Goal: Task Accomplishment & Management: Manage account settings

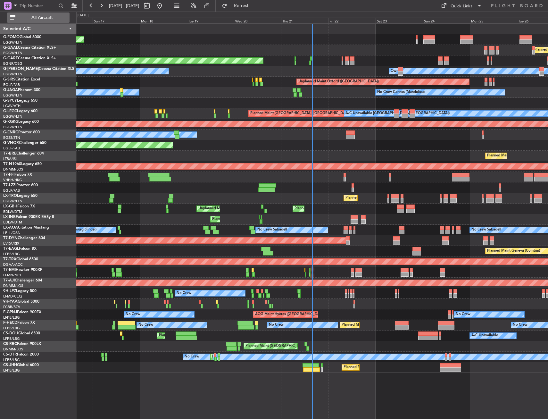
click at [58, 21] on button "All Aircraft" at bounding box center [38, 18] width 63 height 10
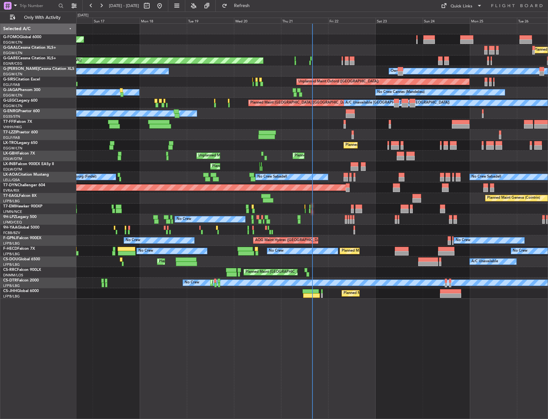
click at [179, 145] on div "Planned Maint [GEOGRAPHIC_DATA] ([GEOGRAPHIC_DATA])" at bounding box center [312, 145] width 472 height 11
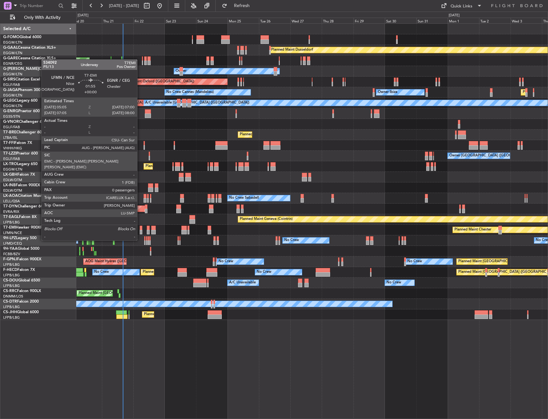
click at [140, 228] on div at bounding box center [141, 228] width 3 height 4
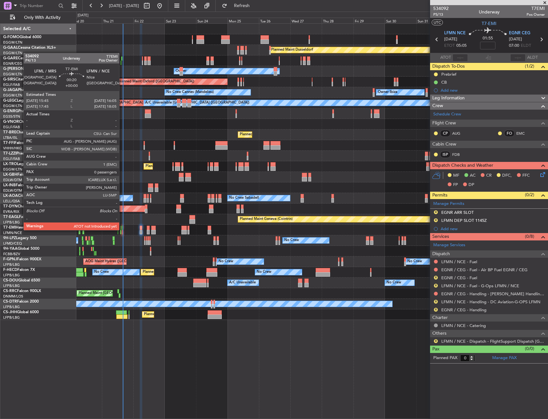
click at [122, 230] on div at bounding box center [122, 228] width 1 height 4
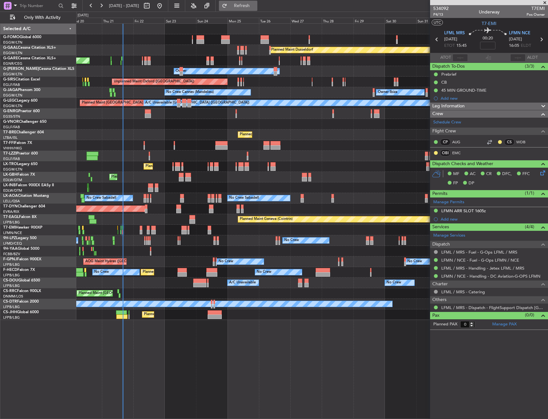
click at [257, 3] on button "Refresh" at bounding box center [238, 6] width 38 height 10
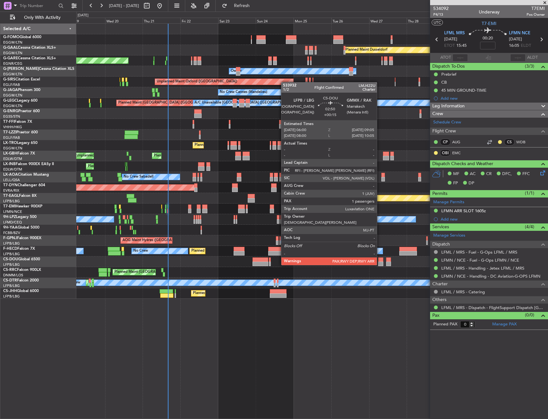
click at [380, 259] on div at bounding box center [380, 259] width 5 height 4
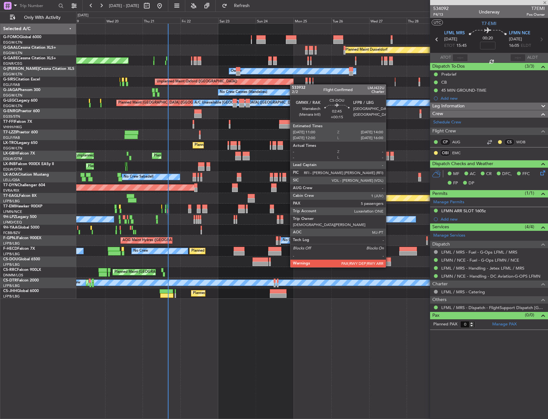
type input "+00:15"
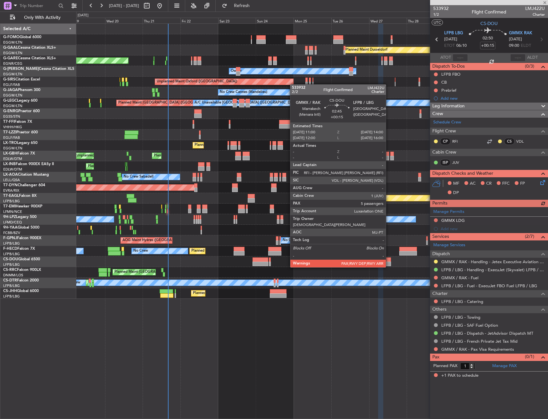
click at [389, 261] on div at bounding box center [388, 259] width 5 height 4
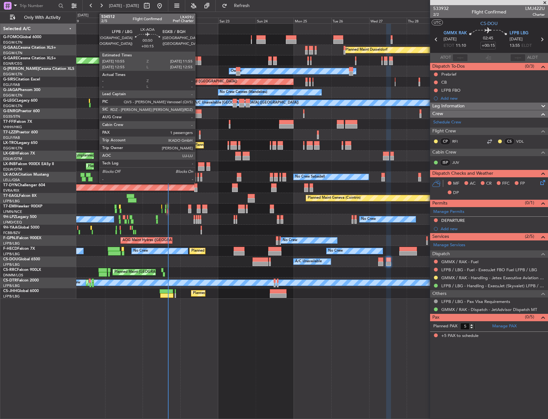
click at [198, 174] on div at bounding box center [198, 175] width 2 height 4
type input "1"
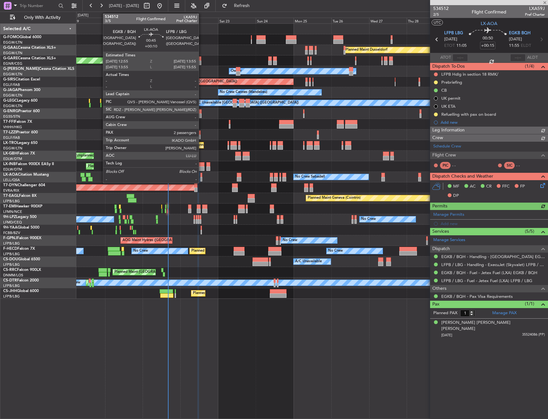
click at [202, 175] on div at bounding box center [201, 175] width 2 height 4
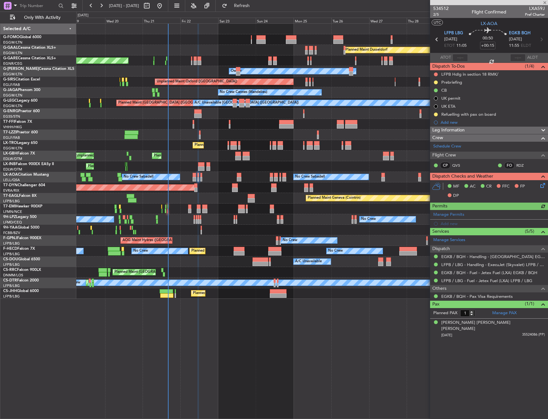
type input "+00:10"
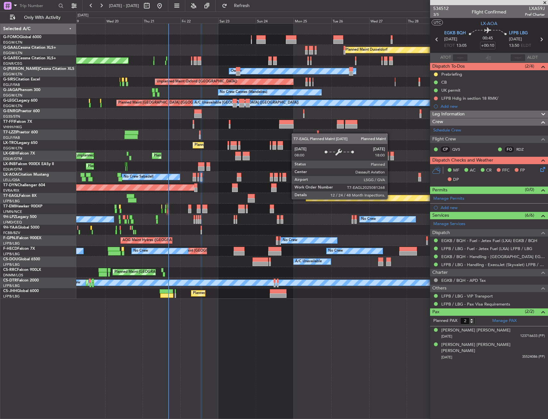
click at [91, 181] on div "Planned Maint Windsor Locks (Bradley Intl) Planned Maint Dusseldorf Unplanned M…" at bounding box center [312, 161] width 472 height 275
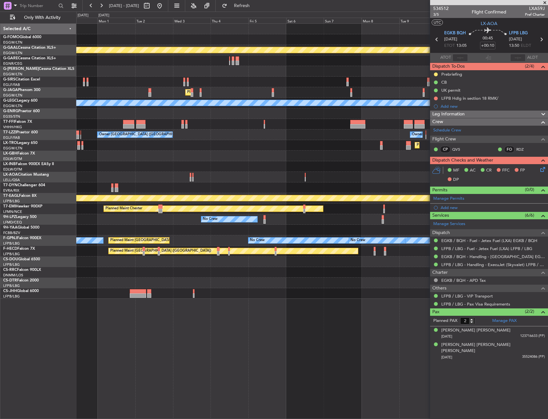
click at [143, 176] on div at bounding box center [312, 177] width 472 height 11
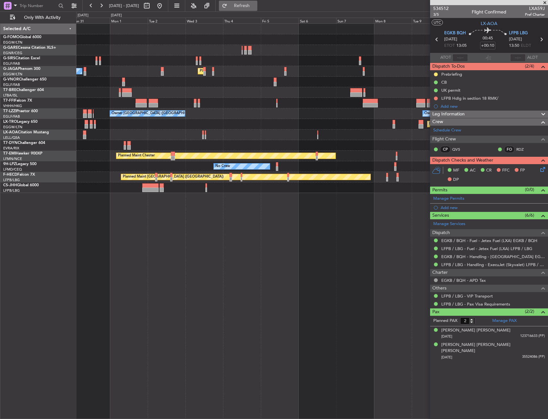
click at [242, 3] on button "Refresh" at bounding box center [238, 6] width 38 height 10
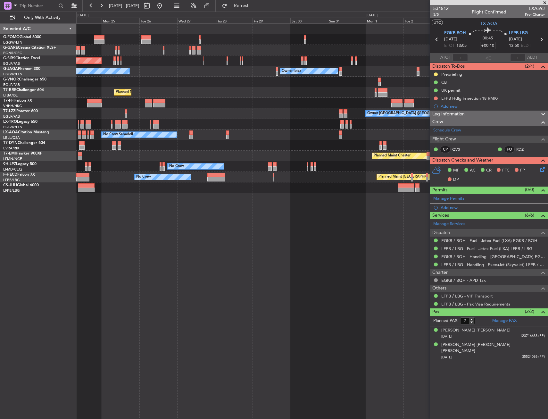
click at [438, 106] on fb-app "31 Aug 2025 - 12 Sep 2025 Refresh Quick Links Only With Activity Unplanned Main…" at bounding box center [274, 212] width 548 height 414
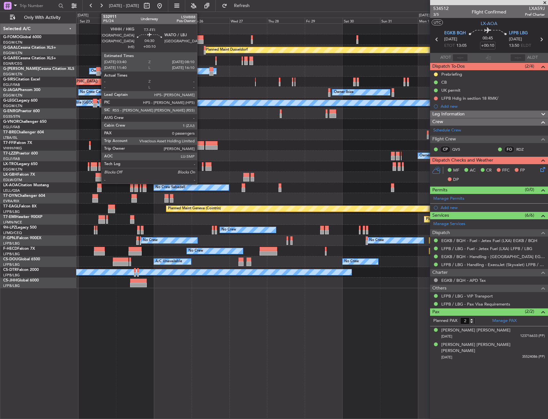
click at [200, 142] on div at bounding box center [200, 143] width 7 height 4
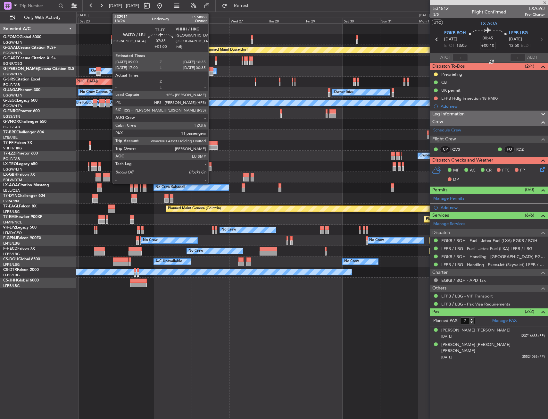
type input "0"
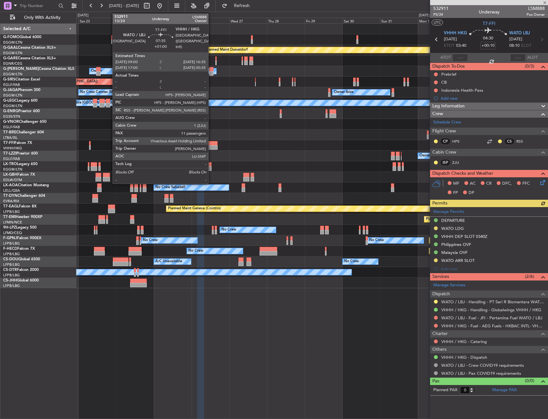
click at [211, 145] on div at bounding box center [212, 147] width 12 height 4
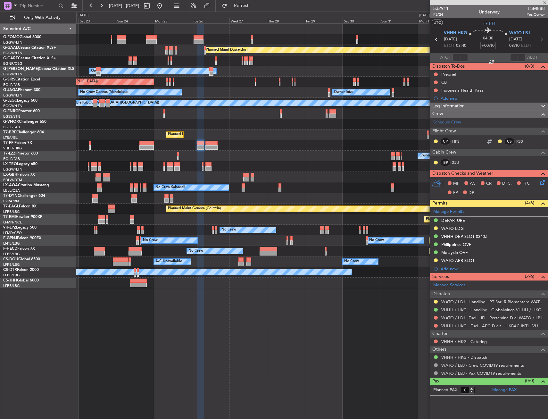
type input "+01:00"
type input "11"
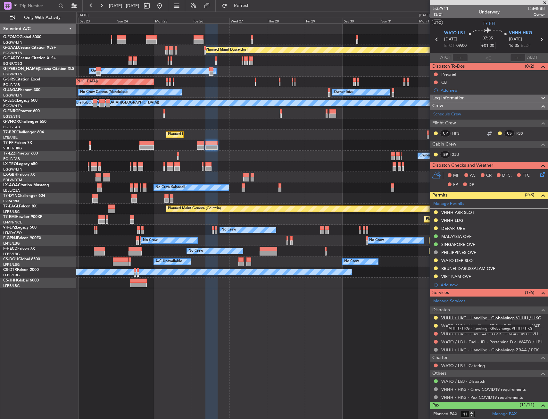
click at [455, 316] on link "VHHH / HKG - Handling - Globalwings VHHH / HKG" at bounding box center [491, 317] width 100 height 5
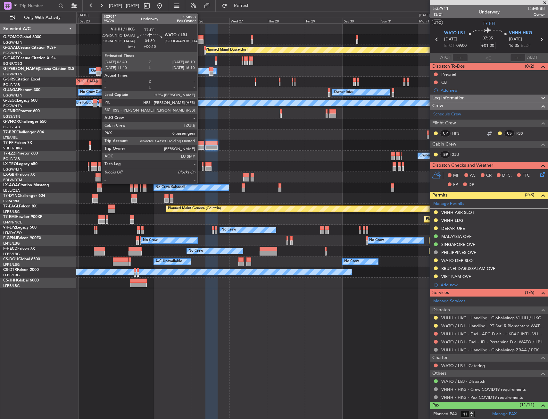
click at [200, 145] on div at bounding box center [200, 147] width 7 height 4
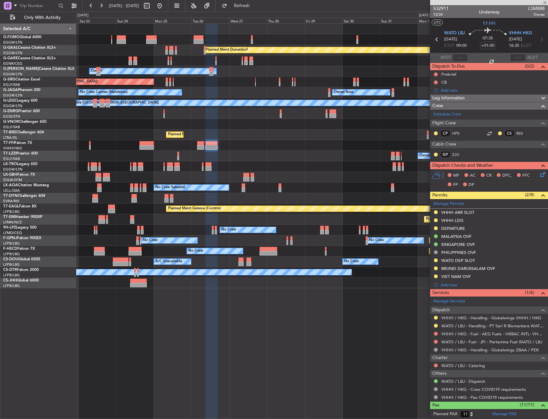
type input "+00:10"
type input "0"
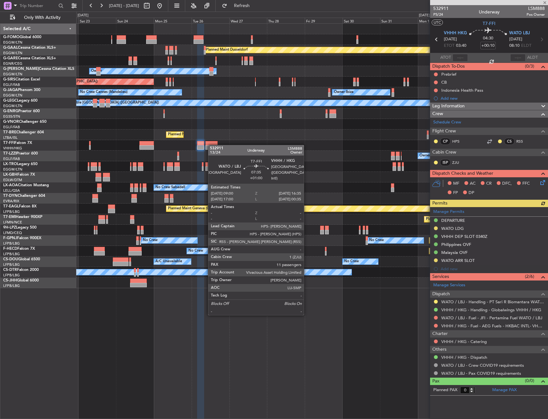
click at [211, 145] on div at bounding box center [212, 143] width 12 height 4
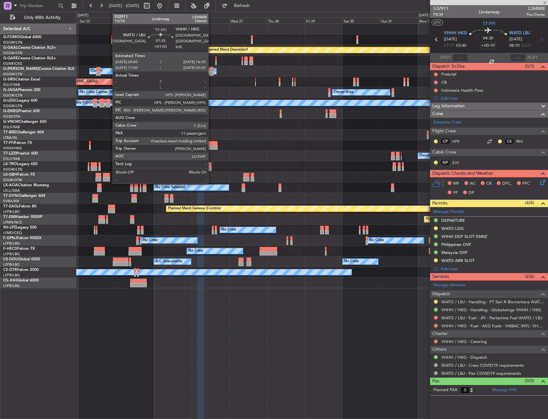
type input "+01:00"
type input "11"
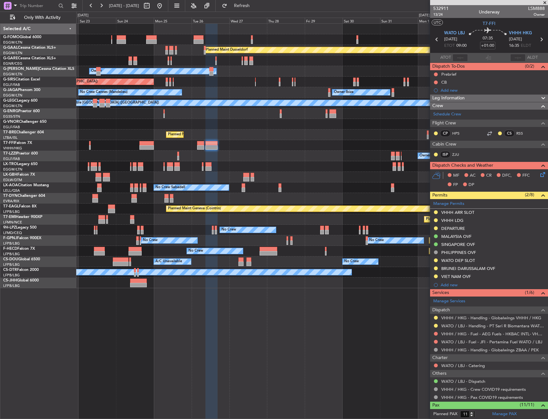
click at [375, 178] on div "Planned Maint Nice ([GEOGRAPHIC_DATA])" at bounding box center [312, 177] width 472 height 11
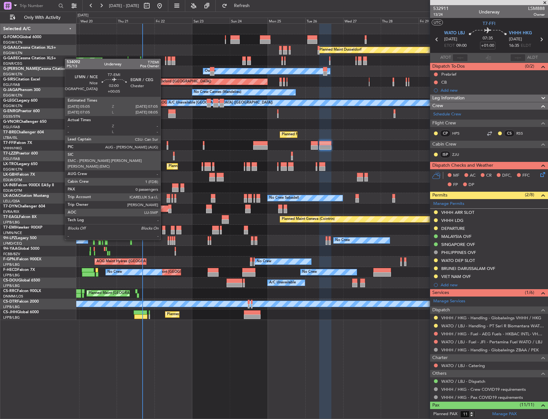
click at [164, 228] on div at bounding box center [163, 228] width 3 height 4
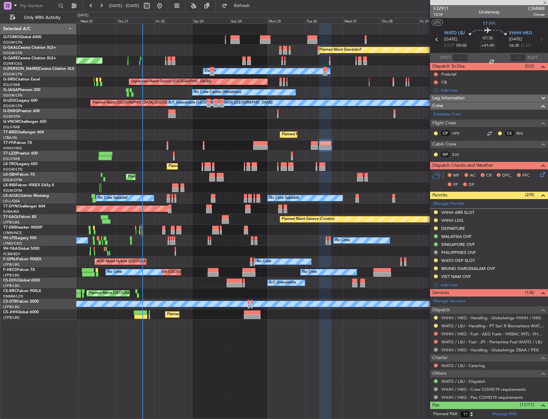
type input "+00:05"
type input "0"
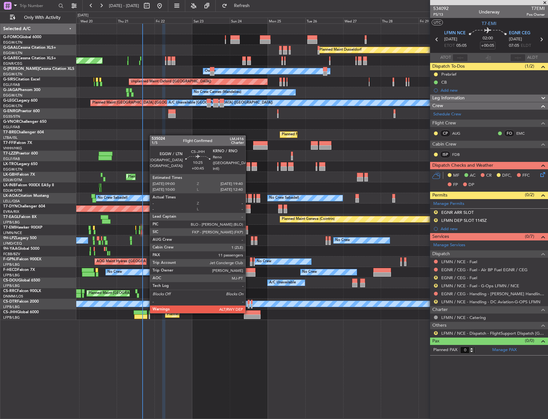
click at [248, 313] on div at bounding box center [252, 312] width 17 height 4
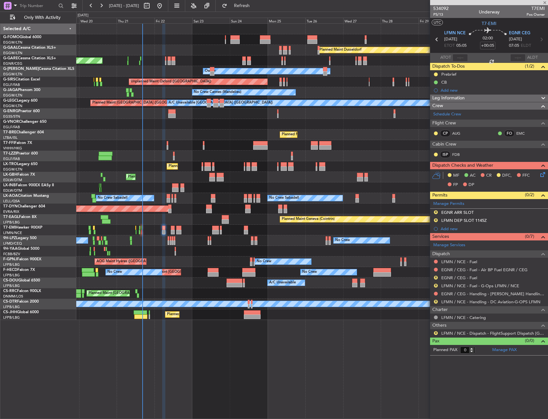
type input "+00:45"
type input "11"
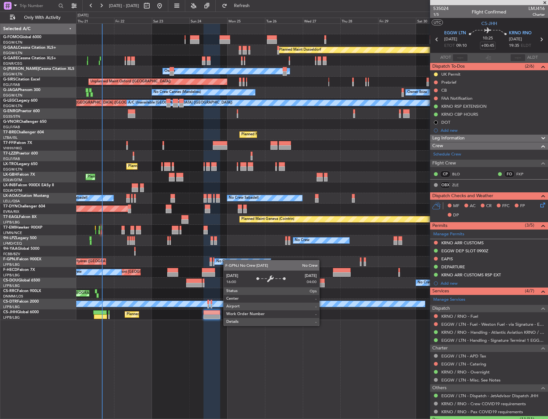
click at [221, 260] on div "No Crew" at bounding box center [223, 262] width 15 height 10
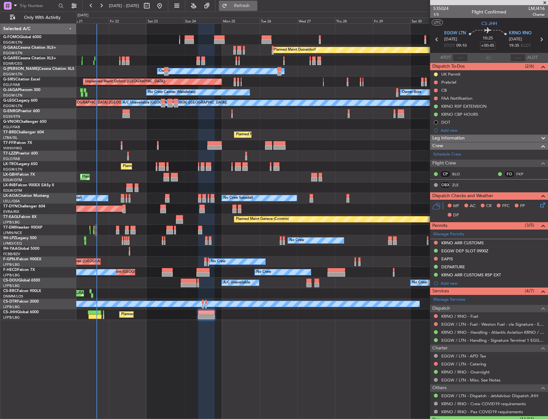
click at [249, 2] on button "Refresh" at bounding box center [238, 6] width 38 height 10
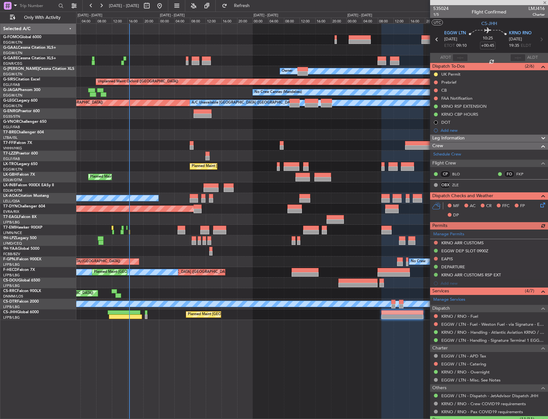
click at [159, 239] on div "Planned Maint Dusseldorf Unplanned Maint Chester Owner Unplanned Maint Oxford (…" at bounding box center [312, 172] width 472 height 296
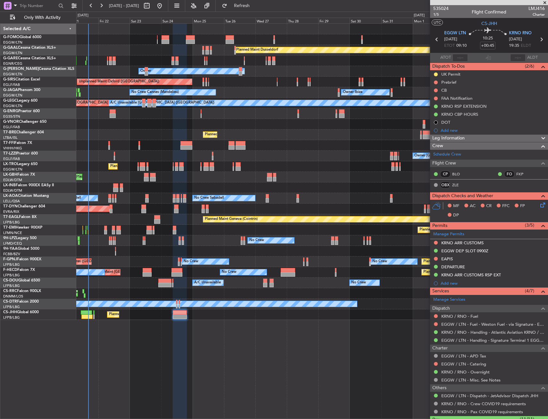
click at [251, 265] on div "No Crew No Crew Planned Maint Paris (Le Bourget) AOG Maint Hyères (Toulon-Hyère…" at bounding box center [312, 261] width 472 height 11
click at [234, 351] on div "Planned Maint Dusseldorf Unplanned Maint Chester Owner Owner Unplanned Maint Ox…" at bounding box center [312, 221] width 472 height 396
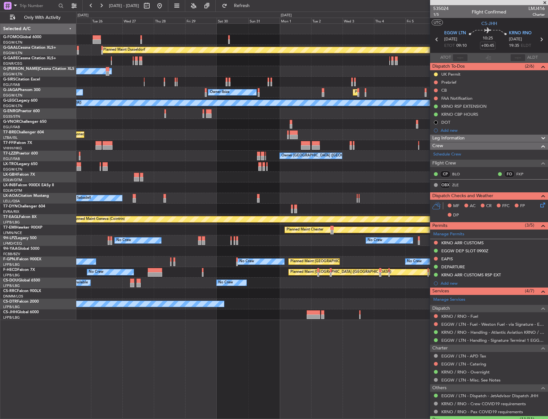
click at [235, 310] on div "Planned Maint [GEOGRAPHIC_DATA] ([GEOGRAPHIC_DATA])" at bounding box center [312, 314] width 472 height 11
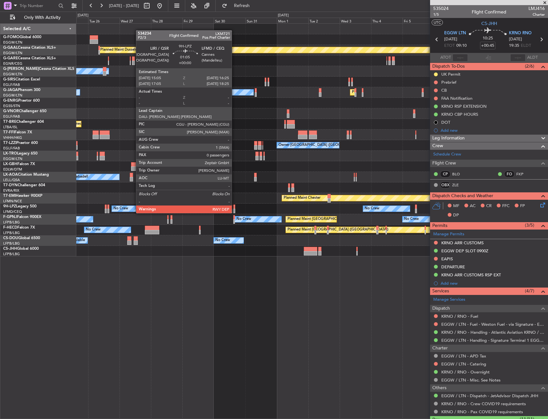
click at [235, 207] on div at bounding box center [234, 207] width 2 height 4
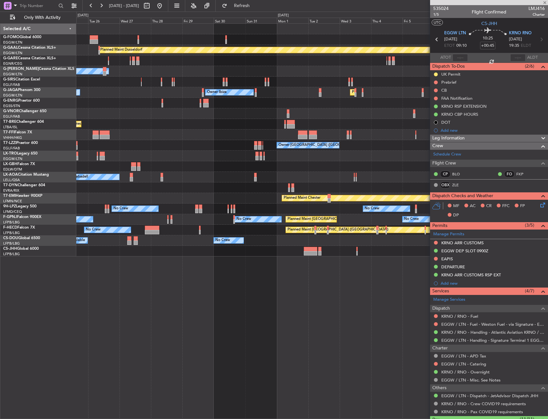
type input "0"
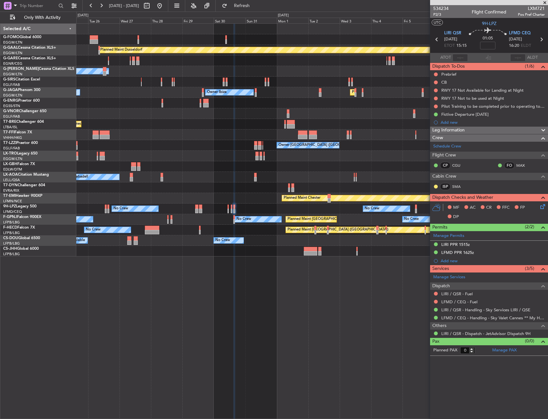
click at [318, 171] on div "Planned Maint Dusseldorf Owner Unplanned Maint Oxford (Kidlington) No Crew Cann…" at bounding box center [312, 140] width 472 height 233
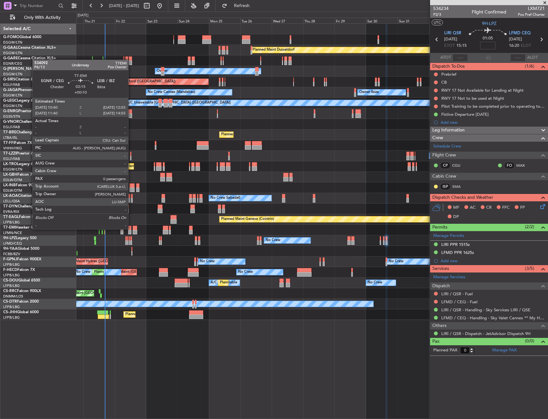
click at [131, 229] on div at bounding box center [129, 228] width 3 height 4
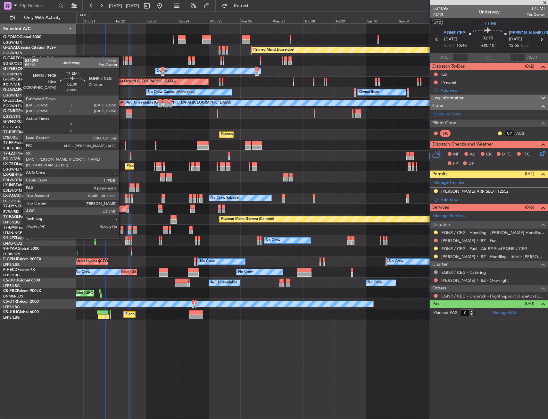
click at [122, 226] on div at bounding box center [122, 228] width 3 height 4
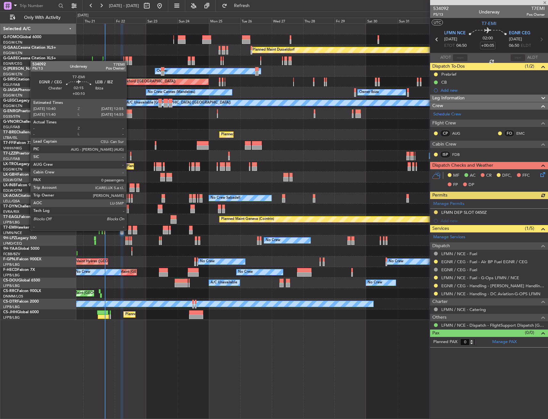
click at [129, 230] on div at bounding box center [129, 232] width 3 height 4
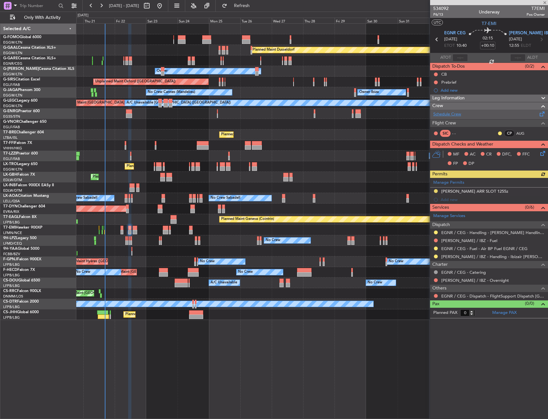
click at [449, 115] on link "Schedule Crew" at bounding box center [447, 114] width 28 height 6
click at [434, 295] on button at bounding box center [436, 296] width 4 height 4
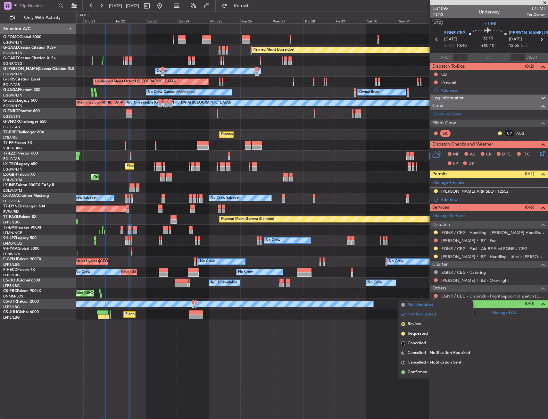
click at [418, 305] on span "Not Required" at bounding box center [421, 305] width 26 height 6
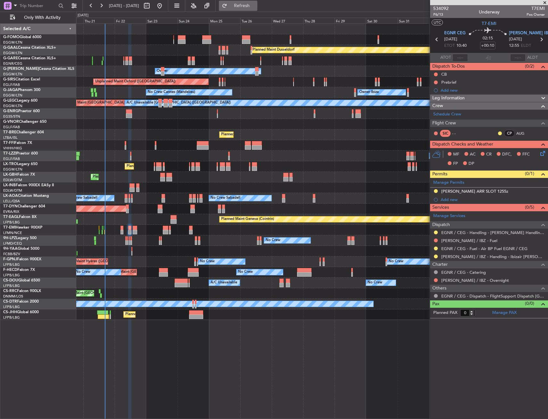
click at [256, 5] on span "Refresh" at bounding box center [242, 6] width 27 height 4
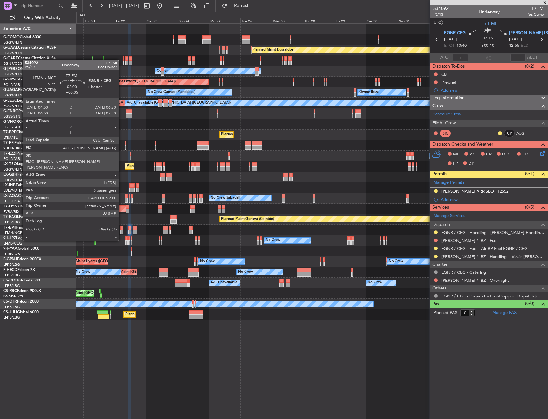
click at [122, 229] on div at bounding box center [122, 228] width 3 height 4
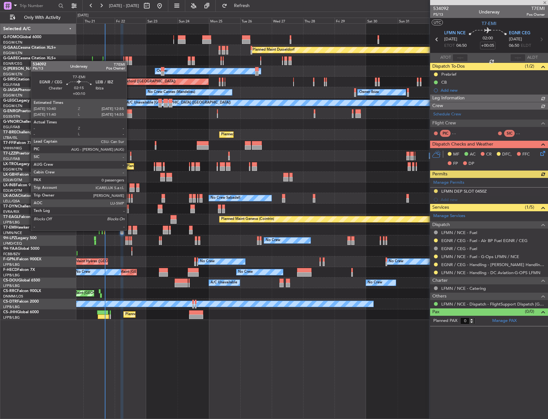
click at [130, 230] on div at bounding box center [129, 232] width 3 height 4
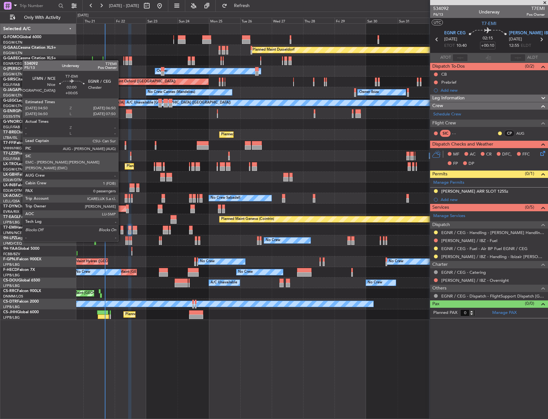
click at [121, 229] on div at bounding box center [122, 228] width 3 height 4
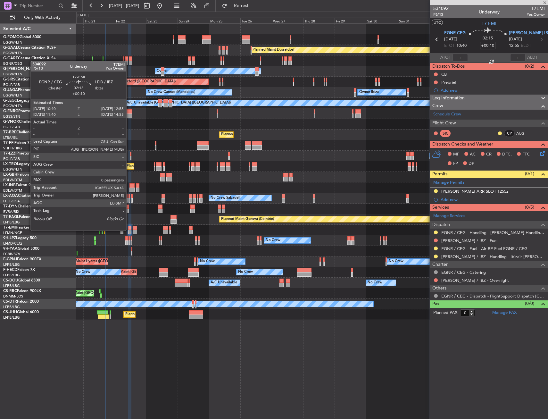
type input "+00:05"
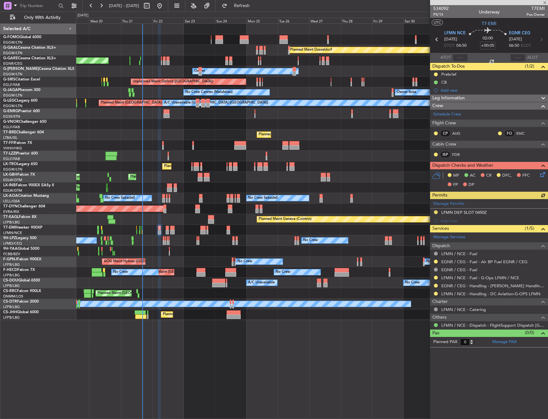
click at [141, 230] on div "Planned Maint Chester" at bounding box center [312, 230] width 472 height 11
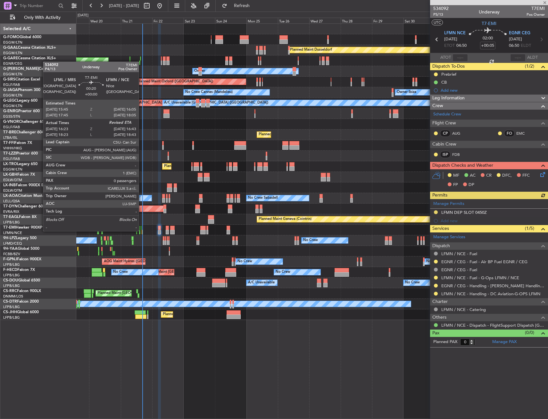
click at [142, 231] on div at bounding box center [142, 232] width 1 height 4
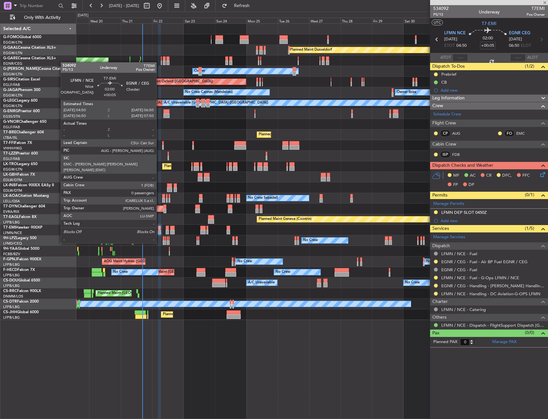
type input "16:23"
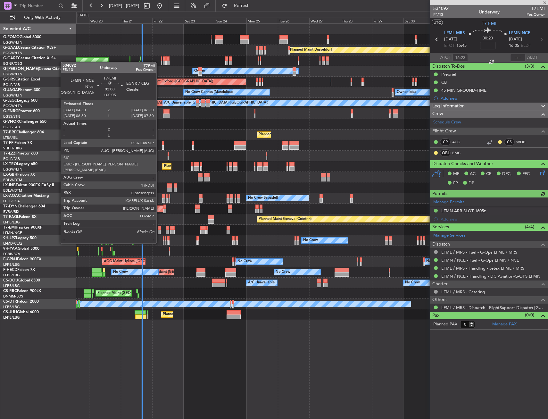
click at [159, 231] on div at bounding box center [159, 232] width 3 height 4
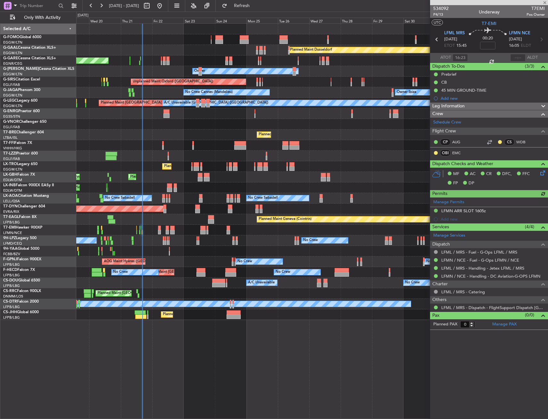
type input "+00:05"
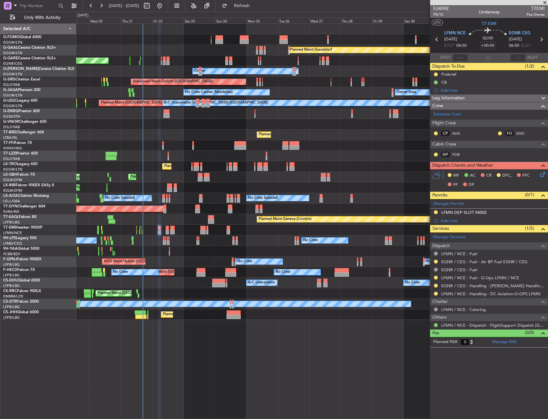
click at [166, 229] on div "Planned Maint Chester" at bounding box center [312, 230] width 472 height 11
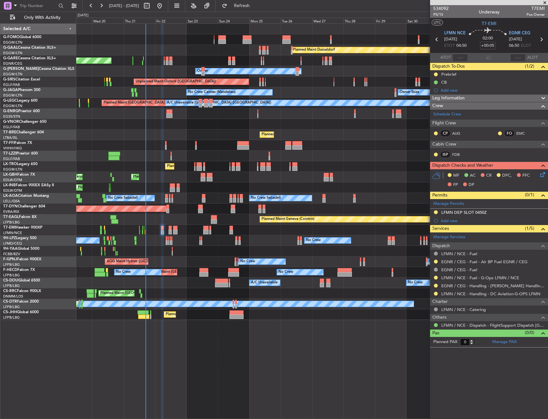
click at [167, 228] on div "Planned Maint Chester" at bounding box center [312, 230] width 472 height 11
click at [168, 228] on div "Planned Maint Chester" at bounding box center [312, 230] width 472 height 11
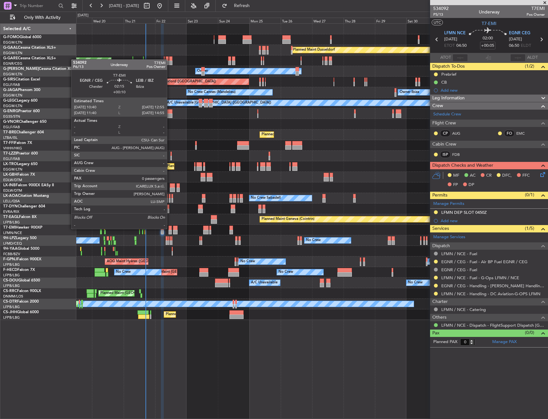
click at [170, 228] on div at bounding box center [170, 228] width 3 height 4
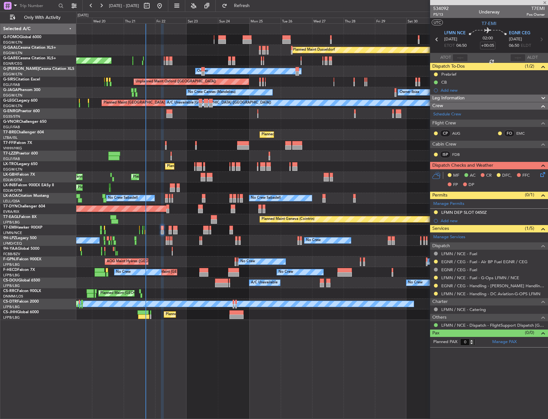
type input "+00:10"
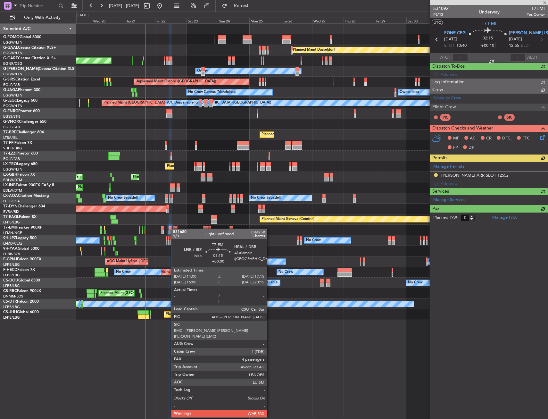
click at [174, 229] on div at bounding box center [175, 228] width 4 height 4
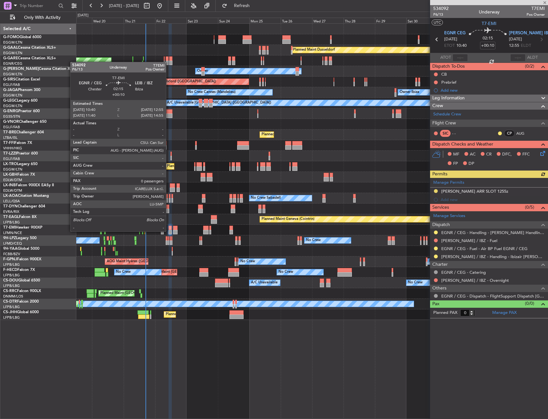
type input "4"
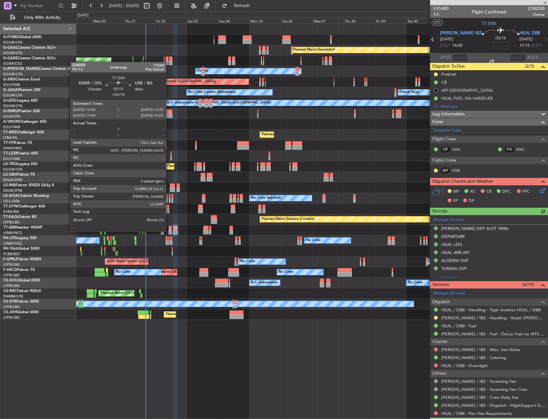
click at [169, 231] on div at bounding box center [170, 232] width 3 height 4
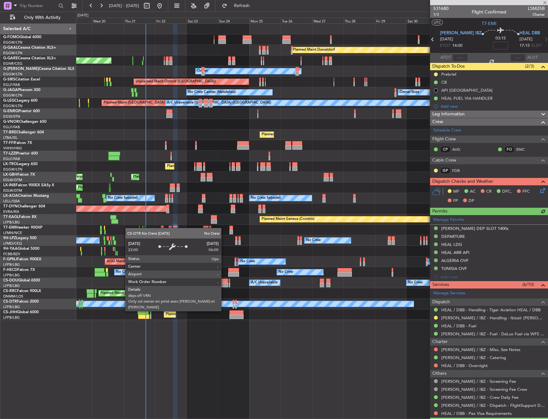
type input "+00:10"
type input "0"
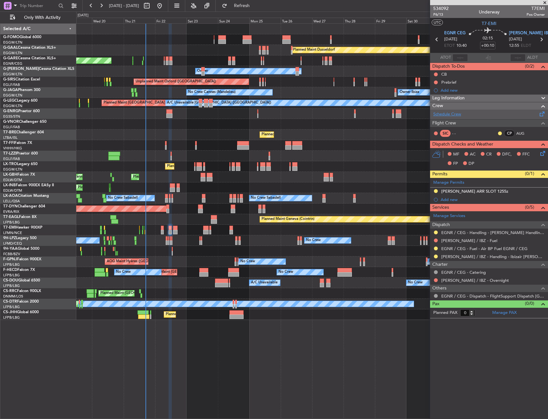
click at [458, 116] on link "Schedule Crew" at bounding box center [447, 114] width 28 height 6
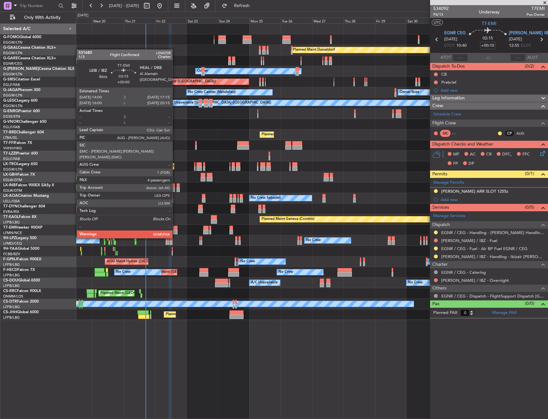
click at [175, 226] on div at bounding box center [175, 228] width 4 height 4
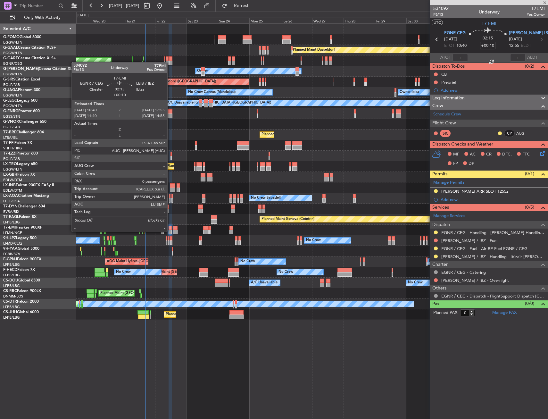
type input "4"
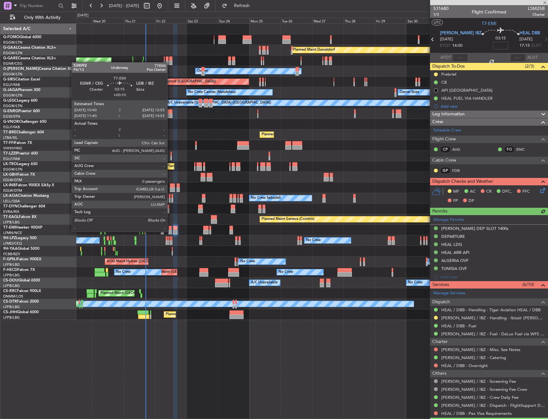
click at [170, 231] on div at bounding box center [170, 232] width 3 height 4
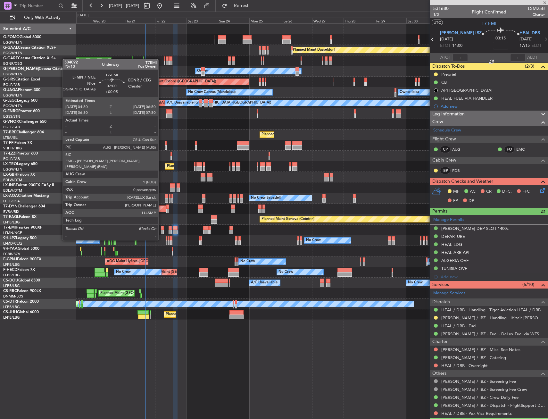
type input "+00:10"
type input "0"
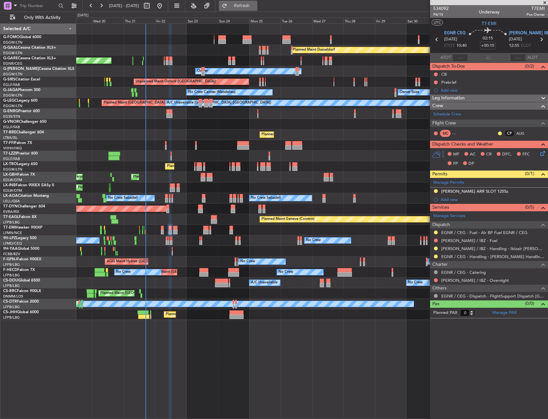
click at [256, 4] on span "Refresh" at bounding box center [242, 6] width 27 height 4
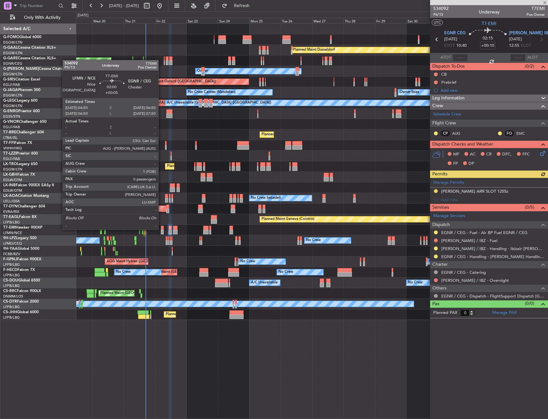
click at [161, 229] on div at bounding box center [162, 228] width 3 height 4
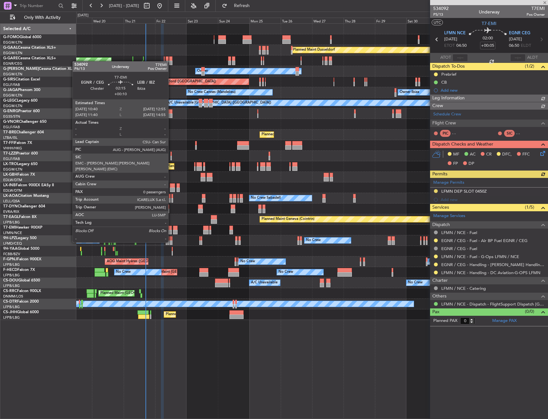
click at [171, 230] on div at bounding box center [170, 232] width 3 height 4
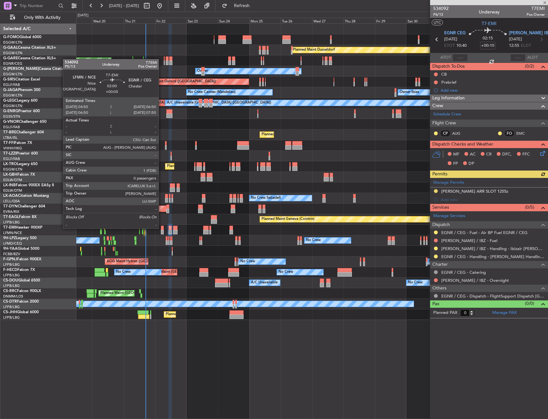
click at [162, 228] on div at bounding box center [162, 228] width 3 height 4
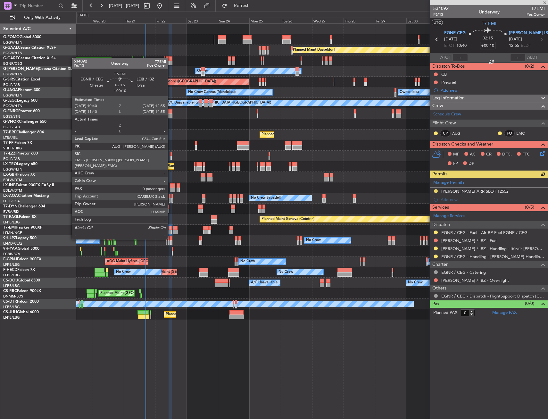
type input "+00:05"
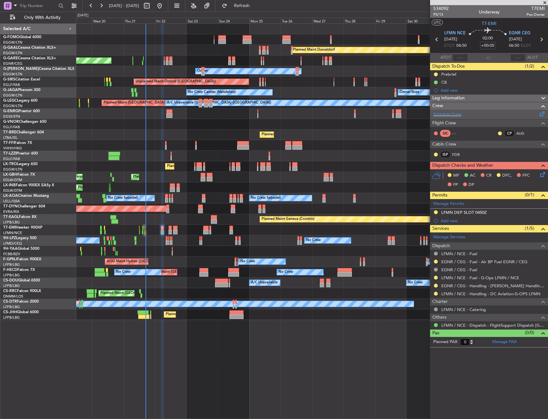
click at [446, 117] on div "Schedule Crew" at bounding box center [489, 115] width 118 height 10
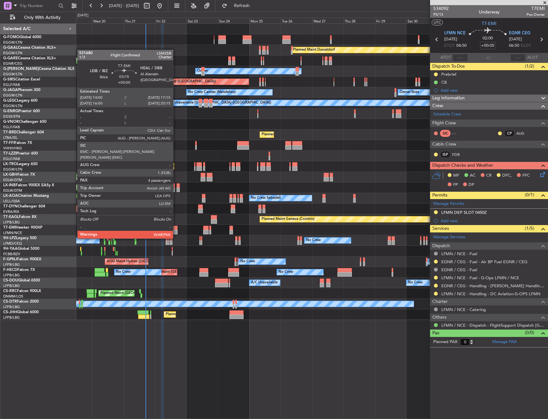
click at [176, 226] on div at bounding box center [175, 228] width 4 height 4
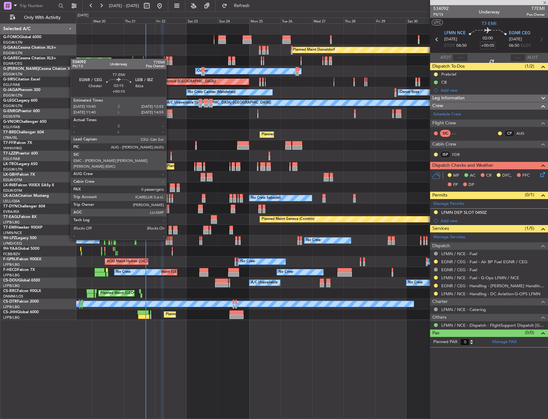
type input "4"
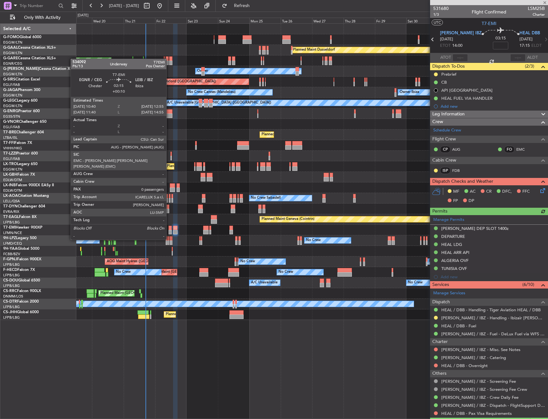
click at [169, 228] on div at bounding box center [170, 228] width 3 height 4
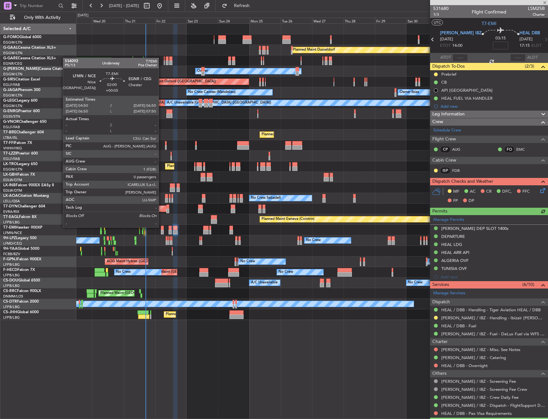
click at [162, 227] on div at bounding box center [162, 228] width 3 height 4
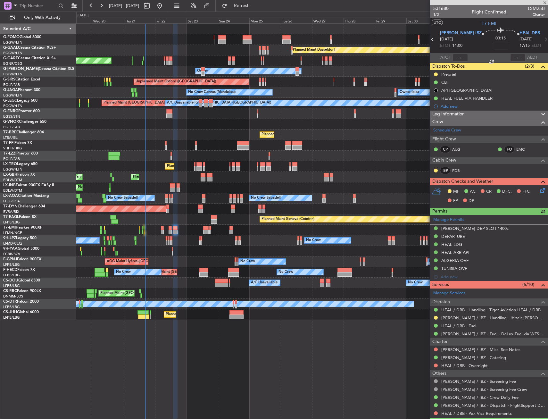
type input "+00:10"
type input "0"
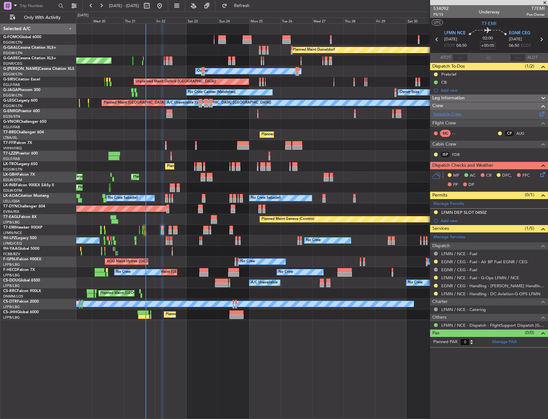
click at [454, 112] on link "Schedule Crew" at bounding box center [447, 114] width 28 height 6
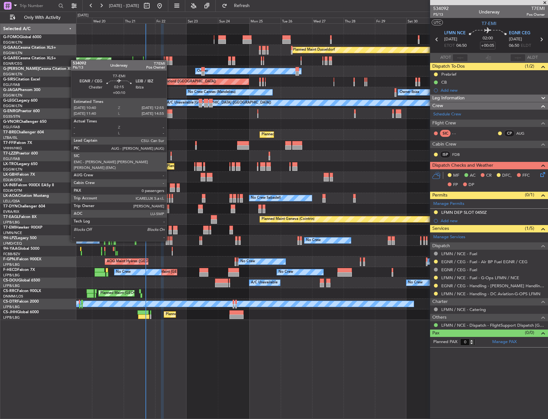
click at [170, 229] on div at bounding box center [170, 228] width 3 height 4
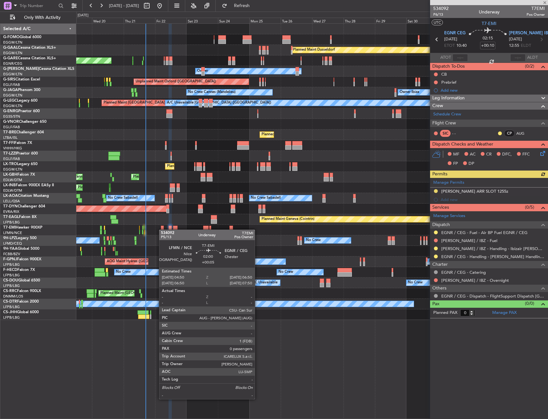
click at [162, 230] on div at bounding box center [162, 228] width 3 height 4
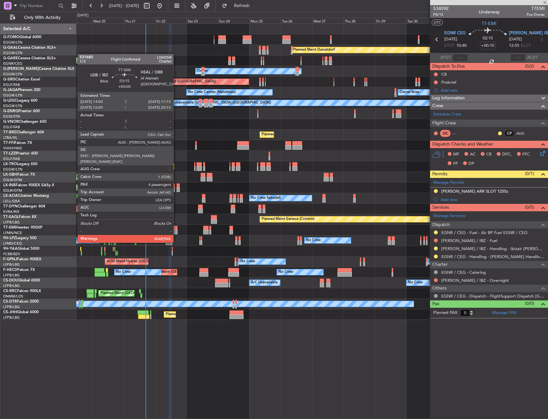
type input "+00:05"
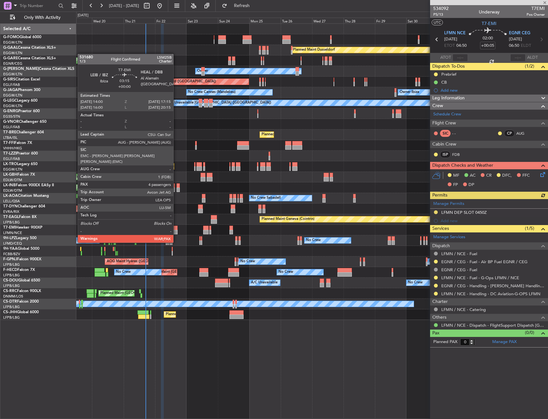
click at [176, 231] on div at bounding box center [175, 232] width 4 height 4
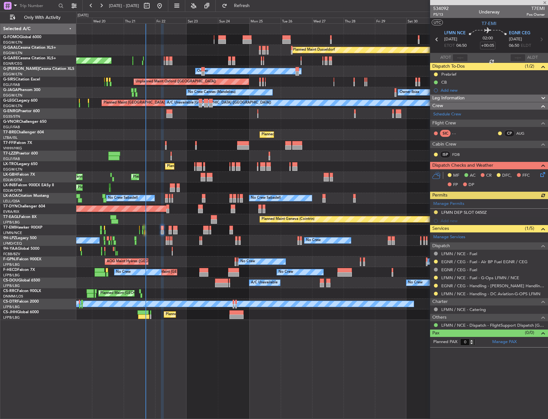
type input "4"
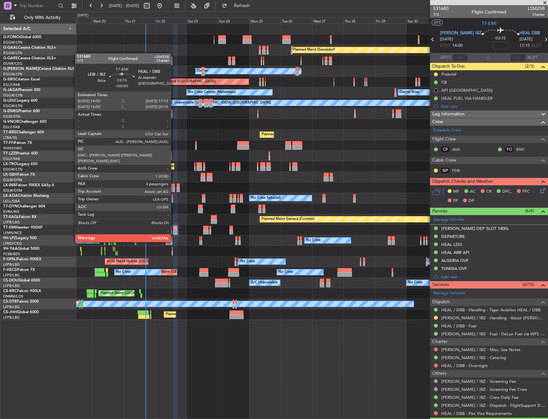
click at [174, 230] on div at bounding box center [175, 232] width 4 height 4
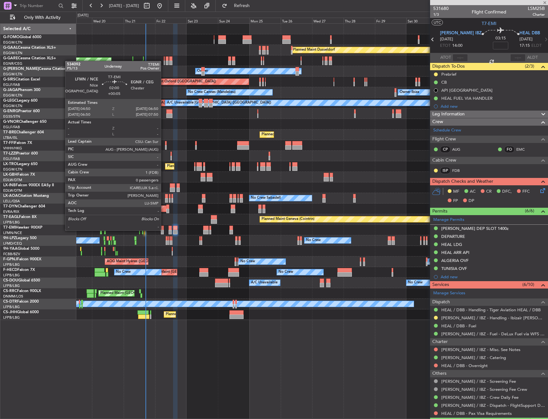
click at [164, 230] on div at bounding box center [162, 232] width 3 height 4
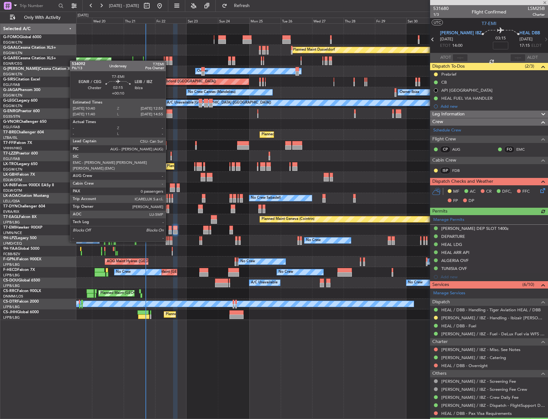
type input "+00:05"
type input "0"
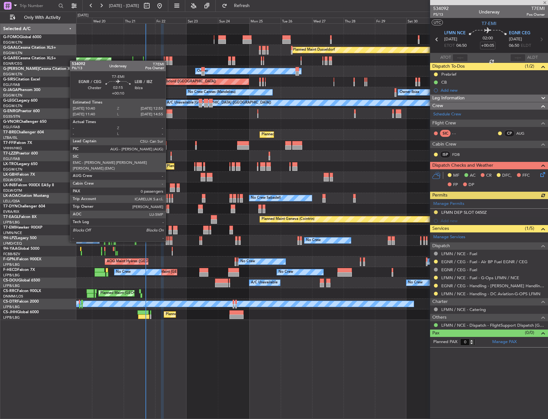
click at [169, 230] on div at bounding box center [170, 228] width 3 height 4
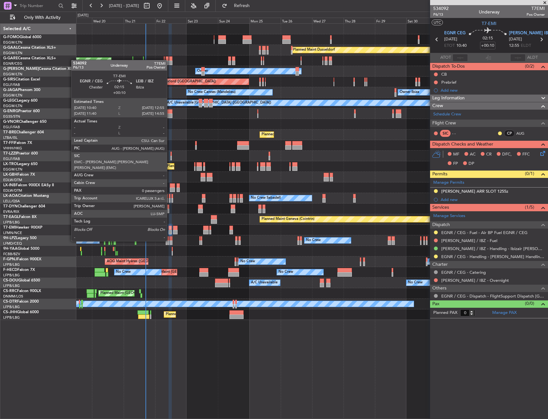
click at [170, 229] on div at bounding box center [170, 228] width 3 height 4
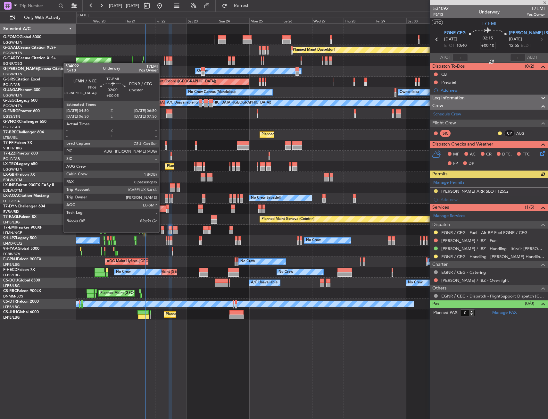
click at [162, 232] on div at bounding box center [162, 232] width 3 height 4
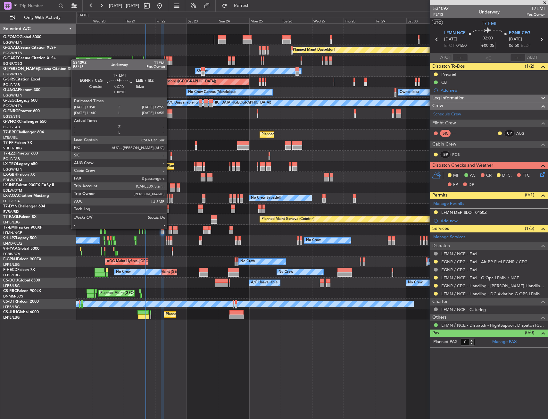
click at [170, 228] on div at bounding box center [170, 228] width 3 height 4
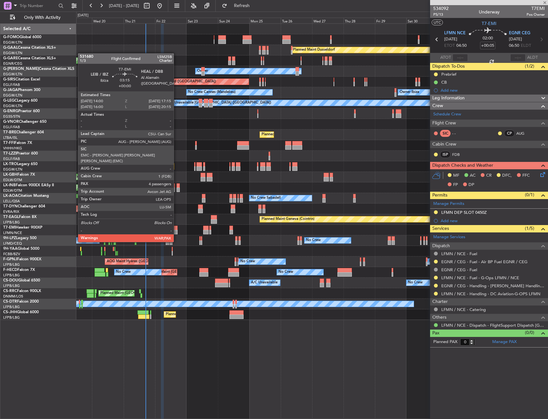
type input "+00:10"
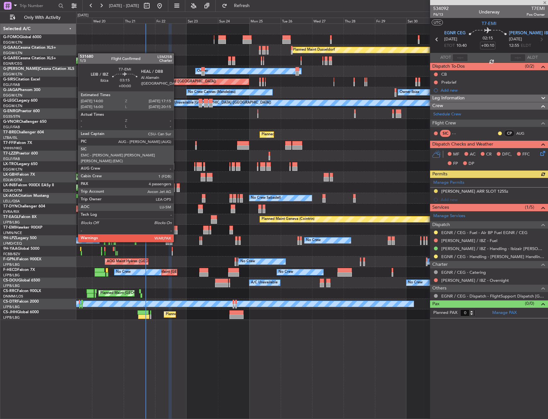
click at [177, 230] on div at bounding box center [175, 232] width 4 height 4
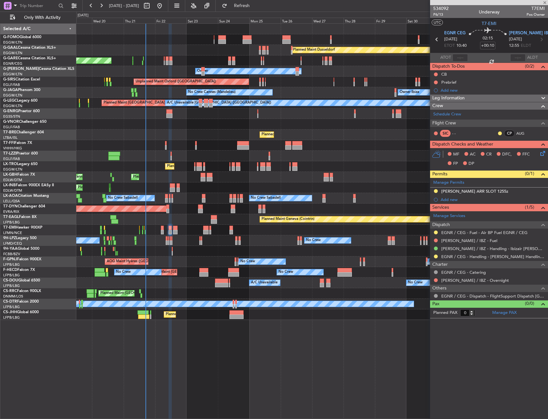
type input "4"
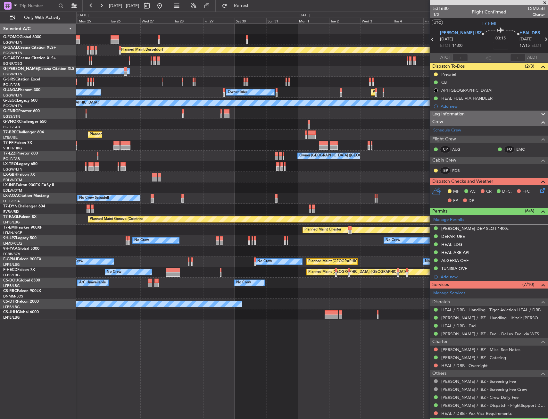
click at [144, 289] on div "Planned Maint Dusseldorf Owner Unplanned Maint Oxford (Kidlington) No Crew Cann…" at bounding box center [312, 172] width 472 height 296
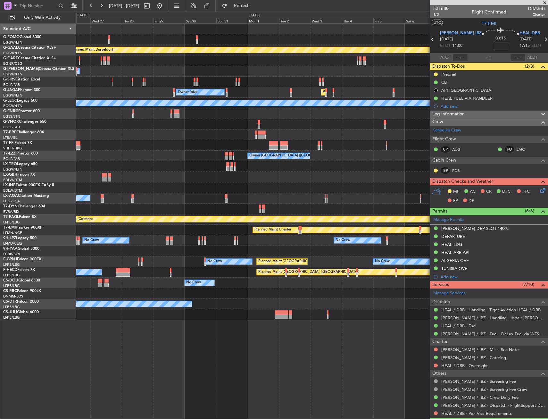
click at [195, 298] on div at bounding box center [312, 293] width 472 height 11
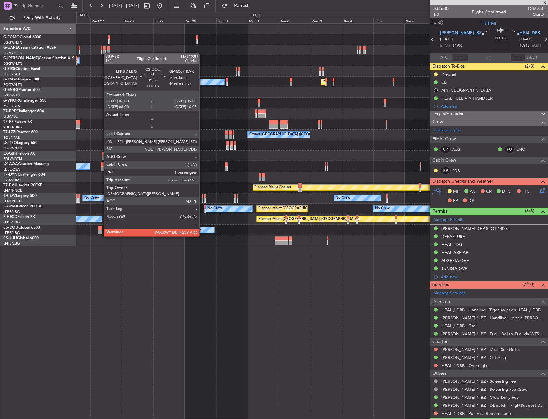
click at [100, 230] on div at bounding box center [100, 232] width 4 height 4
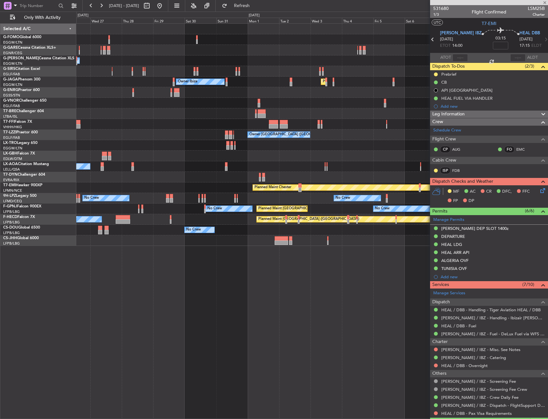
type input "+00:15"
type input "1"
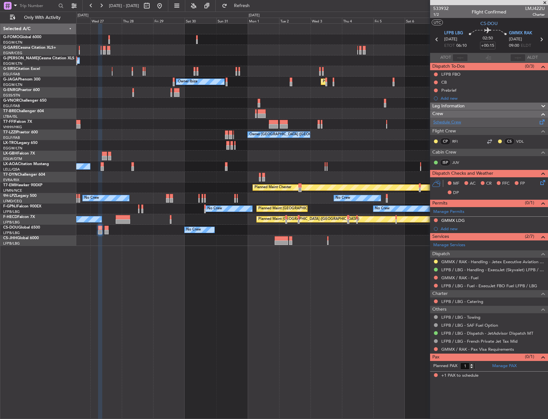
click at [457, 122] on link "Schedule Crew" at bounding box center [447, 122] width 28 height 6
click at [453, 119] on link "Schedule Crew" at bounding box center [447, 122] width 28 height 6
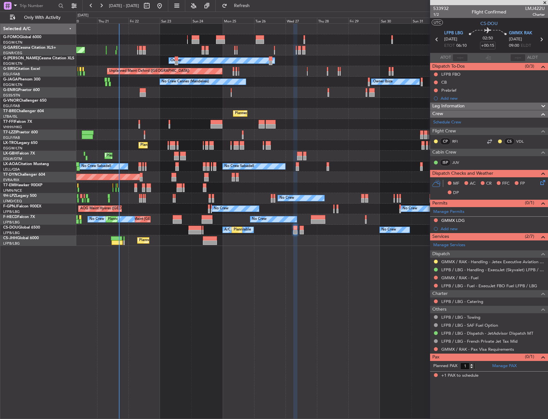
click at [428, 170] on div "No Crew Sabadell No Crew Sabadell No Crew Luxembourg (Findel)" at bounding box center [312, 166] width 472 height 11
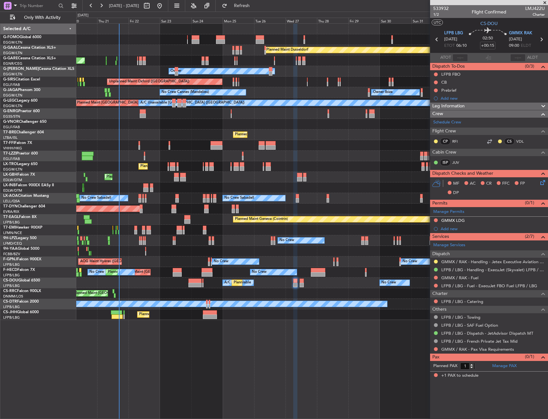
click at [299, 283] on div "No Crew A/C Unavailable Planned Maint Paris (Le Bourget) Planned Maint London (…" at bounding box center [312, 283] width 472 height 11
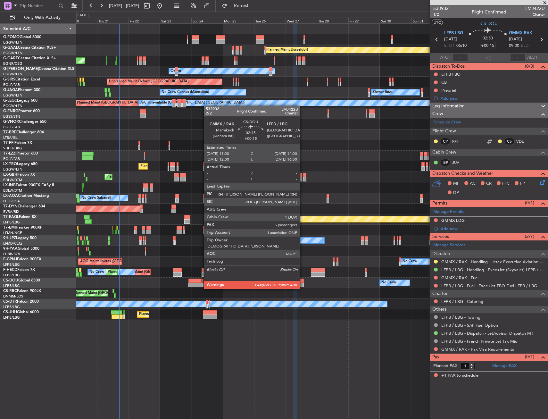
click at [303, 282] on div at bounding box center [302, 281] width 4 height 4
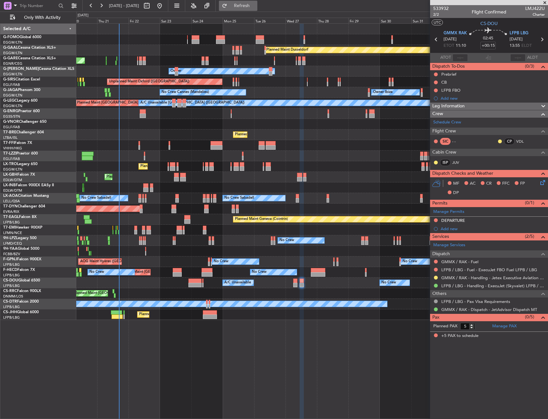
click at [248, 8] on button "Refresh" at bounding box center [238, 6] width 38 height 10
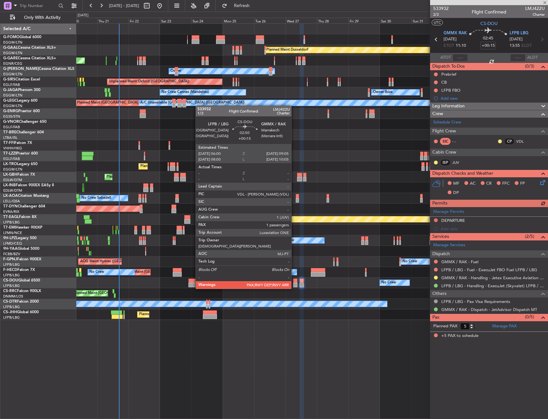
click at [295, 281] on div at bounding box center [295, 281] width 4 height 4
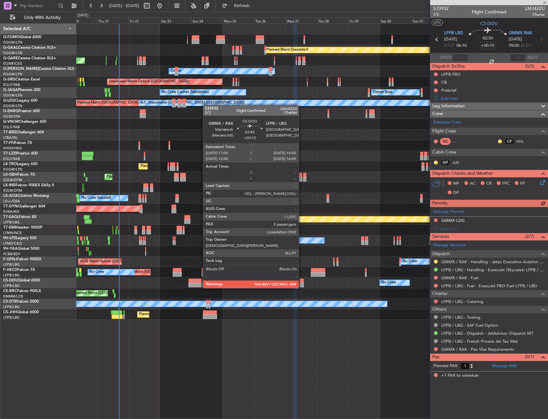
click at [302, 282] on div at bounding box center [302, 281] width 4 height 4
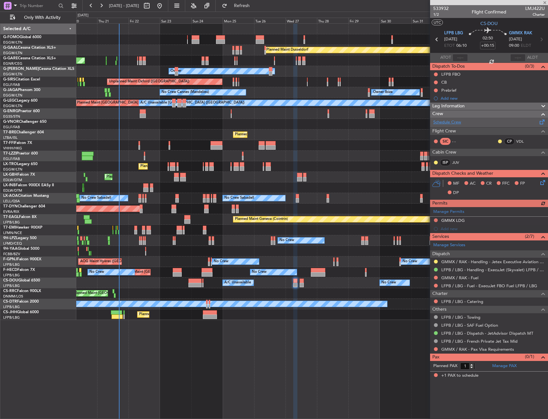
click at [454, 124] on link "Schedule Crew" at bounding box center [447, 122] width 28 height 6
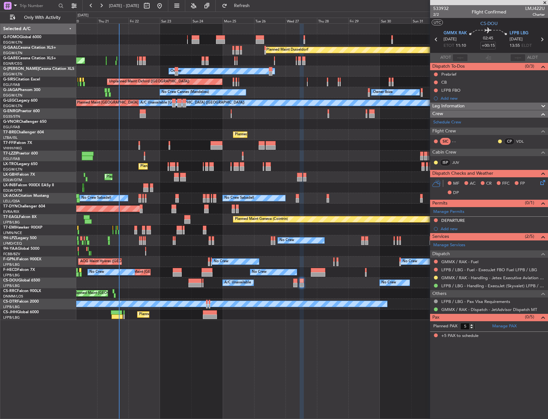
click at [446, 100] on div "Add new" at bounding box center [493, 98] width 104 height 5
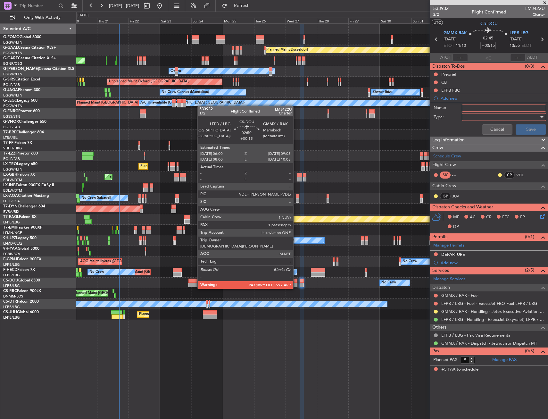
click at [296, 282] on div at bounding box center [295, 281] width 4 height 4
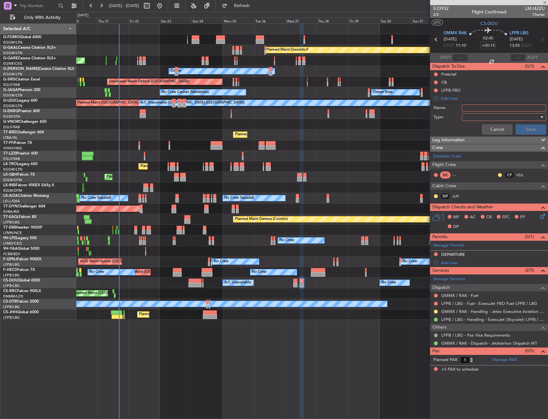
type input "1"
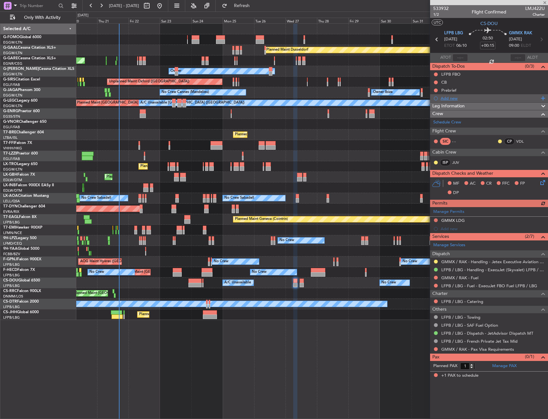
click at [457, 98] on div "Add new" at bounding box center [490, 98] width 98 height 5
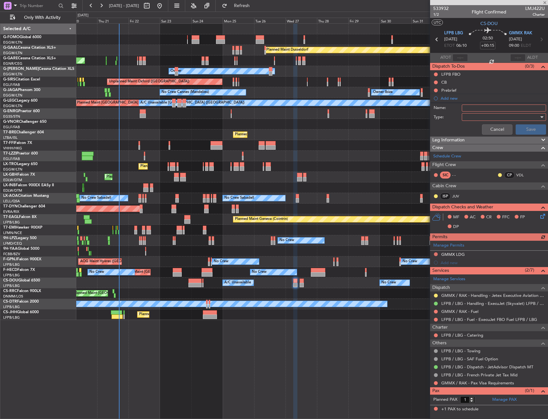
click at [472, 105] on input "Name:" at bounding box center [504, 108] width 84 height 7
type input "CREW VLD+DGO"
click at [484, 116] on div at bounding box center [502, 117] width 75 height 10
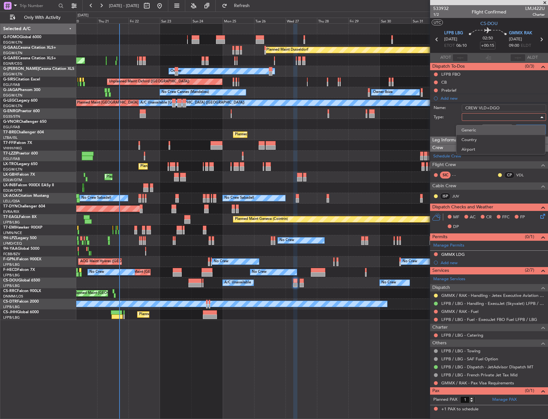
click at [487, 130] on span "Generic" at bounding box center [501, 130] width 79 height 10
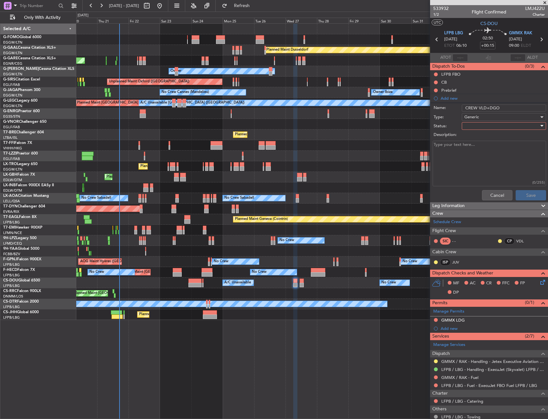
click at [487, 124] on div at bounding box center [502, 126] width 75 height 10
click at [487, 146] on span "In Progress" at bounding box center [501, 149] width 75 height 10
click at [523, 192] on button "Save" at bounding box center [531, 195] width 30 height 10
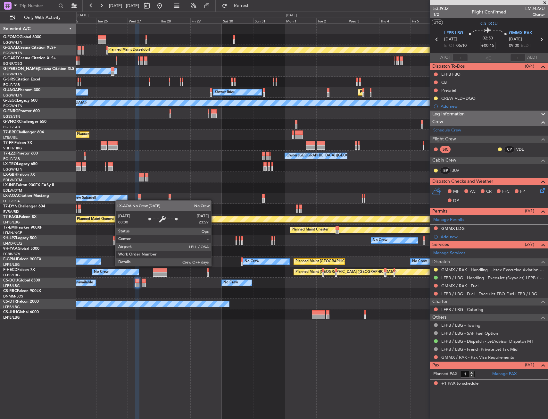
click at [119, 200] on div "Planned Maint Dusseldorf Owner Unplanned Maint Oxford (Kidlington) No Crew Cann…" at bounding box center [312, 172] width 472 height 296
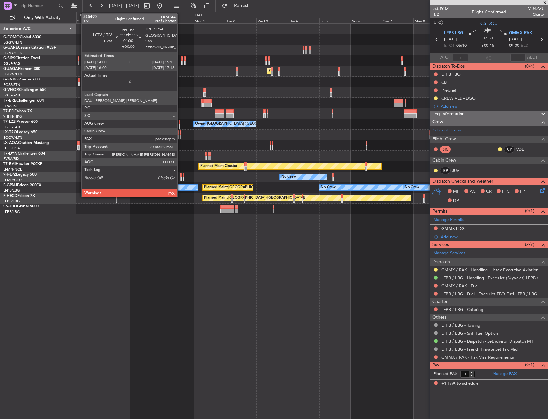
click at [180, 174] on div at bounding box center [181, 175] width 2 height 4
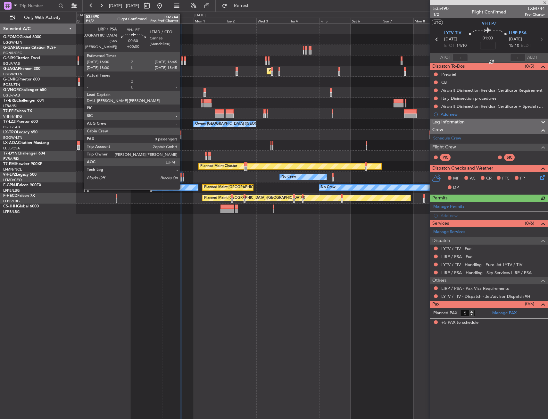
click at [183, 175] on div at bounding box center [183, 175] width 1 height 4
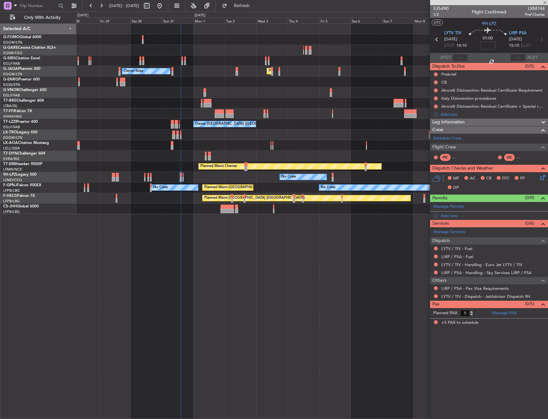
type input "0"
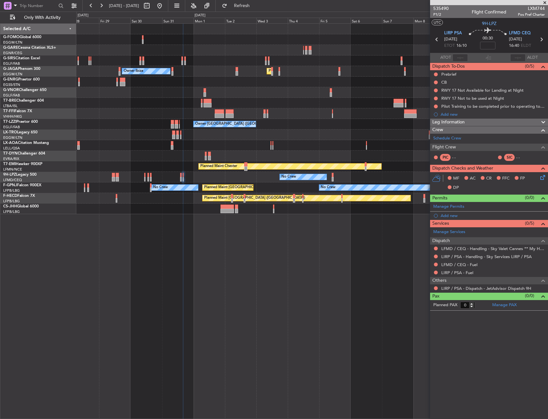
click at [433, 248] on div "LFMD / CEQ - Handling - Sky Valet Cannes ** My Handling**LFMD / CEQ" at bounding box center [489, 249] width 118 height 8
click at [435, 248] on button at bounding box center [436, 249] width 4 height 4
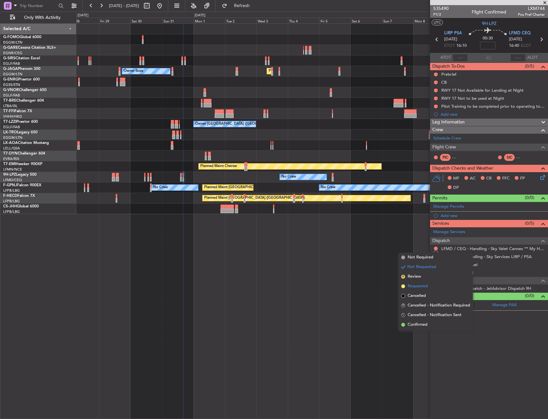
click at [425, 285] on span "Requested" at bounding box center [418, 286] width 20 height 6
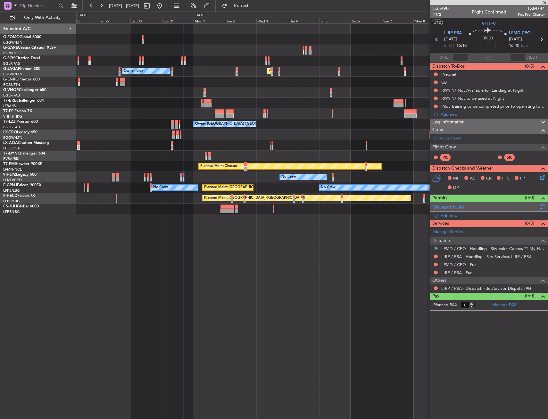
click at [541, 206] on span at bounding box center [543, 205] width 8 height 5
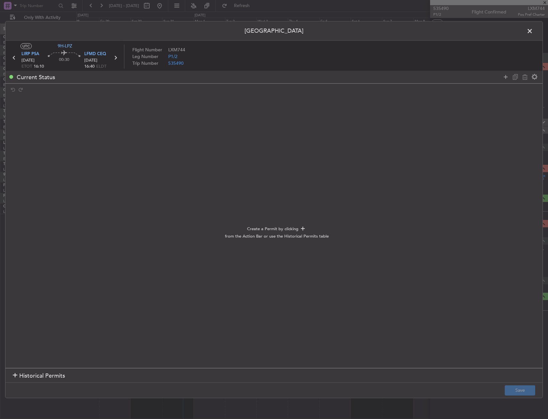
click at [501, 71] on div "Current Status" at bounding box center [273, 77] width 537 height 13
click at [503, 74] on icon at bounding box center [506, 77] width 8 height 8
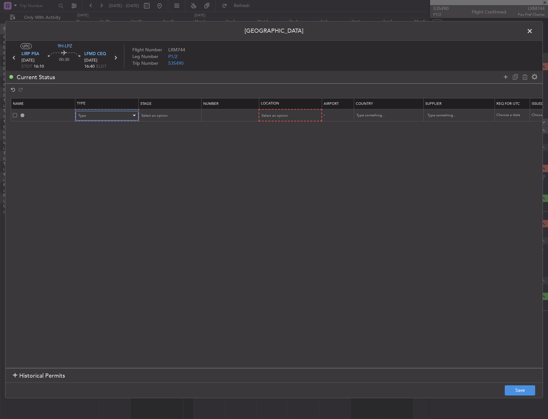
click at [92, 115] on div "Type" at bounding box center [104, 116] width 53 height 10
drag, startPoint x: 101, startPoint y: 177, endPoint x: 223, endPoint y: 129, distance: 130.3
click at [101, 177] on span "Slot" at bounding box center [107, 177] width 57 height 10
click at [268, 113] on span "Select an option" at bounding box center [274, 115] width 26 height 5
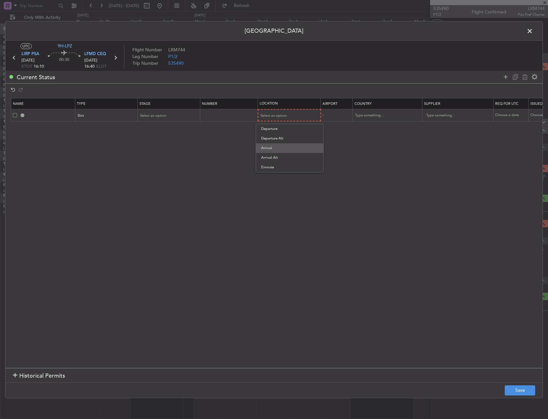
click at [276, 150] on span "Arrival" at bounding box center [289, 148] width 57 height 10
click at [153, 114] on span "Select an option" at bounding box center [153, 115] width 26 height 5
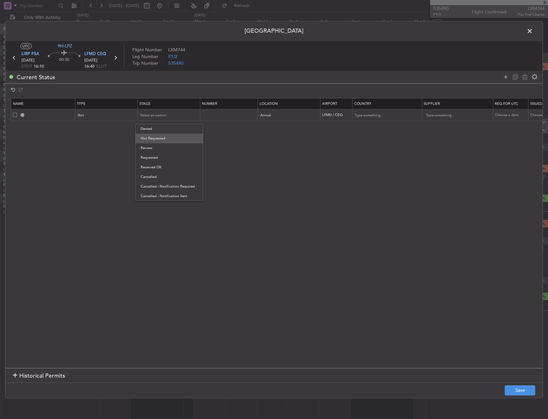
click at [158, 140] on span "Not Requested" at bounding box center [169, 139] width 57 height 10
click at [158, 115] on span "Not Requested" at bounding box center [152, 115] width 25 height 5
click at [160, 156] on span "Requested" at bounding box center [169, 158] width 57 height 10
click at [521, 390] on button "Save" at bounding box center [520, 390] width 30 height 10
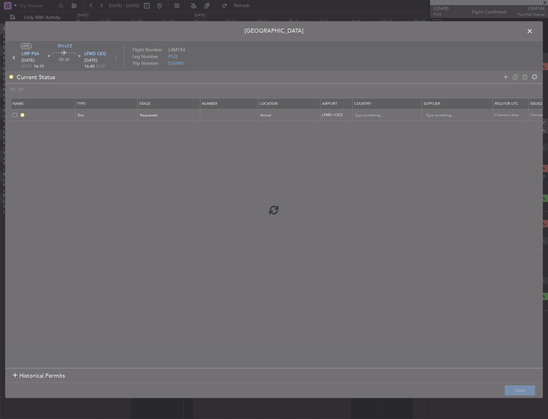
type input "LFMD ARR SLOT"
type input "[GEOGRAPHIC_DATA]"
type input "NNN"
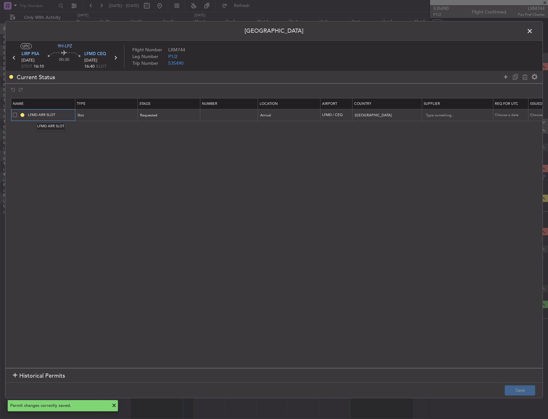
click at [66, 115] on input "LFMD ARR SLOT" at bounding box center [51, 114] width 48 height 5
type input "LFMD ARR SLOT 1640Z"
click at [525, 399] on div "Permit Center UTC 9H-LPZ LIRP PSA 31/08/2025 ETOT 16:10 00:30 LFMD CEQ 31/08/20…" at bounding box center [274, 209] width 548 height 419
click at [525, 395] on button "Save" at bounding box center [520, 390] width 30 height 10
click at [533, 32] on span at bounding box center [533, 32] width 0 height 13
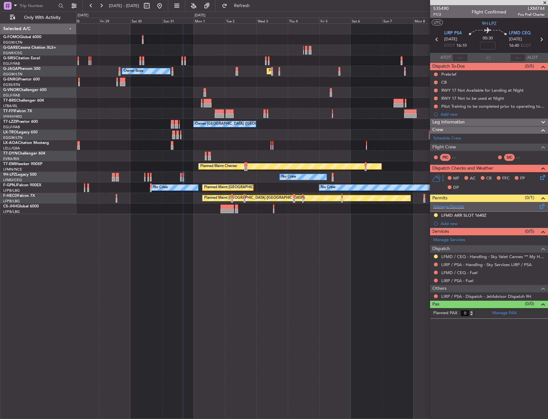
click at [541, 206] on span at bounding box center [543, 205] width 8 height 5
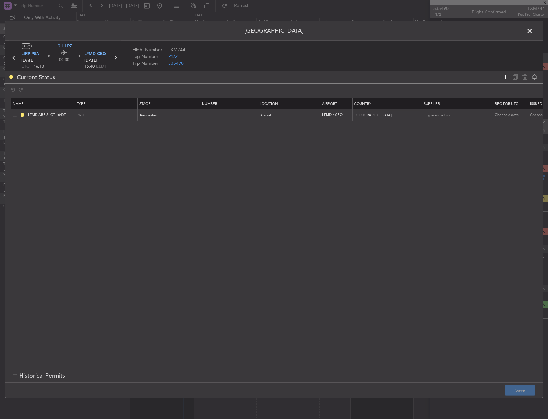
click at [503, 77] on icon at bounding box center [506, 77] width 8 height 8
click at [81, 126] on span "Type" at bounding box center [82, 127] width 8 height 5
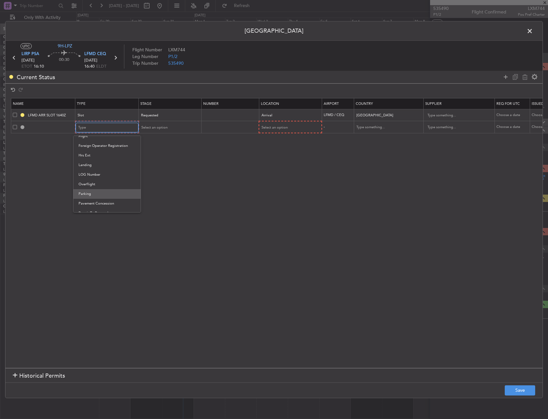
scroll to position [162, 0]
click at [100, 192] on span "PPR" at bounding box center [107, 191] width 57 height 10
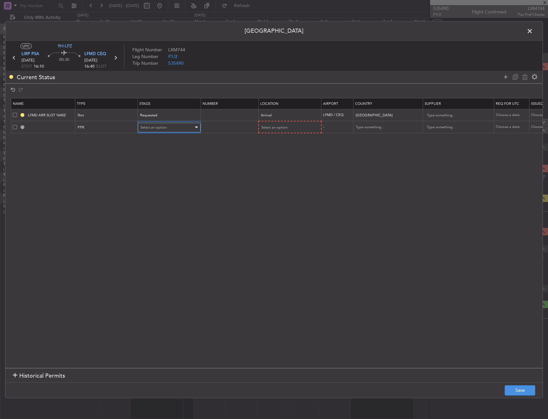
click at [164, 131] on div "Select an option" at bounding box center [166, 128] width 53 height 10
click at [167, 173] on span "Requested" at bounding box center [169, 170] width 57 height 10
click at [292, 127] on div "Select an option" at bounding box center [287, 128] width 53 height 10
click at [286, 141] on span "Departure" at bounding box center [289, 141] width 57 height 10
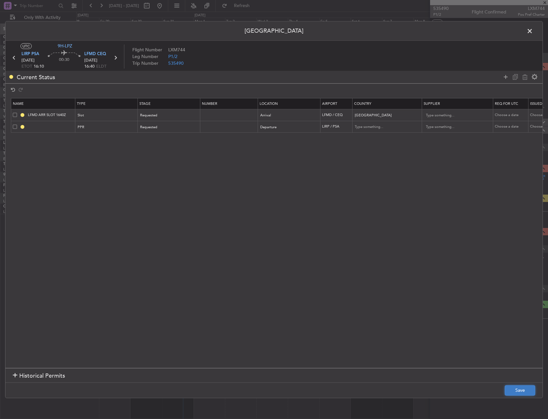
click at [526, 394] on button "Save" at bounding box center [520, 390] width 30 height 10
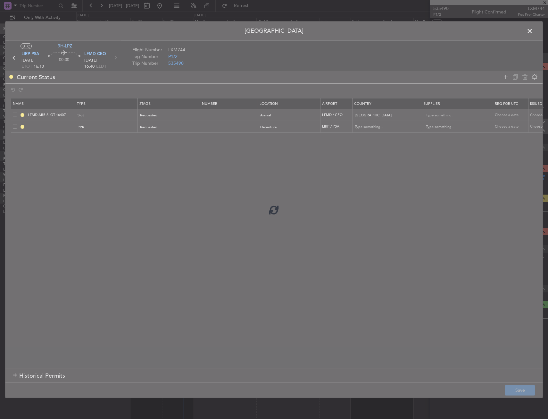
type input "LIRP PPR"
type input "[GEOGRAPHIC_DATA]"
type input "NNN"
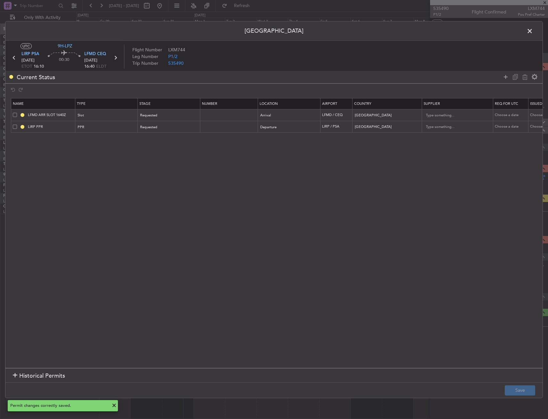
click at [60, 132] on td "LIRP PPR" at bounding box center [43, 127] width 64 height 12
click at [58, 128] on input "LIRP PPR" at bounding box center [51, 126] width 48 height 5
type input "LIRP PPR 1600Z"
click at [517, 389] on button "Save" at bounding box center [520, 390] width 30 height 10
click at [533, 32] on span at bounding box center [533, 32] width 0 height 13
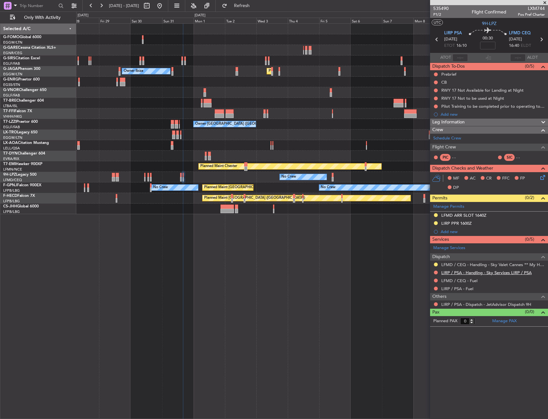
click at [474, 273] on link "LIRP / PSA - Handling - Sky Services LIRP / PSA" at bounding box center [486, 272] width 90 height 5
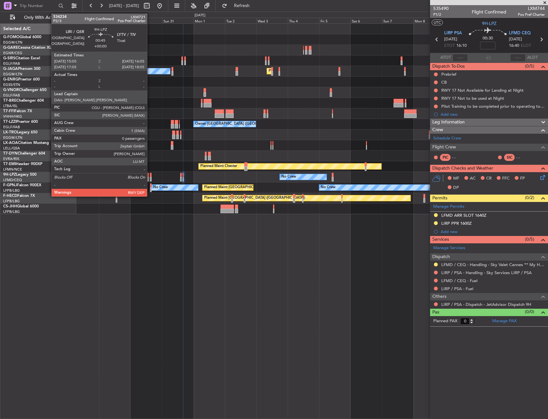
click at [150, 178] on div at bounding box center [151, 179] width 2 height 4
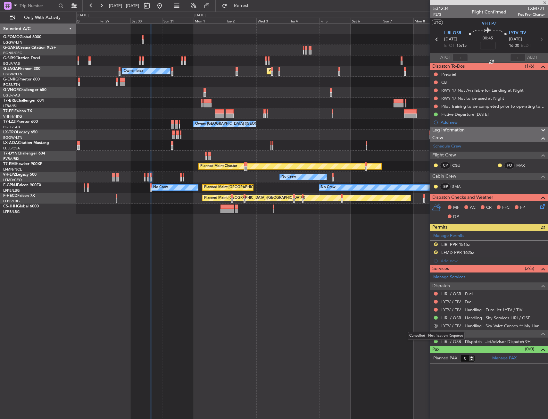
click at [436, 326] on button "R" at bounding box center [436, 326] width 4 height 4
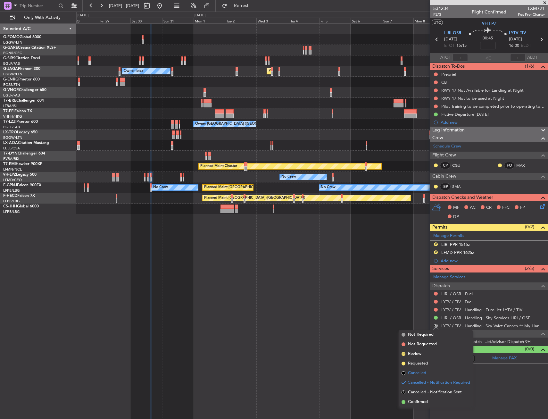
click at [426, 374] on span "Cancelled" at bounding box center [417, 373] width 18 height 6
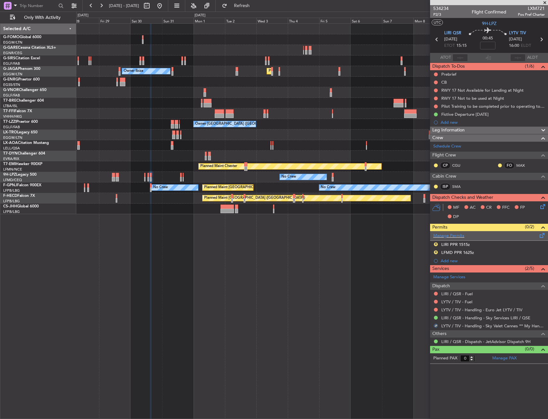
click at [544, 235] on span at bounding box center [543, 234] width 8 height 5
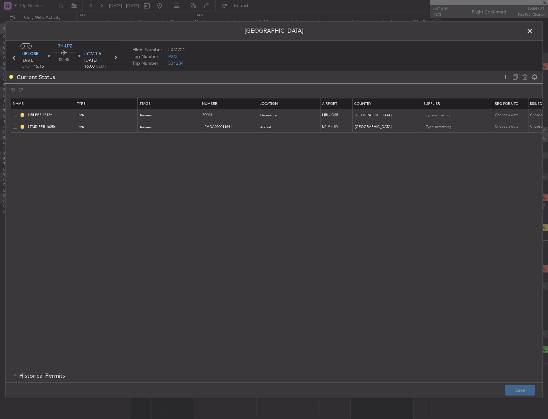
click at [13, 127] on span at bounding box center [15, 126] width 4 height 4
click at [17, 124] on input "checkbox" at bounding box center [17, 124] width 0 height 0
click at [526, 73] on icon at bounding box center [525, 77] width 8 height 8
click at [510, 395] on button "Save" at bounding box center [520, 390] width 30 height 10
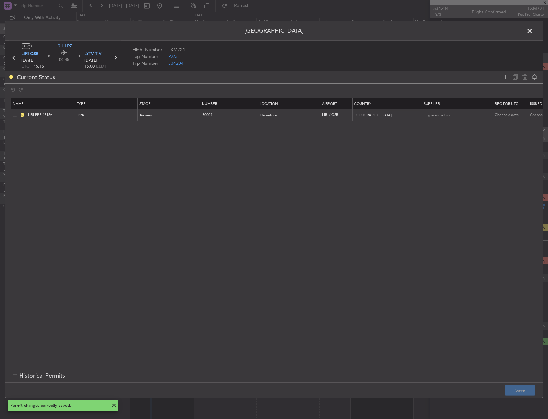
click at [533, 29] on span at bounding box center [533, 32] width 0 height 13
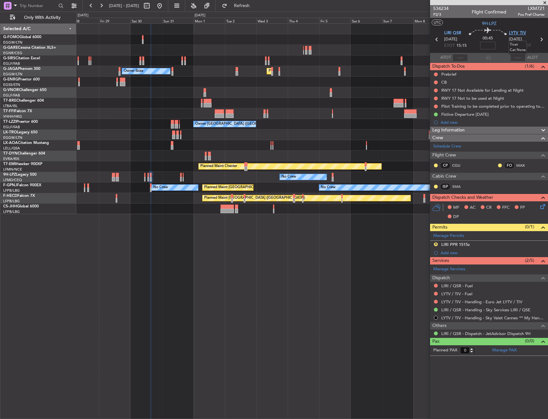
click at [524, 35] on span "LYTV TIV" at bounding box center [517, 33] width 17 height 6
click at [485, 301] on link "LYTV / TIV - Handling - Euro Jet LYTV / TIV" at bounding box center [481, 301] width 81 height 5
click at [436, 243] on button "R" at bounding box center [436, 244] width 4 height 4
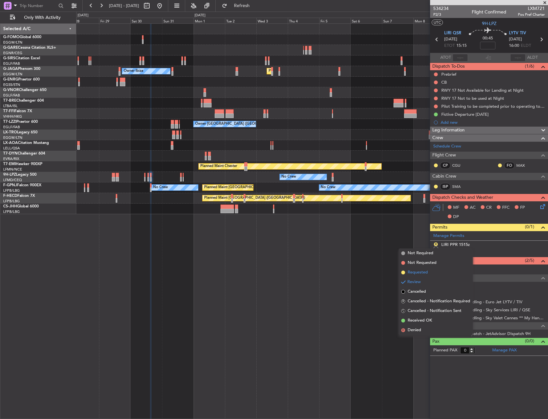
click at [431, 273] on li "Requested" at bounding box center [436, 273] width 74 height 10
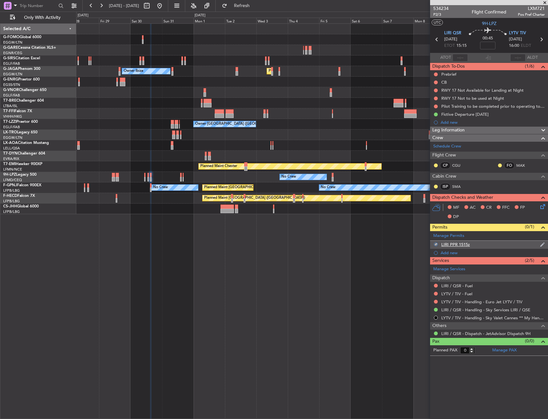
click at [476, 244] on div "LIRI PPR 1515z" at bounding box center [489, 245] width 118 height 8
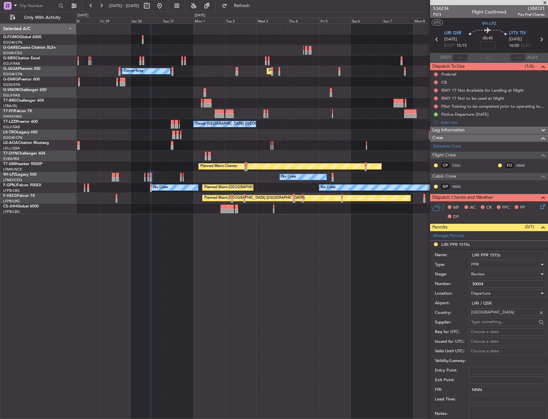
drag, startPoint x: 492, startPoint y: 253, endPoint x: 517, endPoint y: 256, distance: 24.8
click at [517, 256] on input "LIRI PPR 1515z" at bounding box center [508, 255] width 78 height 8
type input "LIRI PPR 1600Z"
click at [487, 272] on div "Review" at bounding box center [505, 274] width 68 height 10
click at [494, 319] on span "Requested" at bounding box center [505, 316] width 67 height 10
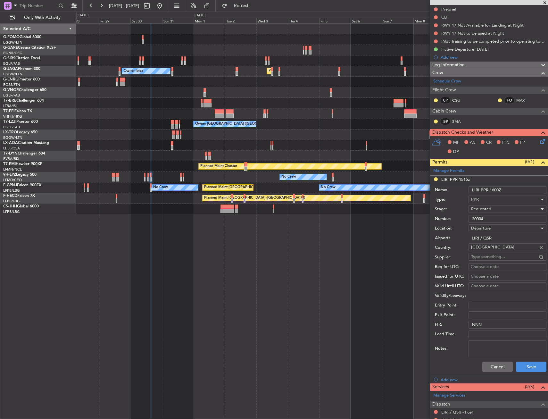
scroll to position [96, 0]
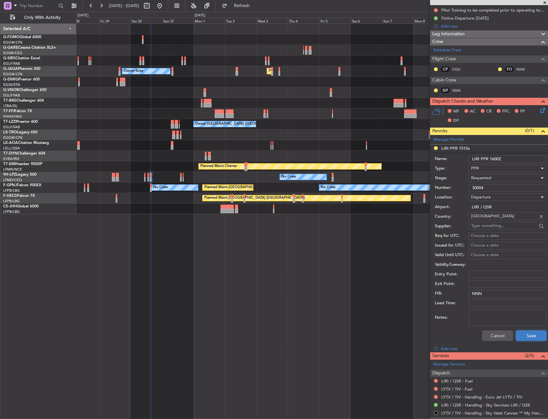
click at [516, 331] on button "Save" at bounding box center [531, 336] width 30 height 10
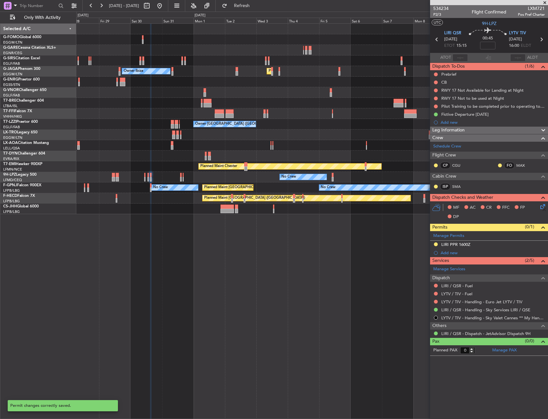
scroll to position [0, 0]
click at [511, 242] on div "LIRI PPR 1600Z" at bounding box center [489, 245] width 118 height 8
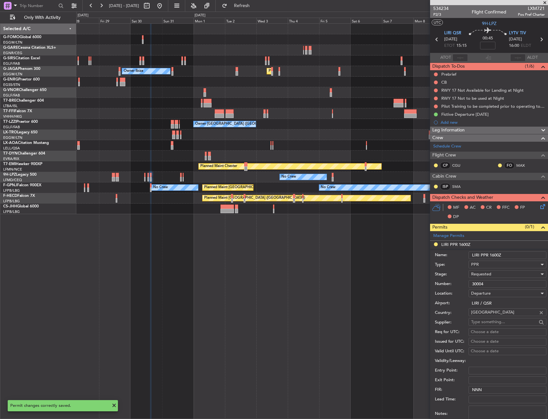
drag, startPoint x: 496, startPoint y: 254, endPoint x: 507, endPoint y: 255, distance: 10.7
click at [507, 255] on input "LIRI PPR 1600Z" at bounding box center [508, 255] width 78 height 8
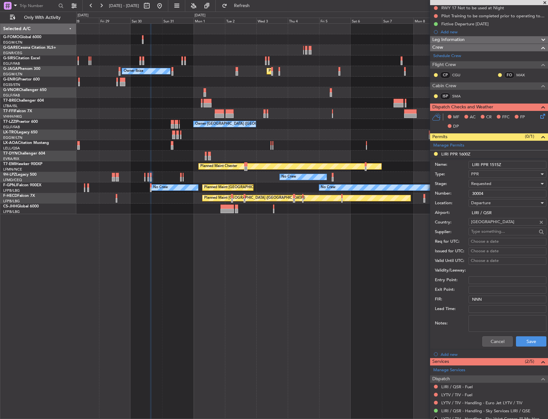
scroll to position [128, 0]
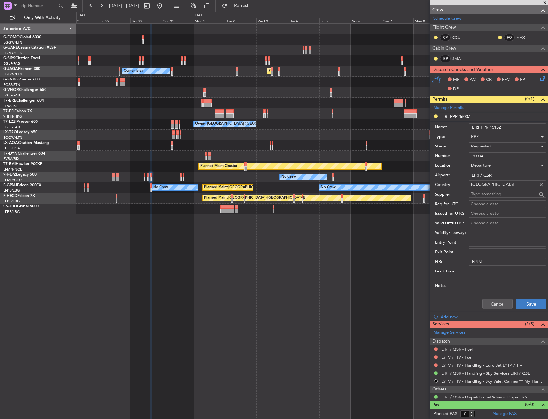
type input "LIRI PPR 1515Z"
click at [533, 305] on button "Save" at bounding box center [531, 304] width 30 height 10
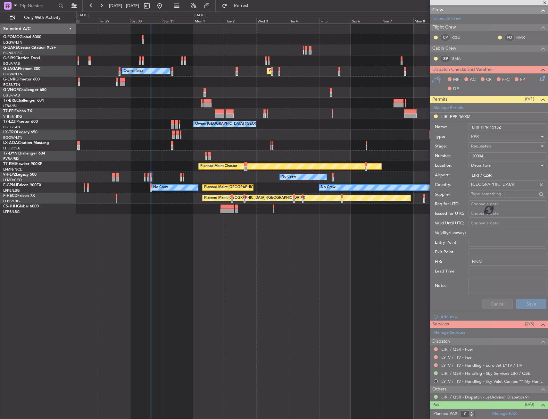
scroll to position [0, 0]
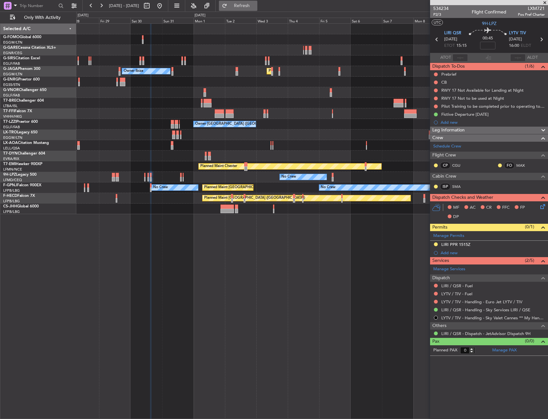
click at [256, 7] on span "Refresh" at bounding box center [242, 6] width 27 height 4
click at [493, 309] on link "LIRI / QSR - Handling - Sky Services LIRI / QSE" at bounding box center [485, 309] width 89 height 5
click at [543, 234] on span at bounding box center [543, 234] width 8 height 5
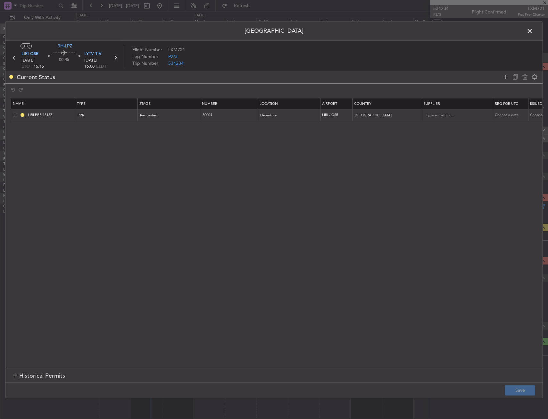
drag, startPoint x: 504, startPoint y: 79, endPoint x: 465, endPoint y: 93, distance: 42.1
click at [504, 79] on icon at bounding box center [506, 77] width 8 height 8
click at [111, 132] on div "Type" at bounding box center [104, 128] width 53 height 10
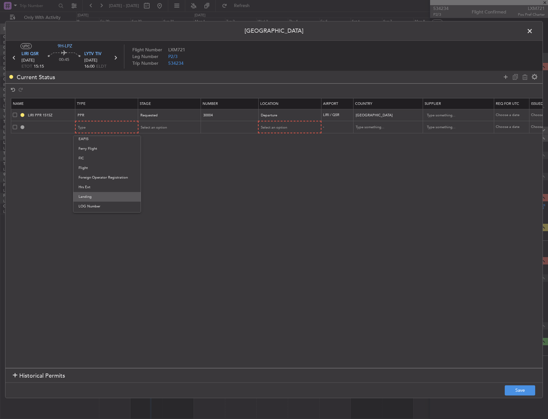
click at [94, 192] on span "Landing" at bounding box center [107, 197] width 57 height 10
click at [288, 123] on div "Select an option" at bounding box center [287, 128] width 53 height 10
click at [280, 159] on span "Arrival" at bounding box center [289, 160] width 57 height 10
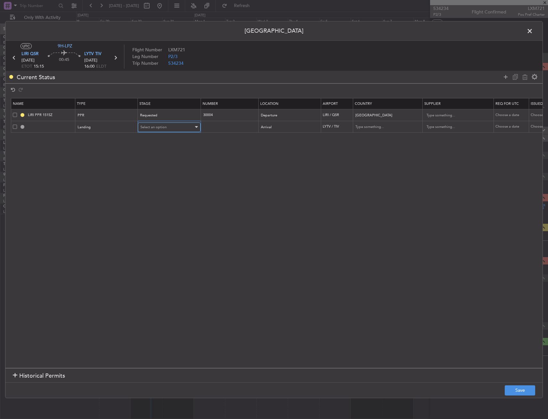
click at [149, 127] on span "Select an option" at bounding box center [153, 127] width 26 height 5
click at [156, 171] on span "Requested" at bounding box center [169, 169] width 57 height 10
click at [536, 393] on footer "Save" at bounding box center [273, 389] width 537 height 15
click at [532, 389] on button "Save" at bounding box center [520, 390] width 30 height 10
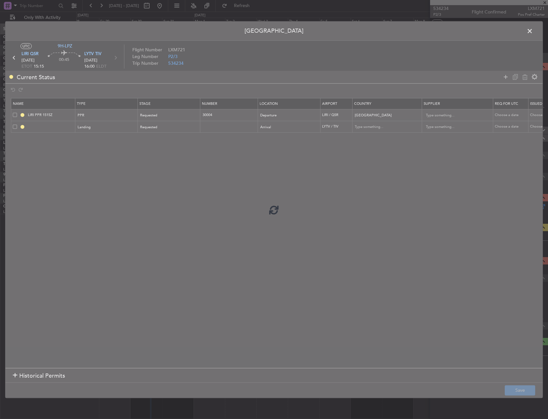
type input "LYTV LDG"
type input "Montenegro"
type input "NNN"
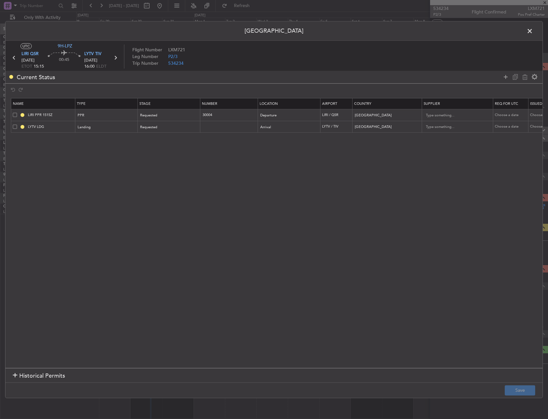
click at [533, 29] on span at bounding box center [533, 32] width 0 height 13
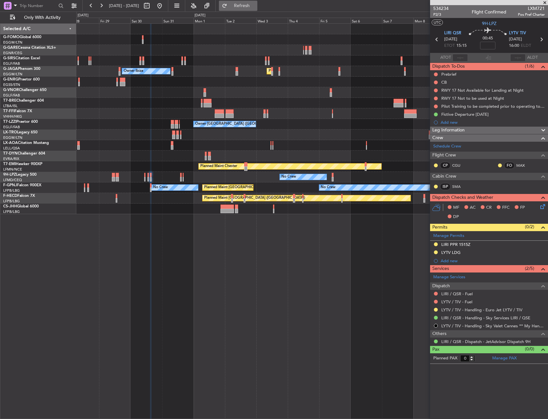
click at [254, 6] on span "Refresh" at bounding box center [242, 6] width 27 height 4
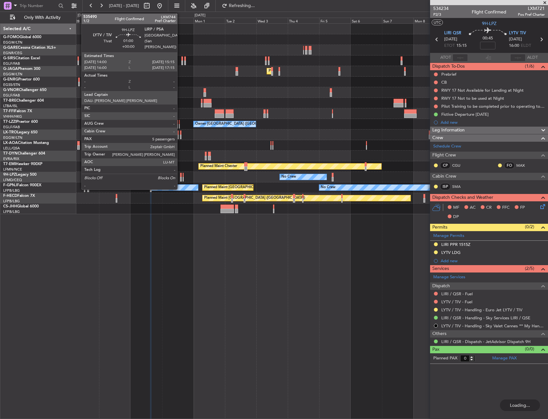
click at [180, 177] on div at bounding box center [181, 175] width 2 height 4
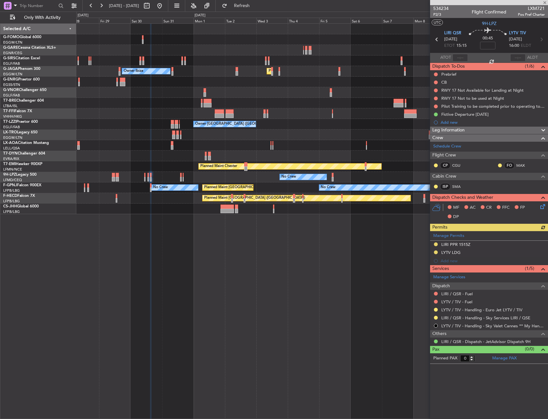
type input "5"
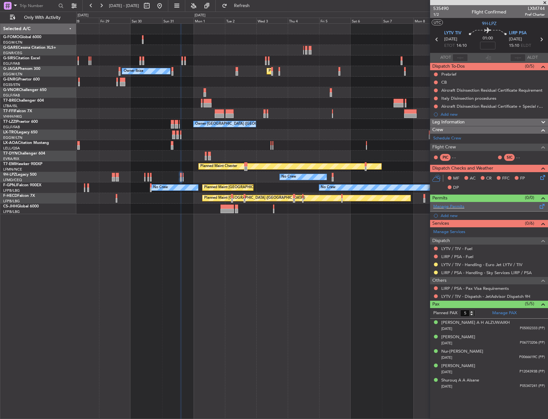
click at [543, 207] on span at bounding box center [543, 205] width 8 height 5
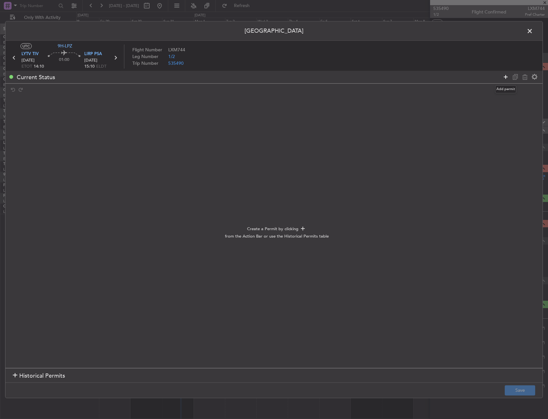
click at [506, 81] on mat-tooltip-component "Add permit" at bounding box center [506, 89] width 30 height 17
drag, startPoint x: 507, startPoint y: 80, endPoint x: 506, endPoint y: 76, distance: 4.9
click at [506, 76] on icon at bounding box center [506, 77] width 8 height 8
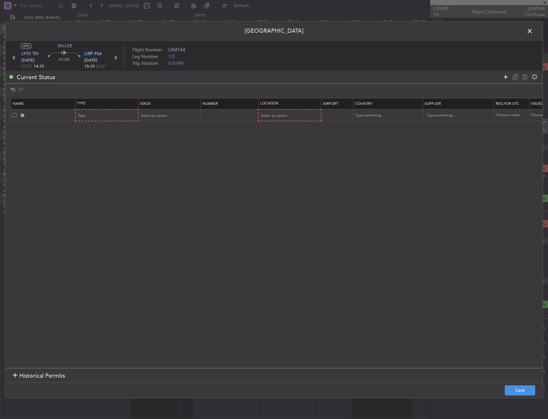
click at [506, 76] on icon at bounding box center [506, 77] width 8 height 8
click at [99, 111] on div "Type" at bounding box center [104, 116] width 53 height 10
click at [97, 192] on span "Departure" at bounding box center [107, 193] width 57 height 10
click at [290, 116] on div "Select an option" at bounding box center [287, 116] width 53 height 10
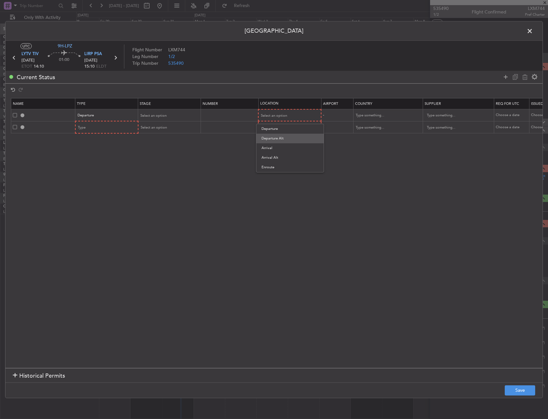
click at [283, 139] on span "Departure Alt" at bounding box center [290, 139] width 57 height 10
click at [279, 115] on span "Departure Alt" at bounding box center [272, 115] width 22 height 5
drag, startPoint x: 278, startPoint y: 131, endPoint x: 260, endPoint y: 128, distance: 18.4
click at [278, 131] on span "Departure" at bounding box center [290, 129] width 57 height 10
click at [180, 113] on div "Select an option" at bounding box center [167, 116] width 53 height 10
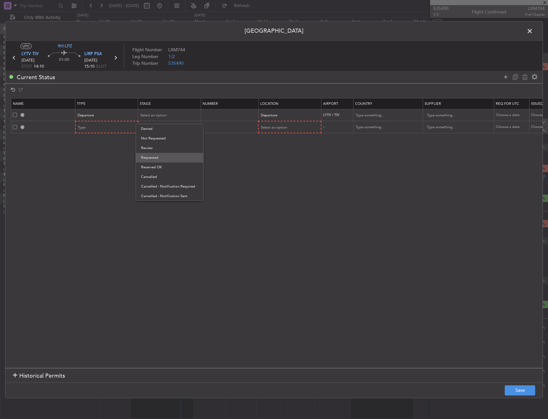
click at [165, 157] on span "Requested" at bounding box center [169, 158] width 57 height 10
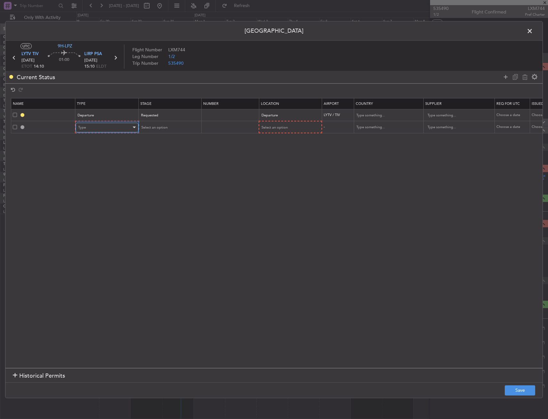
click at [98, 126] on div "Type" at bounding box center [104, 128] width 53 height 10
click at [120, 188] on span "PPR" at bounding box center [107, 191] width 57 height 10
click at [265, 125] on span "Select an option" at bounding box center [274, 127] width 26 height 5
click at [270, 158] on span "Arrival" at bounding box center [289, 160] width 57 height 10
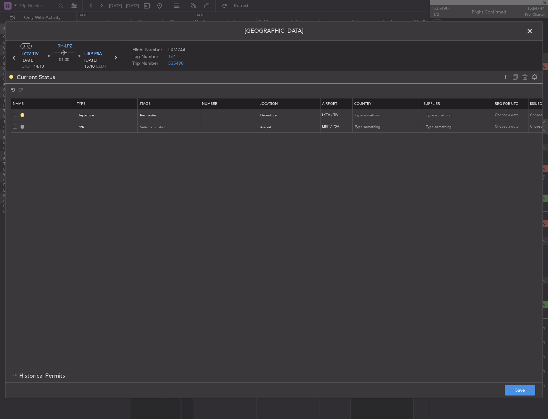
click at [152, 122] on mat-form-field "Select an option" at bounding box center [169, 127] width 62 height 12
click at [154, 128] on span "Select an option" at bounding box center [153, 127] width 26 height 5
click at [156, 163] on span "Review" at bounding box center [169, 160] width 57 height 10
click at [156, 125] on div "Review" at bounding box center [166, 127] width 53 height 10
click at [155, 167] on span "Requested" at bounding box center [169, 169] width 57 height 10
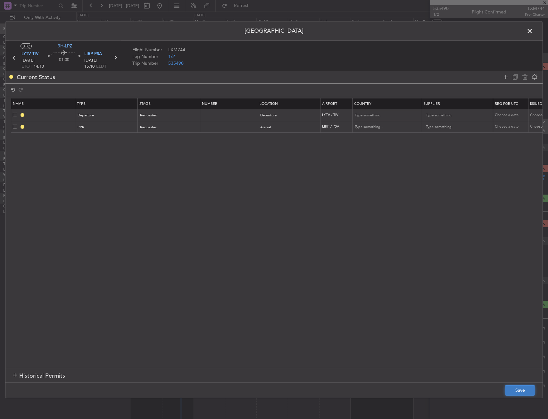
click at [533, 387] on button "Save" at bounding box center [520, 390] width 30 height 10
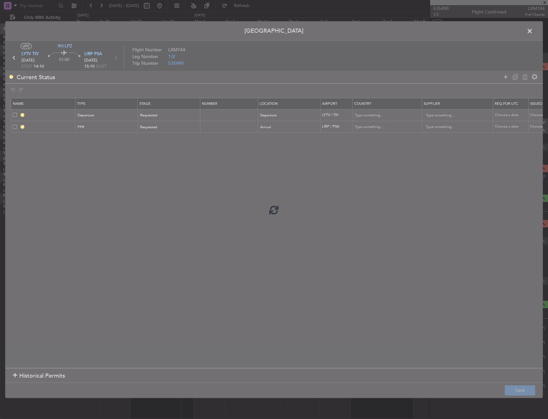
type input "DEPARTURE"
type input "Montenegro"
type input "NNN"
type input "LIRP PPR"
type input "Italy"
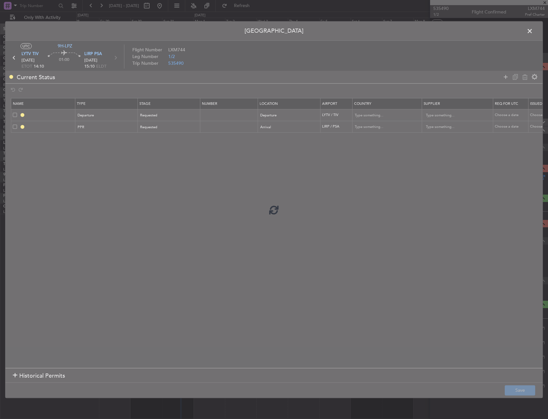
type input "NNN"
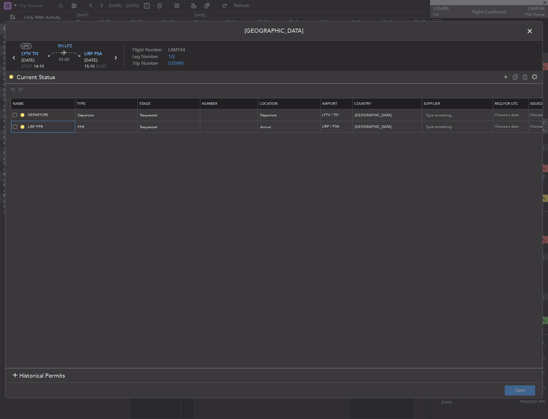
click at [57, 126] on input "LIRP PPR" at bounding box center [51, 126] width 48 height 5
type input "LIRP PPR 1510Z"
click at [527, 384] on footer "Save" at bounding box center [273, 389] width 537 height 15
click at [520, 393] on button "Save" at bounding box center [520, 390] width 30 height 10
click at [533, 29] on span at bounding box center [533, 32] width 0 height 13
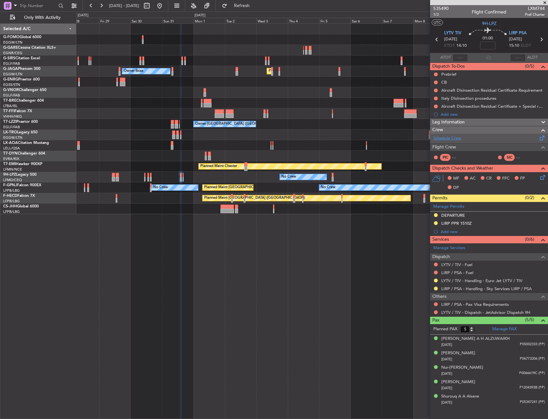
click at [458, 136] on link "Schedule Crew" at bounding box center [447, 138] width 28 height 6
click at [437, 313] on button at bounding box center [436, 312] width 4 height 4
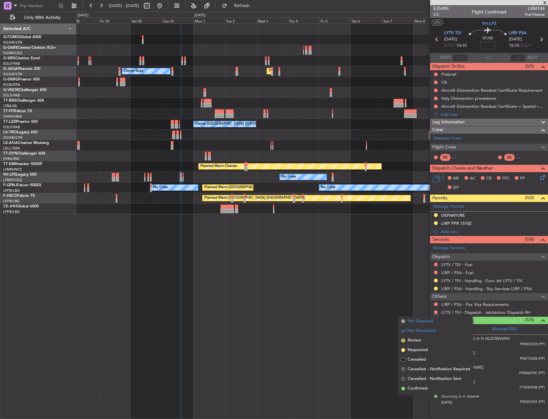
click at [422, 320] on span "Not Required" at bounding box center [421, 321] width 26 height 6
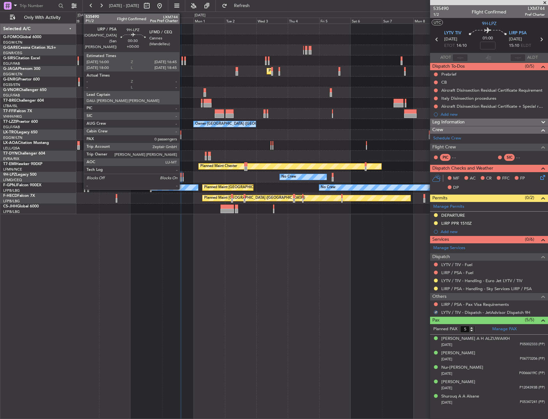
click at [183, 173] on div at bounding box center [183, 175] width 1 height 4
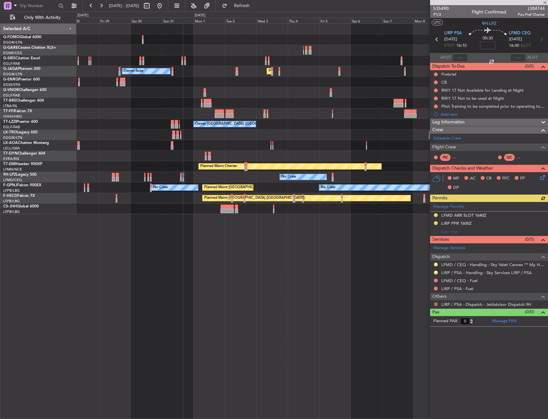
click at [435, 303] on button at bounding box center [436, 304] width 4 height 4
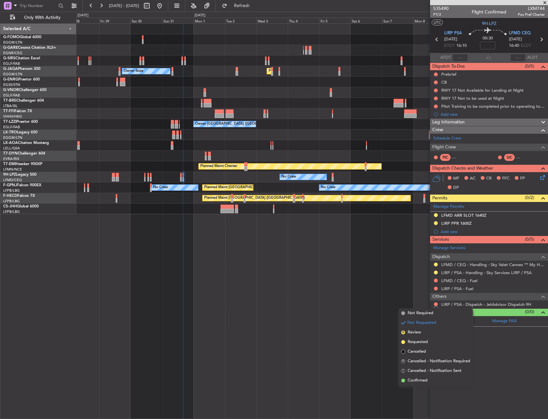
click at [424, 313] on div "Not Requested" at bounding box center [436, 314] width 27 height 8
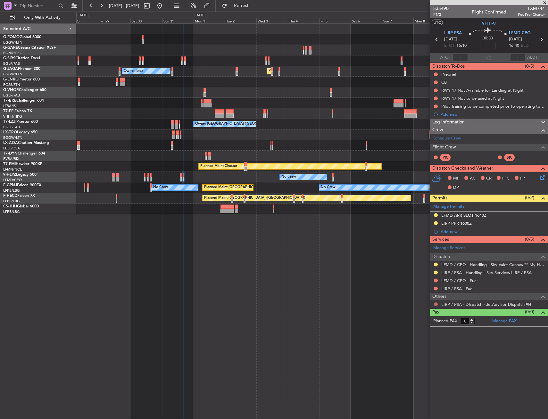
click at [437, 303] on button at bounding box center [436, 304] width 4 height 4
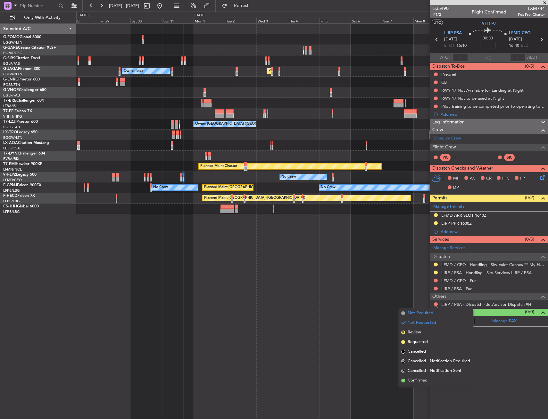
click at [416, 313] on span "Not Required" at bounding box center [421, 313] width 26 height 6
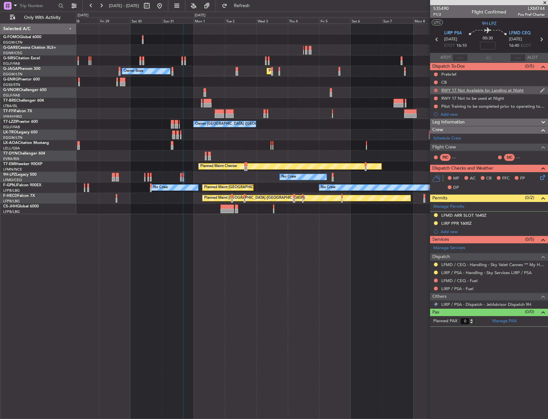
click at [436, 89] on button at bounding box center [436, 90] width 4 height 4
click at [428, 128] on li "Cancelled" at bounding box center [436, 128] width 34 height 10
click at [437, 97] on button at bounding box center [436, 99] width 4 height 4
click at [431, 137] on span "Cancelled" at bounding box center [437, 136] width 18 height 6
click at [437, 106] on button at bounding box center [436, 107] width 4 height 4
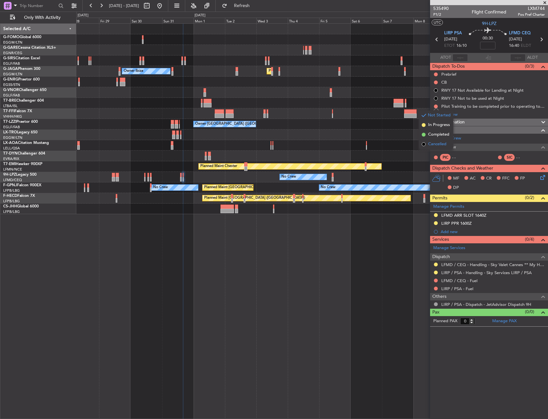
click at [431, 146] on span "Cancelled" at bounding box center [437, 144] width 18 height 6
click at [256, 4] on span "Refresh" at bounding box center [242, 6] width 27 height 4
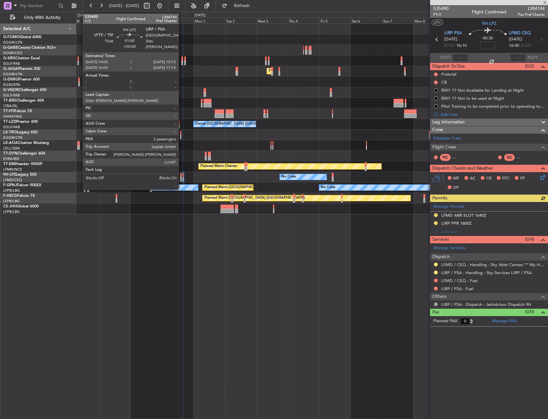
click at [181, 179] on div at bounding box center [181, 179] width 2 height 4
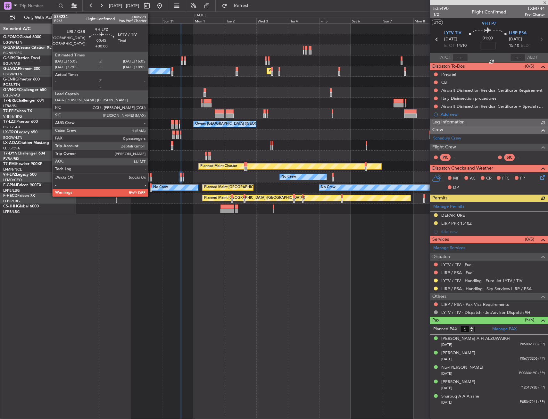
click at [151, 176] on div at bounding box center [151, 175] width 2 height 4
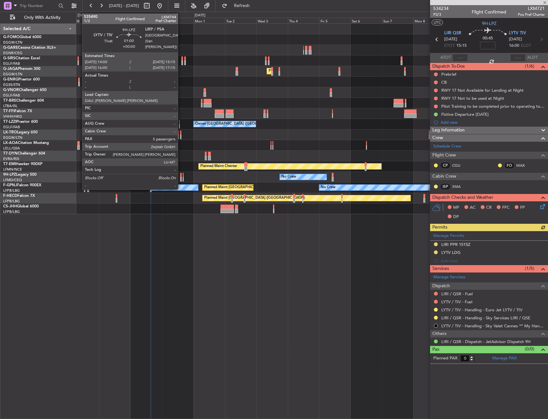
click at [181, 174] on div at bounding box center [181, 175] width 2 height 4
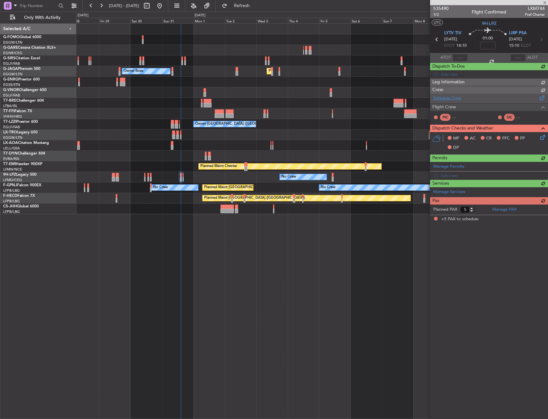
click at [447, 145] on div "DP" at bounding box center [453, 148] width 16 height 10
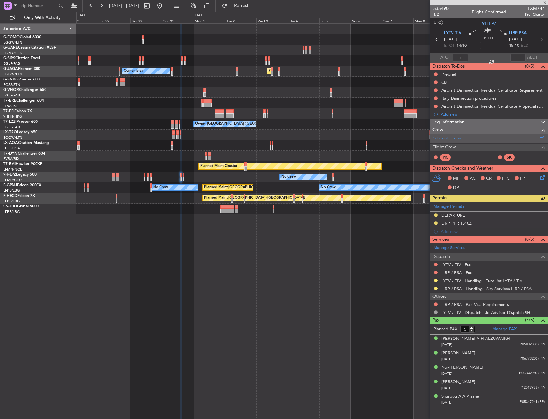
click at [448, 142] on div "Schedule Crew" at bounding box center [489, 139] width 118 height 10
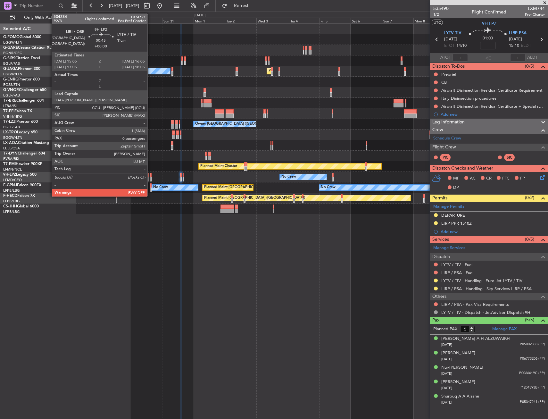
click at [150, 176] on div at bounding box center [151, 175] width 2 height 4
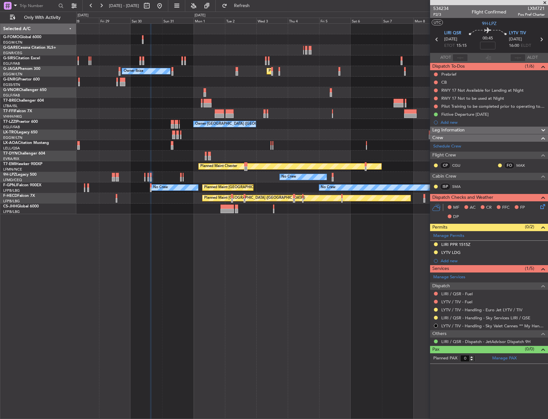
click at [179, 172] on div "No Crew No Crew No Crew" at bounding box center [312, 177] width 472 height 11
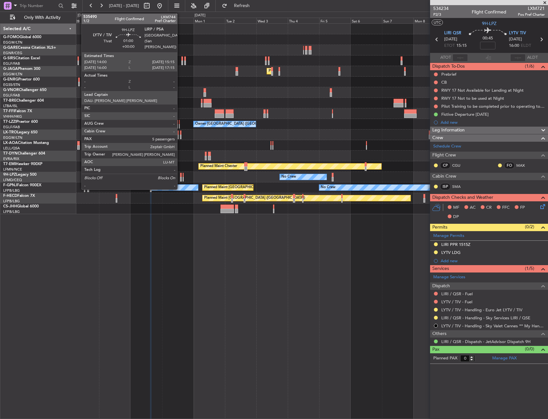
click at [180, 173] on div at bounding box center [181, 175] width 2 height 4
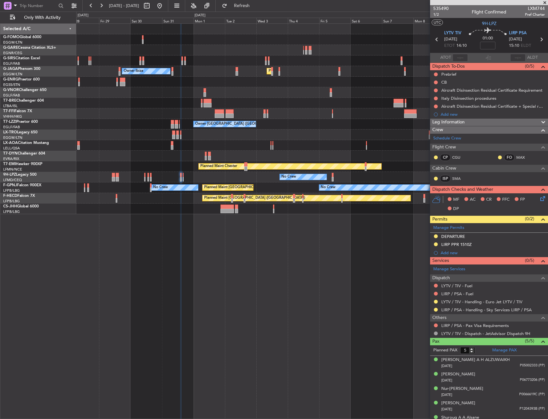
click at [152, 173] on div "No Crew No Crew No Crew" at bounding box center [312, 177] width 472 height 11
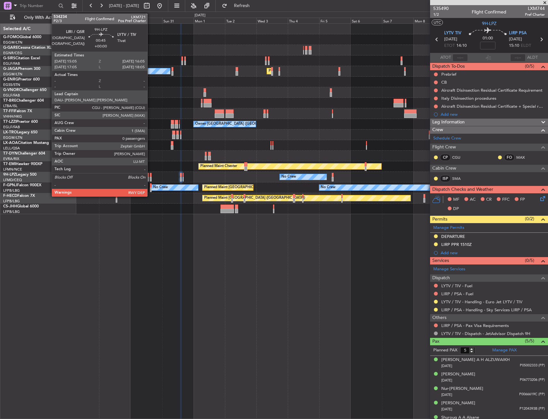
click at [150, 174] on div at bounding box center [151, 175] width 2 height 4
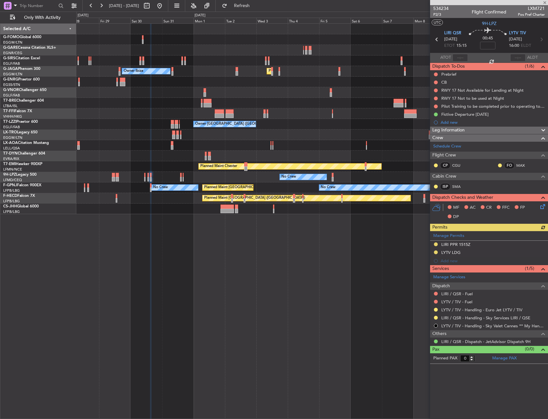
click at [439, 107] on div "Pilot Training to be completed prior to operating to LFMD" at bounding box center [489, 106] width 118 height 8
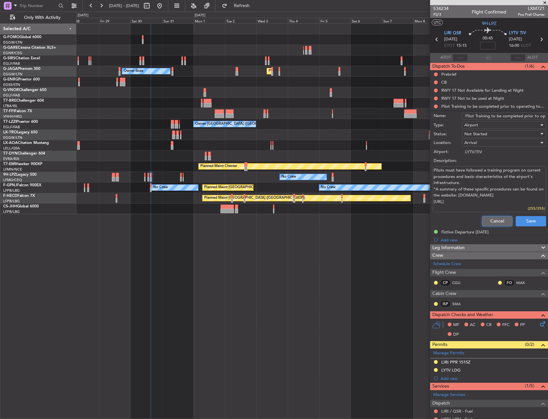
click at [490, 221] on button "Cancel" at bounding box center [497, 221] width 30 height 10
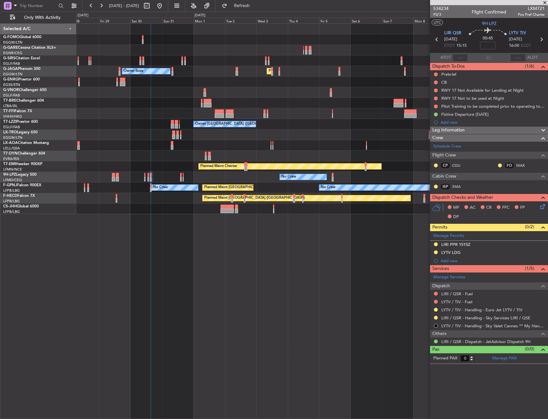
click at [436, 115] on button at bounding box center [436, 115] width 4 height 4
click at [439, 152] on span "Cancelled" at bounding box center [437, 152] width 18 height 6
click at [436, 105] on button at bounding box center [436, 107] width 4 height 4
click at [380, 121] on div "Owner London (Farnborough) Owner Owner" at bounding box center [312, 124] width 472 height 11
click at [433, 88] on div "RWY 17 Not Available for Landing at Night" at bounding box center [489, 90] width 118 height 8
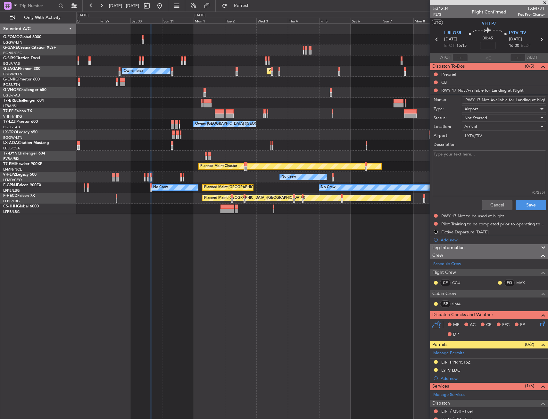
click at [437, 89] on li "RWY 17 Not Available for Landing at Night Name: RWY 17 Not Available for Landin…" at bounding box center [489, 149] width 118 height 127
click at [485, 203] on button "Cancel" at bounding box center [497, 205] width 30 height 10
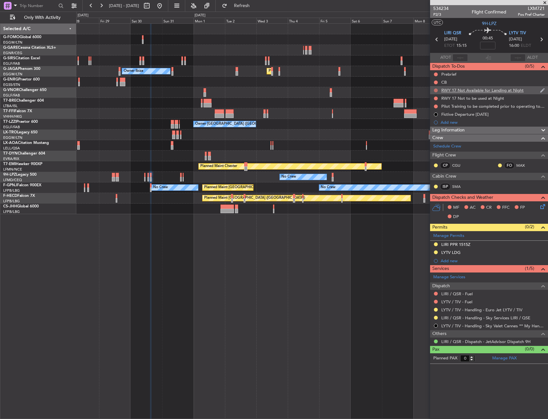
click at [436, 92] on mat-tooltip-component "Not Started" at bounding box center [436, 100] width 31 height 17
click at [436, 91] on button at bounding box center [436, 90] width 4 height 4
click at [435, 127] on span "Cancelled" at bounding box center [437, 128] width 18 height 6
click at [437, 100] on div at bounding box center [435, 98] width 5 height 5
click at [435, 99] on button at bounding box center [436, 99] width 4 height 4
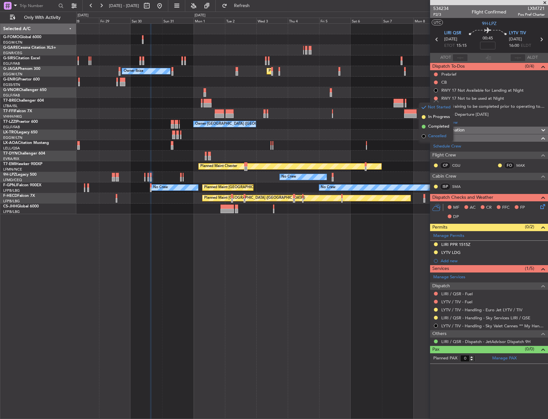
click at [437, 138] on span "Cancelled" at bounding box center [437, 136] width 18 height 6
click at [437, 105] on button at bounding box center [436, 107] width 4 height 4
click at [435, 144] on span "Cancelled" at bounding box center [437, 144] width 18 height 6
click at [459, 115] on div "Fictive Departure 06SEP" at bounding box center [464, 114] width 47 height 5
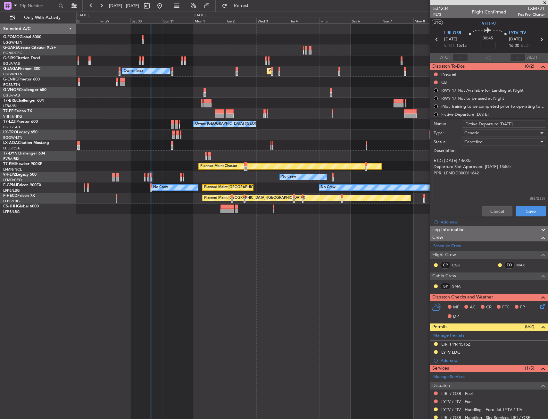
drag, startPoint x: 513, startPoint y: 123, endPoint x: 464, endPoint y: 126, distance: 49.8
click at [464, 126] on input "Fictive Departure 06SEP" at bounding box center [504, 124] width 84 height 7
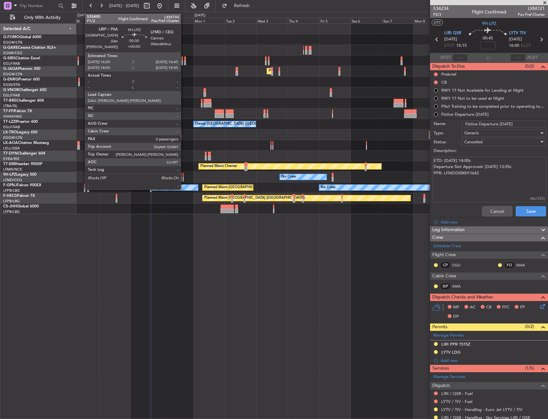
click at [184, 175] on div at bounding box center [183, 175] width 1 height 4
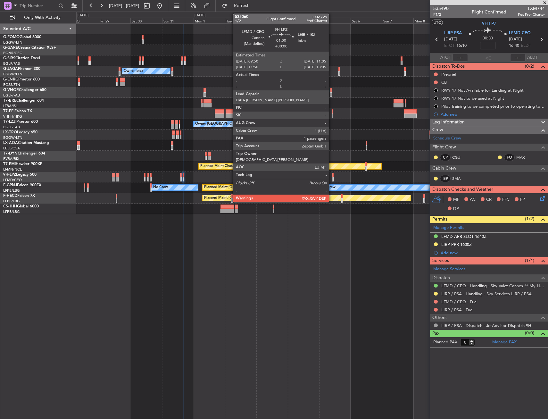
click at [332, 176] on div at bounding box center [333, 175] width 2 height 4
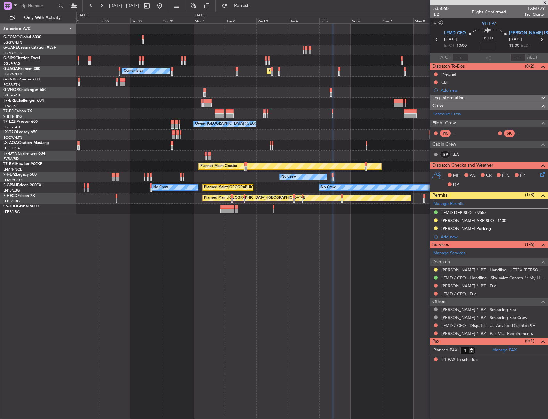
click at [313, 221] on div "Unplanned Maint Oxford (Kidlington) Owner Ibiza Planned Maint London (Luton) No…" at bounding box center [312, 221] width 472 height 396
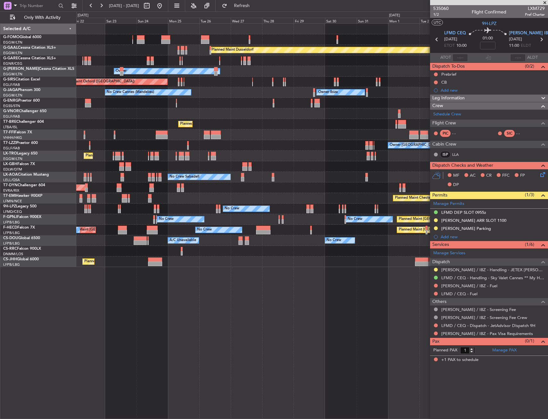
click at [305, 175] on div "Planned Maint Dusseldorf Unplanned Maint Chester Owner Owner Unplanned Maint Ox…" at bounding box center [312, 145] width 472 height 243
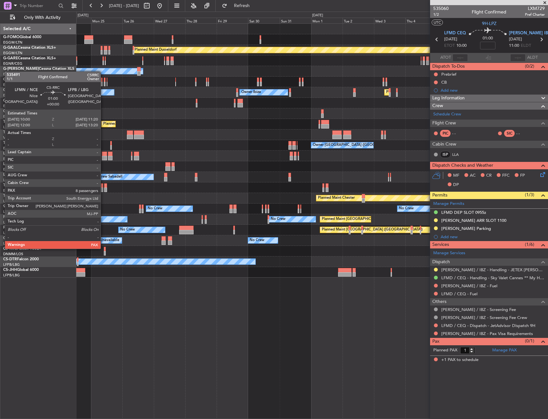
click at [104, 248] on div at bounding box center [105, 249] width 2 height 4
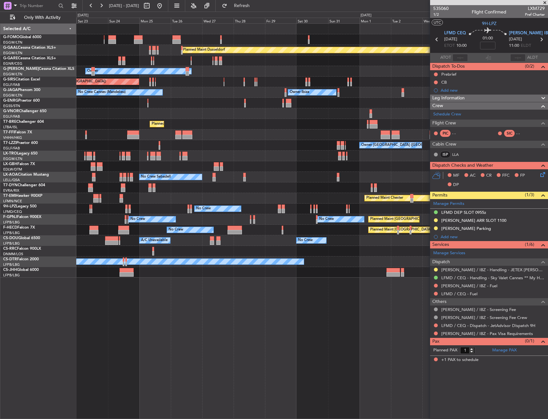
click at [262, 269] on div "Planned Maint Dusseldorf Unplanned Maint Chester Owner Unplanned Maint Oxford (…" at bounding box center [312, 151] width 472 height 254
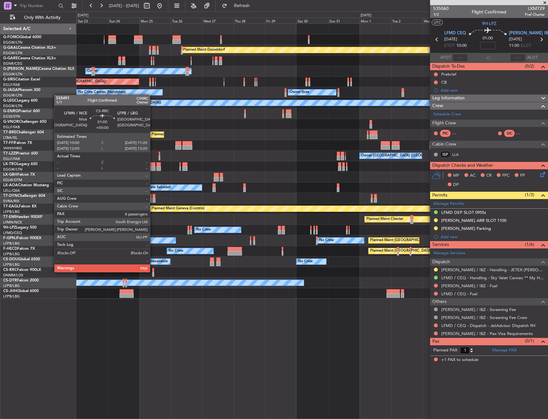
click at [153, 272] on div at bounding box center [153, 270] width 2 height 4
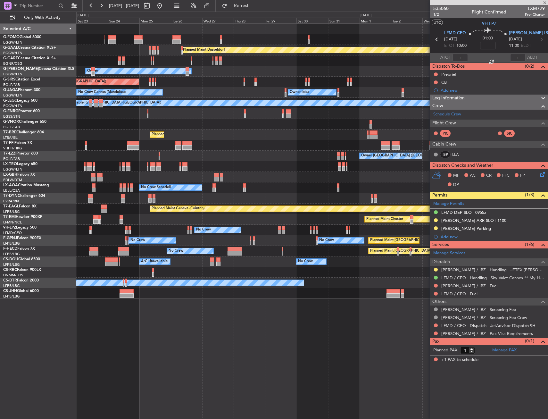
type input "8"
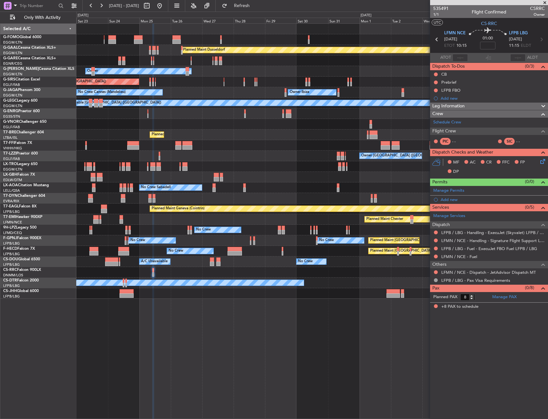
click at [436, 17] on mat-tooltip-component "Leg Number" at bounding box center [441, 25] width 32 height 17
click at [437, 13] on span "1/1" at bounding box center [440, 14] width 15 height 5
click at [451, 121] on link "Schedule Crew" at bounding box center [447, 122] width 28 height 6
click at [541, 190] on span at bounding box center [543, 189] width 8 height 5
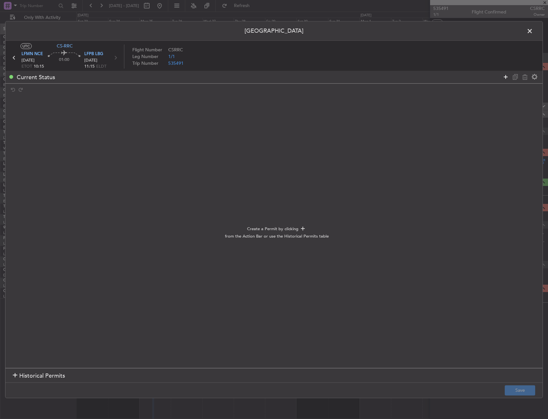
click at [504, 75] on icon at bounding box center [506, 77] width 8 height 8
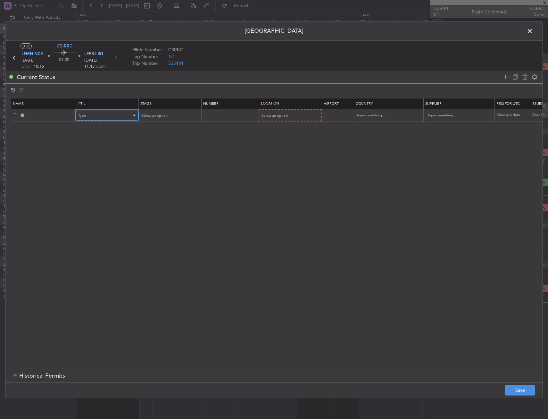
click at [108, 113] on div "Type" at bounding box center [104, 116] width 53 height 10
click at [105, 179] on span "Slot" at bounding box center [107, 177] width 57 height 10
click at [295, 108] on th "Location" at bounding box center [289, 103] width 63 height 11
click at [284, 114] on span "Select an option" at bounding box center [274, 115] width 26 height 5
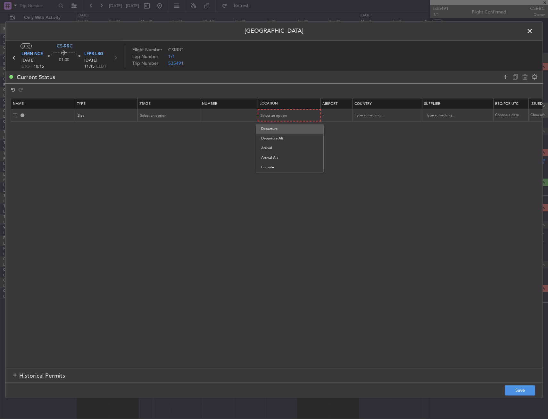
click at [278, 129] on span "Departure" at bounding box center [289, 129] width 57 height 10
click at [164, 119] on div "Select an option" at bounding box center [166, 116] width 53 height 10
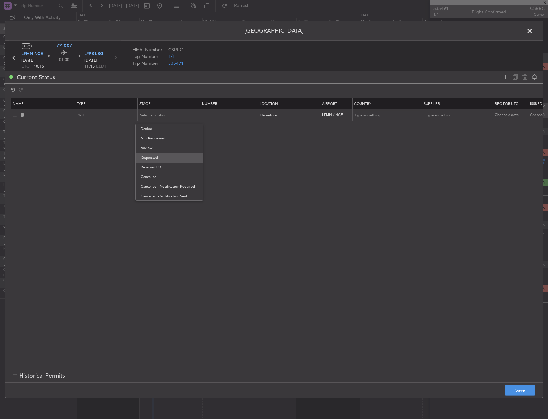
click at [164, 159] on span "Requested" at bounding box center [169, 158] width 57 height 10
click at [517, 391] on button "Save" at bounding box center [520, 390] width 30 height 10
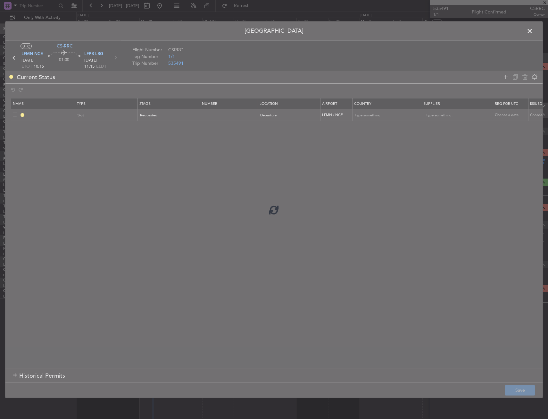
type input "LFMN DEP SLOT"
type input "France"
type input "NNN"
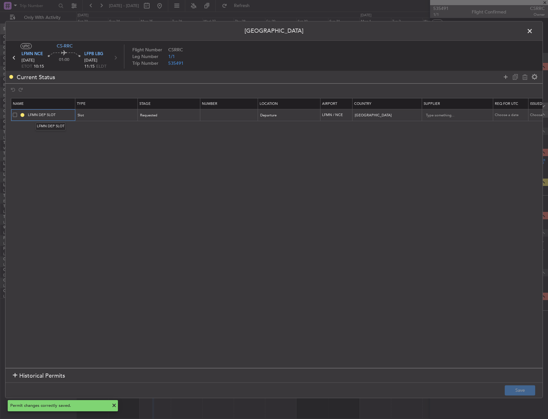
click at [59, 117] on input "LFMN DEP SLOT" at bounding box center [51, 114] width 48 height 5
type input "LFMN DEP SLOT 1000Z"
click at [527, 385] on button "Save" at bounding box center [520, 390] width 30 height 10
click at [533, 34] on span at bounding box center [533, 32] width 0 height 13
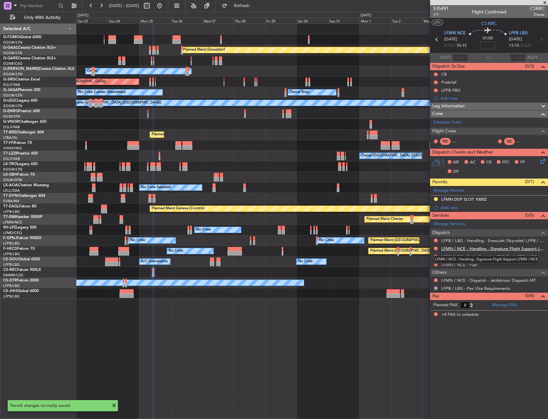
click at [482, 246] on link "LFMN / NCE - Handling - Signature Flight Support LFMN / NCE" at bounding box center [493, 248] width 104 height 5
click at [467, 239] on link "LFPB / LBG - Handling - ExecuJet (Skyvalet) LFPB / LBG" at bounding box center [493, 240] width 104 height 5
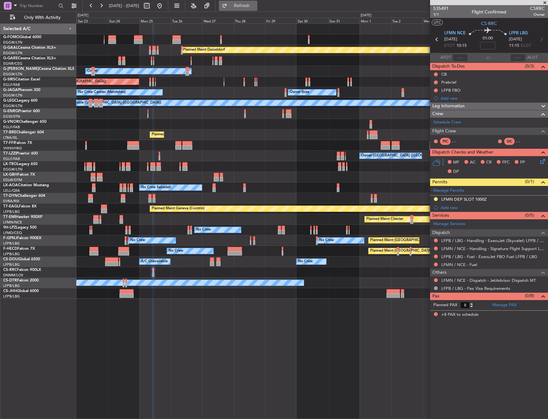
click at [257, 3] on button "Refresh" at bounding box center [238, 6] width 38 height 10
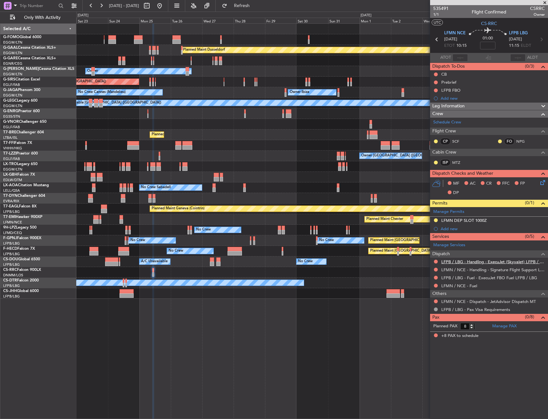
click at [467, 259] on link "LFPB / LBG - Handling - ExecuJet (Skyvalet) LFPB / LBG" at bounding box center [493, 261] width 104 height 5
click at [543, 183] on icon at bounding box center [541, 181] width 5 height 5
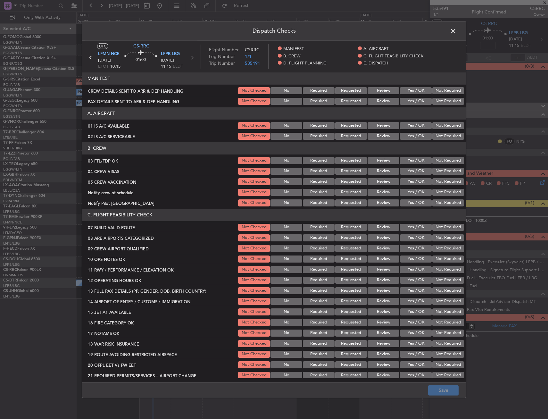
click at [408, 156] on div "Yes / OK" at bounding box center [415, 160] width 32 height 9
click at [408, 157] on div "Yes / OK" at bounding box center [415, 160] width 32 height 9
drag, startPoint x: 408, startPoint y: 158, endPoint x: 416, endPoint y: 163, distance: 9.2
click at [416, 163] on button "Yes / OK" at bounding box center [416, 160] width 32 height 7
click at [451, 175] on div "Not Required" at bounding box center [448, 171] width 32 height 9
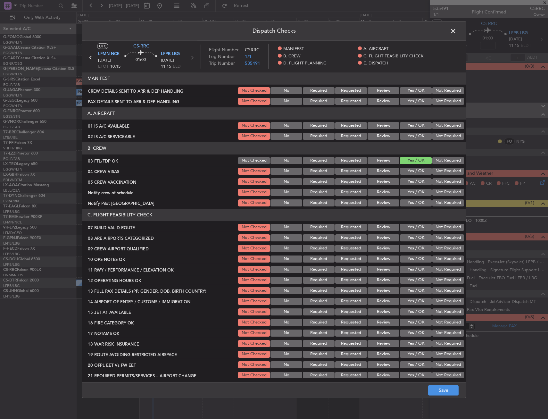
drag, startPoint x: 446, startPoint y: 171, endPoint x: 444, endPoint y: 178, distance: 7.8
click at [446, 171] on button "Not Required" at bounding box center [449, 171] width 32 height 7
drag, startPoint x: 443, startPoint y: 181, endPoint x: 425, endPoint y: 191, distance: 20.5
click at [442, 182] on button "Not Required" at bounding box center [449, 181] width 32 height 7
click at [418, 191] on button "Yes / OK" at bounding box center [416, 192] width 32 height 7
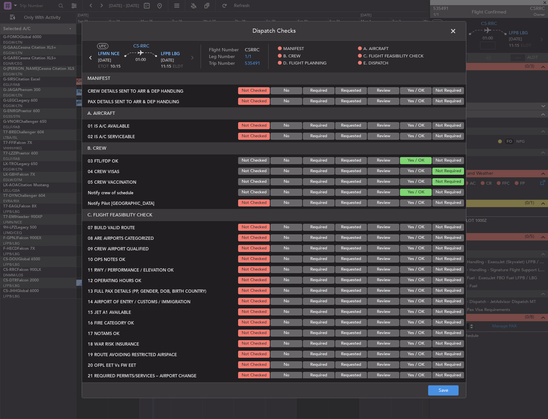
click at [409, 200] on button "Yes / OK" at bounding box center [416, 202] width 32 height 7
click at [407, 241] on button "Yes / OK" at bounding box center [416, 237] width 32 height 7
click at [407, 245] on button "Yes / OK" at bounding box center [416, 248] width 32 height 7
click at [445, 203] on button "Not Required" at bounding box center [449, 202] width 32 height 7
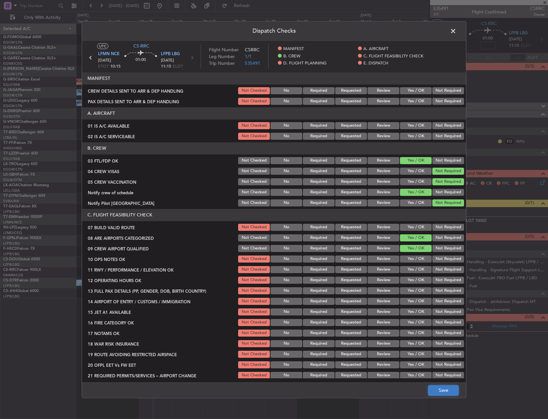
click at [445, 393] on button "Save" at bounding box center [443, 390] width 30 height 10
click at [457, 31] on span at bounding box center [457, 32] width 0 height 13
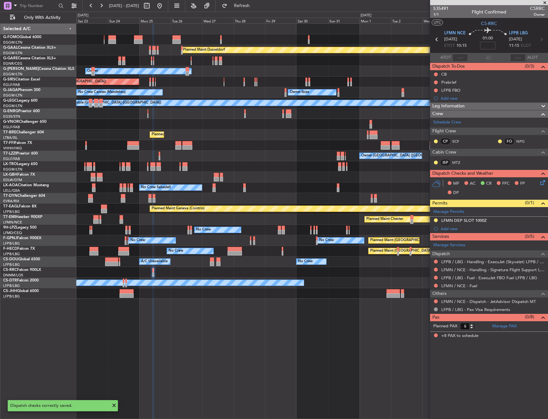
click at [544, 184] on icon at bounding box center [541, 181] width 5 height 5
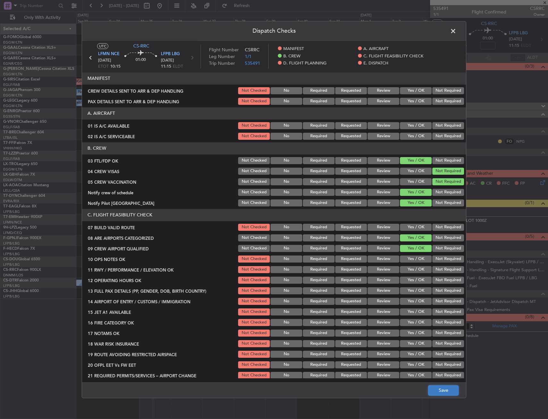
click at [442, 395] on button "Save" at bounding box center [443, 390] width 30 height 10
click at [457, 31] on span at bounding box center [457, 32] width 0 height 13
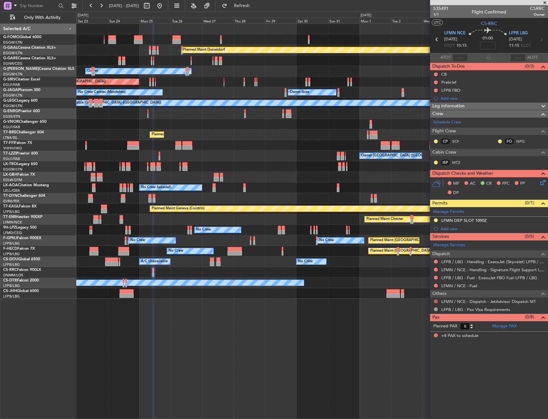
click at [436, 300] on button at bounding box center [436, 301] width 4 height 4
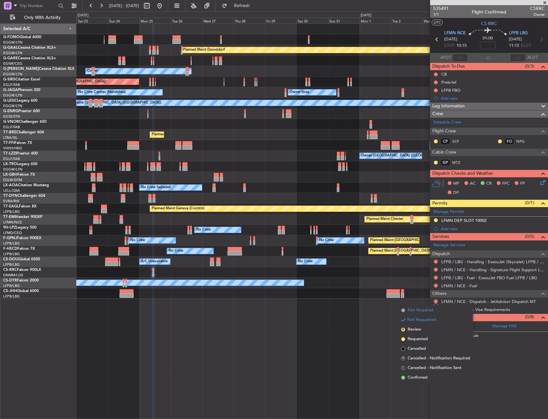
click at [412, 312] on span "Not Required" at bounding box center [421, 310] width 26 height 6
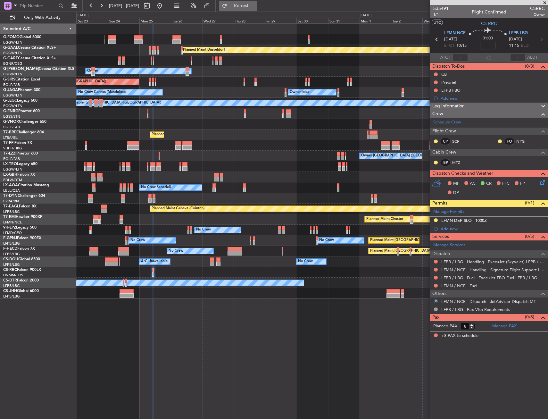
click at [257, 3] on button "Refresh" at bounding box center [238, 6] width 38 height 10
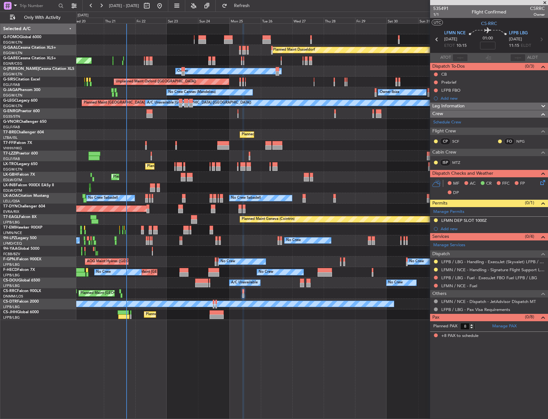
click at [152, 255] on div at bounding box center [312, 251] width 472 height 11
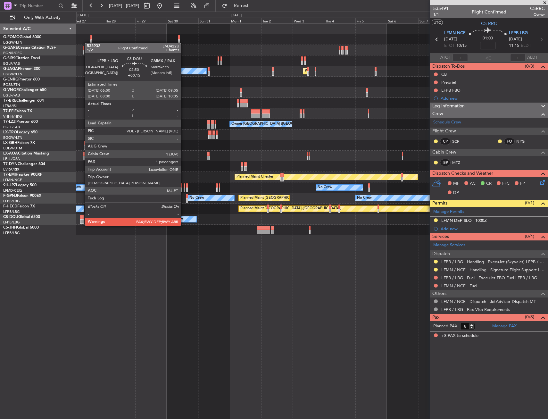
click at [82, 219] on div at bounding box center [82, 221] width 4 height 4
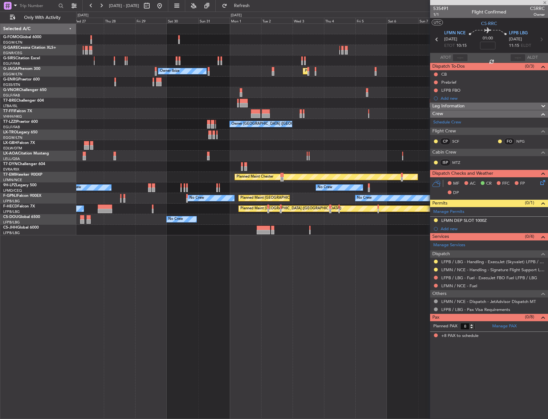
type input "+00:15"
type input "1"
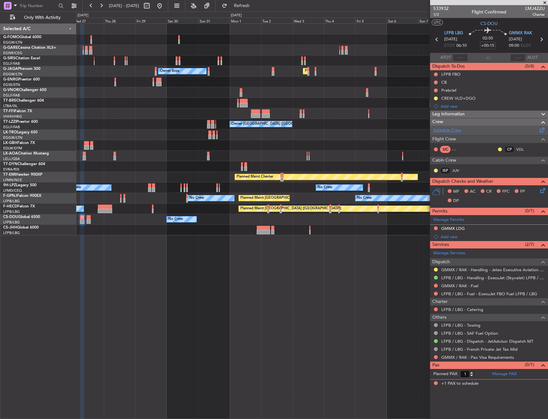
click at [457, 130] on link "Schedule Crew" at bounding box center [447, 130] width 28 height 6
drag, startPoint x: 436, startPoint y: 98, endPoint x: 435, endPoint y: 105, distance: 7.4
click at [436, 98] on button at bounding box center [436, 99] width 4 height 4
click at [434, 128] on span "Completed" at bounding box center [438, 126] width 21 height 6
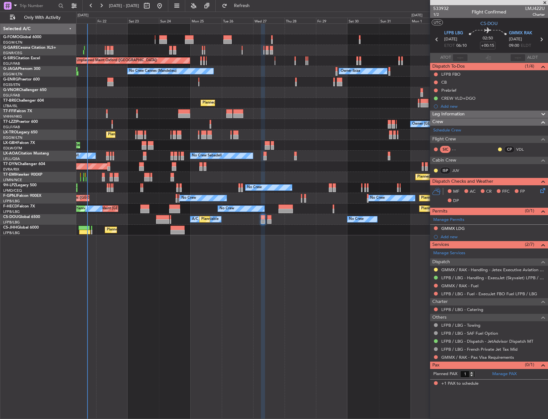
click at [297, 241] on div "Unplanned Maint [PERSON_NAME] Unplanned Maint [GEOGRAPHIC_DATA] ([GEOGRAPHIC_DA…" at bounding box center [312, 221] width 472 height 396
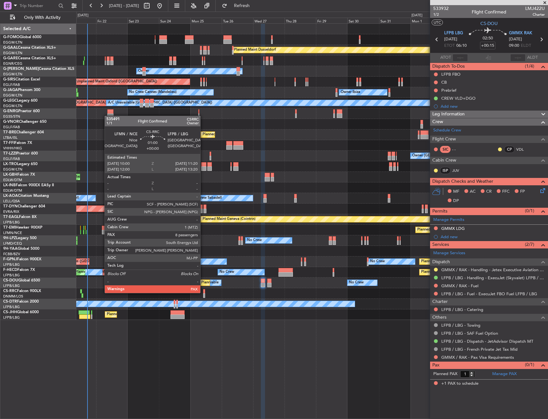
click at [203, 292] on div at bounding box center [204, 291] width 2 height 4
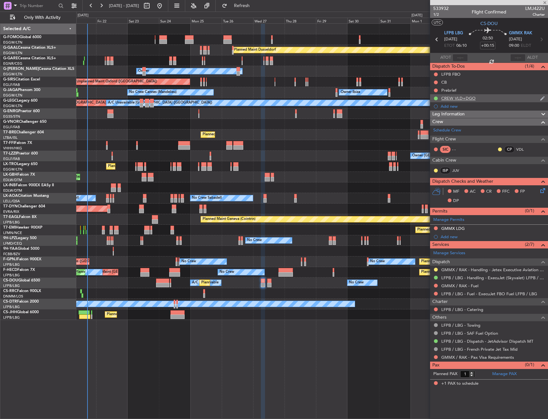
type input "8"
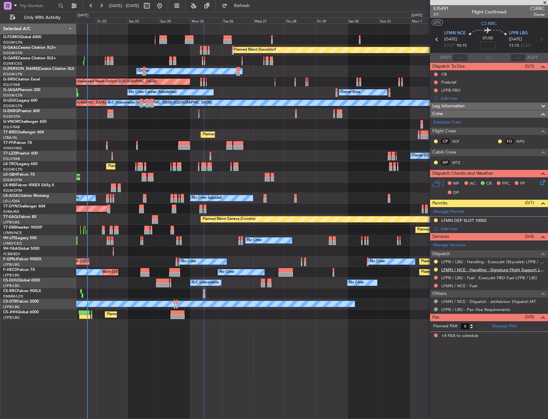
click at [494, 267] on link "LFMN / NCE - Handling - Signature Flight Support LFMN / NCE" at bounding box center [493, 269] width 104 height 5
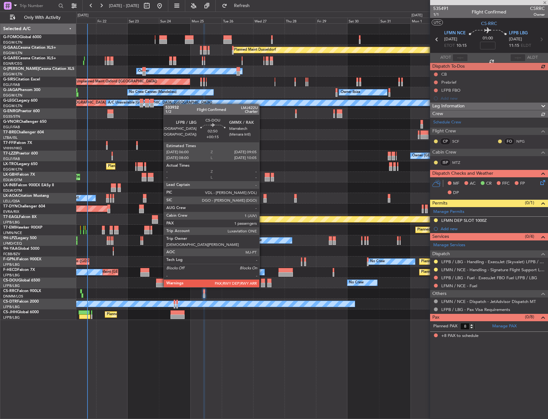
click at [262, 281] on div at bounding box center [263, 281] width 4 height 4
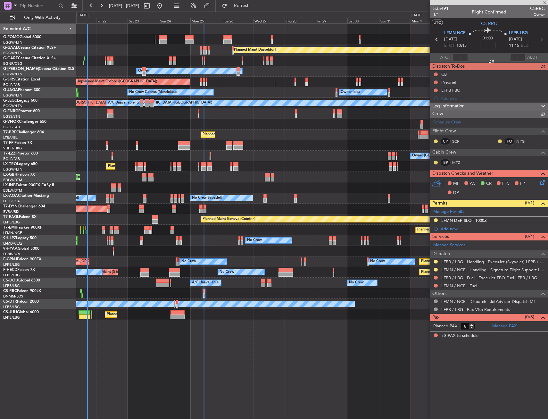
type input "+00:15"
type input "1"
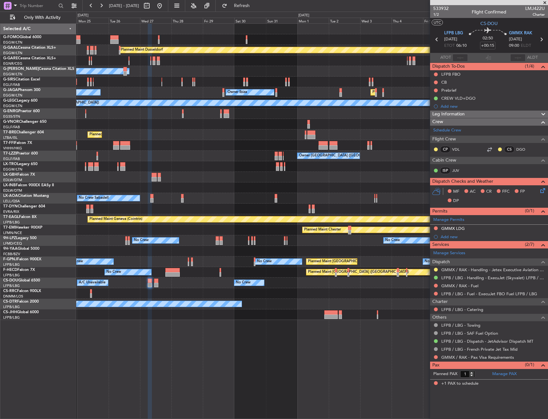
click at [225, 261] on div "Planned Maint Dusseldorf Owner Unplanned Maint [GEOGRAPHIC_DATA] ([GEOGRAPHIC_D…" at bounding box center [312, 172] width 472 height 296
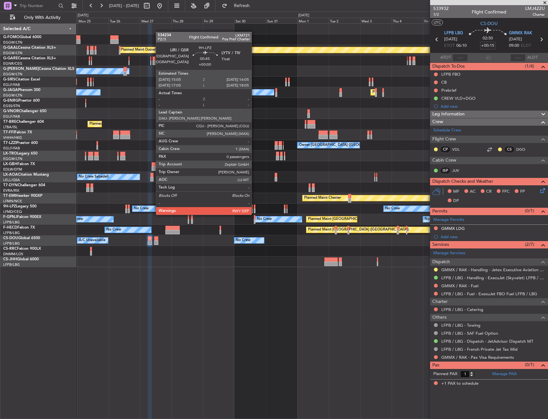
click at [255, 208] on div at bounding box center [255, 207] width 2 height 4
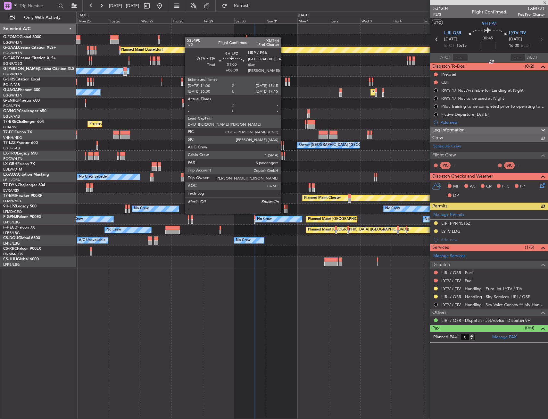
click at [284, 206] on div at bounding box center [285, 207] width 2 height 4
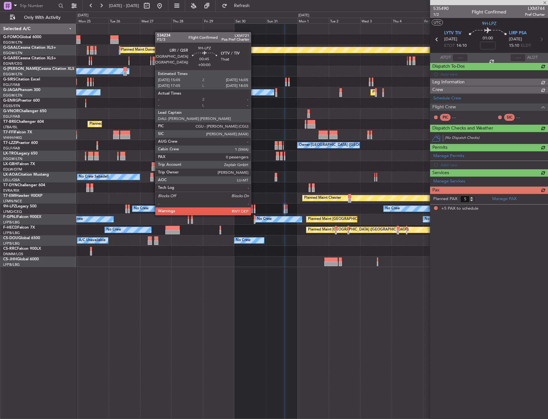
click at [254, 209] on div at bounding box center [255, 211] width 2 height 4
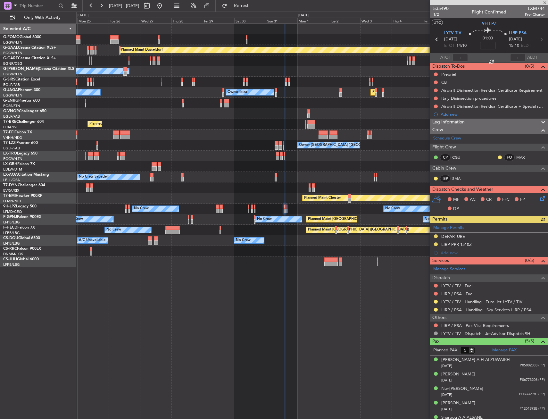
type input "0"
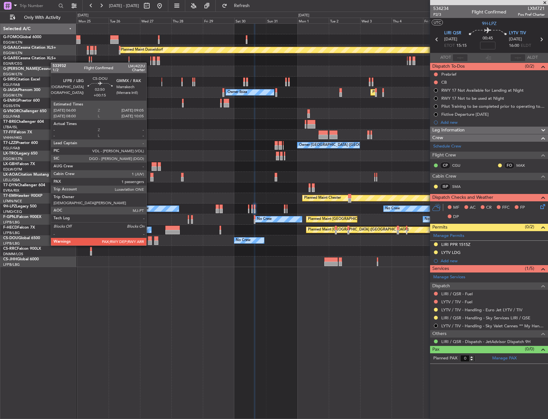
click at [149, 239] on div at bounding box center [150, 238] width 4 height 4
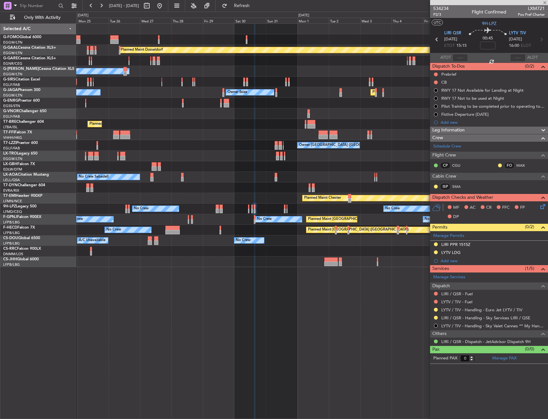
type input "+00:15"
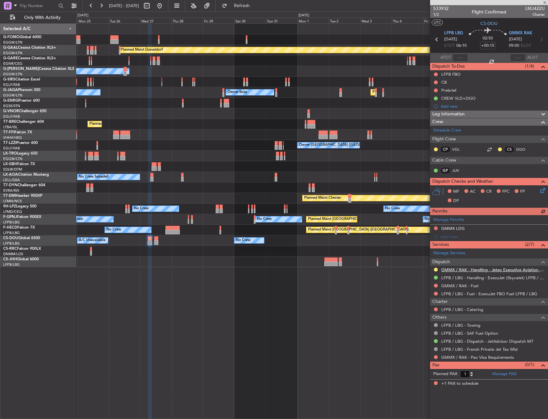
click at [493, 271] on link "GMMX / RAK - Handling - Jetex Executive Aviation GMMX / RAK" at bounding box center [493, 269] width 104 height 5
click at [490, 22] on span "CS-DOU" at bounding box center [489, 23] width 17 height 7
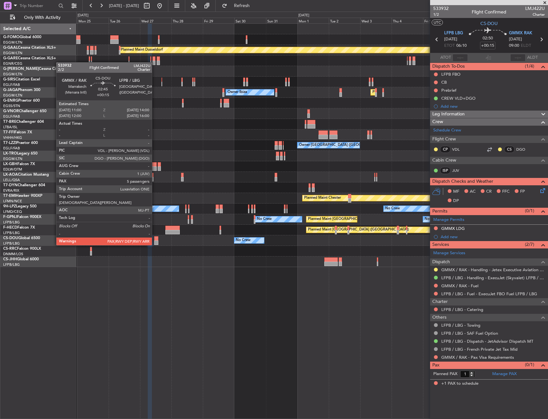
click at [155, 239] on div at bounding box center [156, 238] width 4 height 4
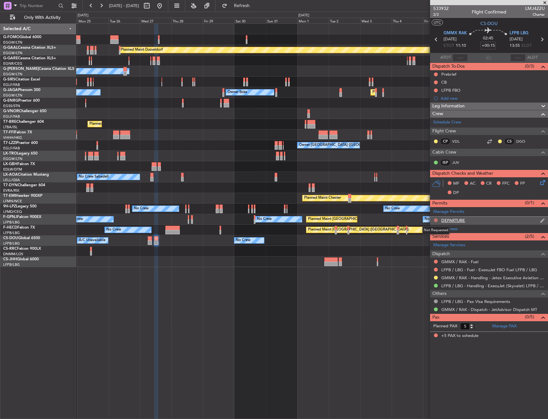
click at [437, 220] on button at bounding box center [436, 220] width 4 height 4
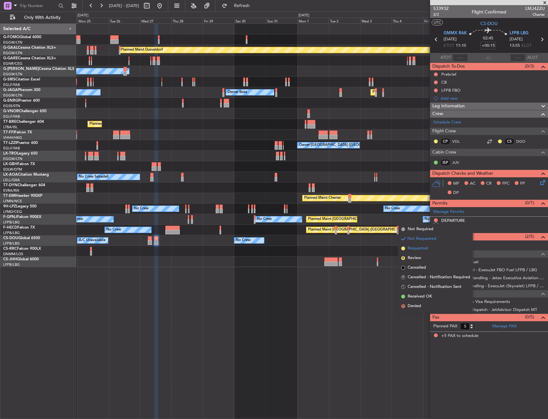
click at [430, 249] on li "Requested" at bounding box center [436, 249] width 74 height 10
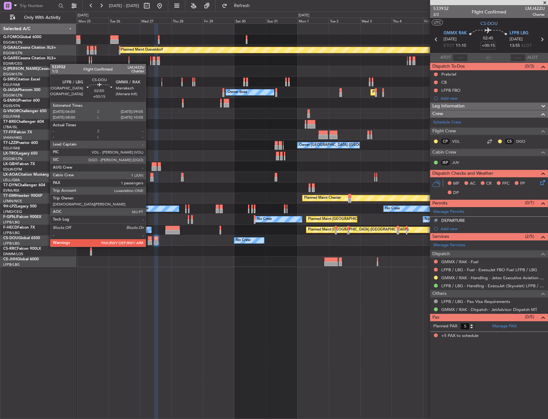
click at [149, 240] on div at bounding box center [150, 242] width 4 height 4
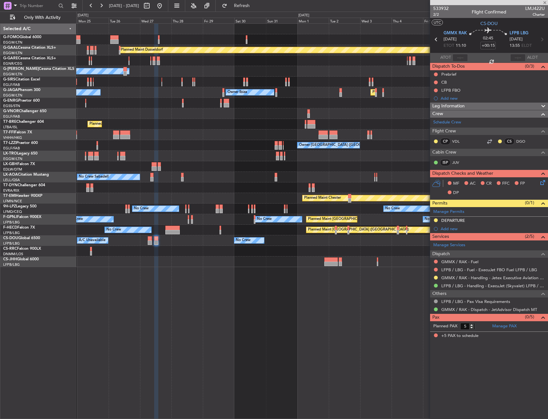
type input "1"
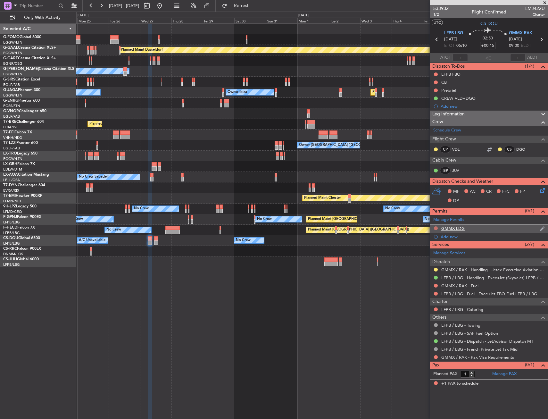
click at [437, 229] on button at bounding box center [436, 228] width 4 height 4
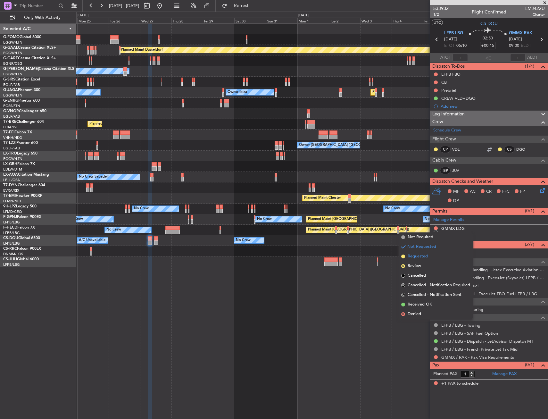
click at [431, 259] on li "Requested" at bounding box center [436, 257] width 74 height 10
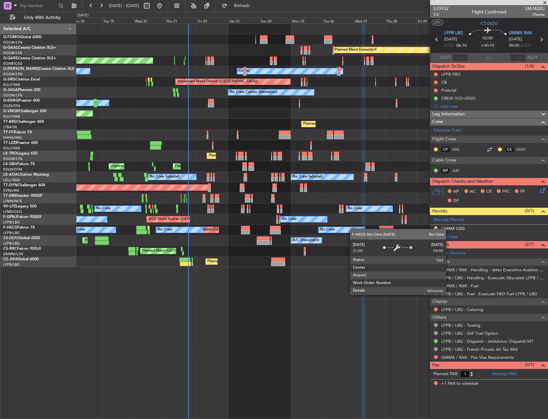
click at [353, 229] on div "Planned Maint Windsor Locks ([PERSON_NAME] Intl) Planned [GEOGRAPHIC_DATA] Plan…" at bounding box center [312, 145] width 472 height 243
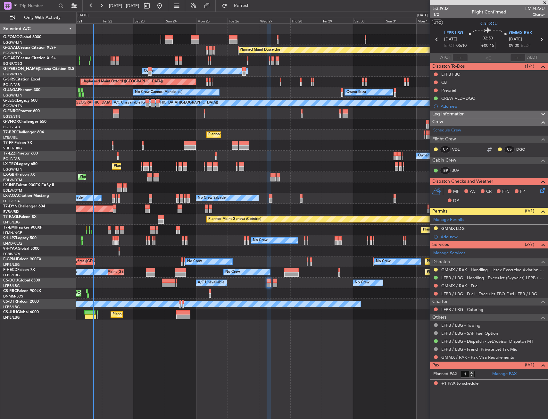
click at [157, 282] on div "Planned Maint [GEOGRAPHIC_DATA] ([GEOGRAPHIC_DATA]) A/C Unavailable No Crew Pla…" at bounding box center [312, 283] width 472 height 11
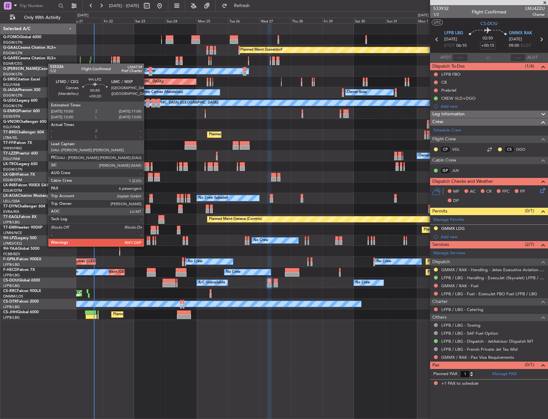
click at [147, 240] on div at bounding box center [148, 238] width 2 height 4
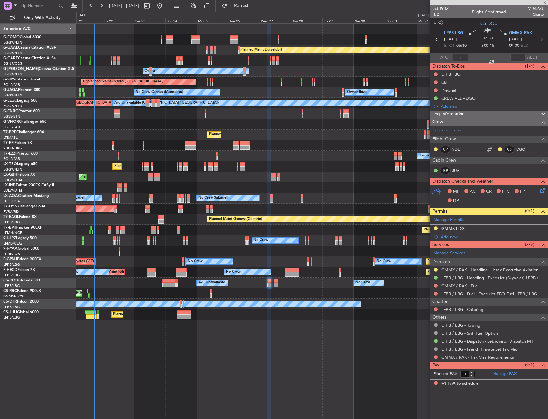
type input "+00:20"
type input "6"
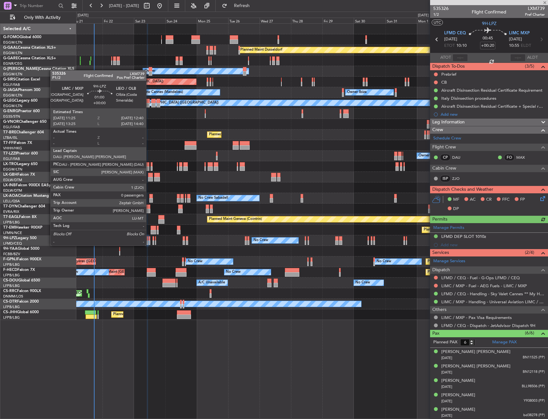
click at [149, 239] on div at bounding box center [149, 238] width 2 height 4
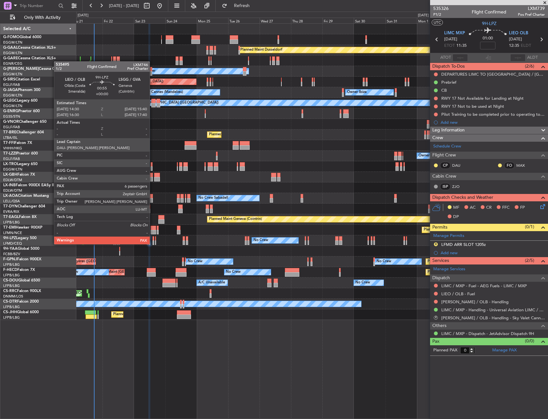
click at [153, 238] on div at bounding box center [154, 238] width 2 height 4
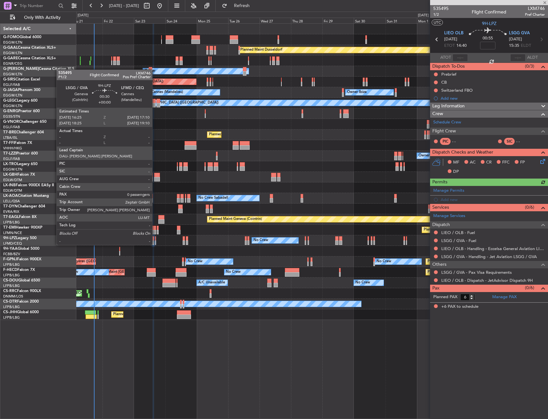
click at [155, 239] on div at bounding box center [155, 238] width 1 height 4
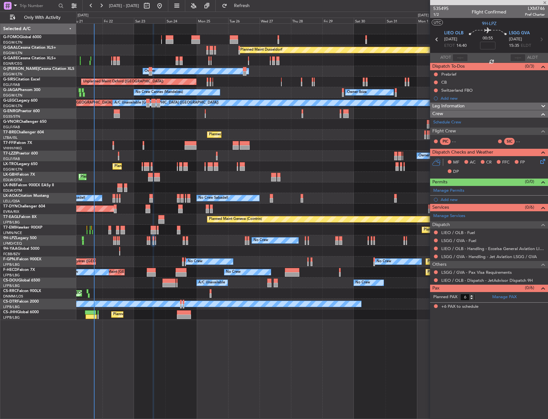
type input "0"
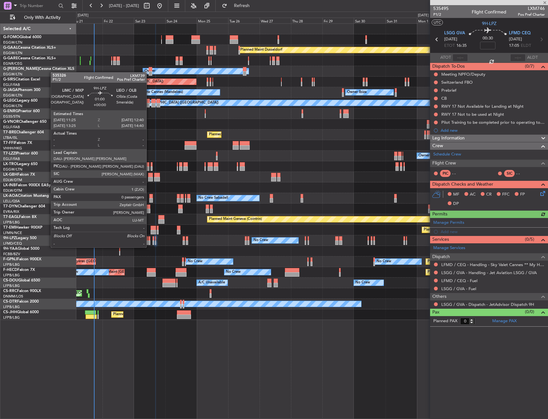
click at [149, 241] on div at bounding box center [149, 242] width 2 height 4
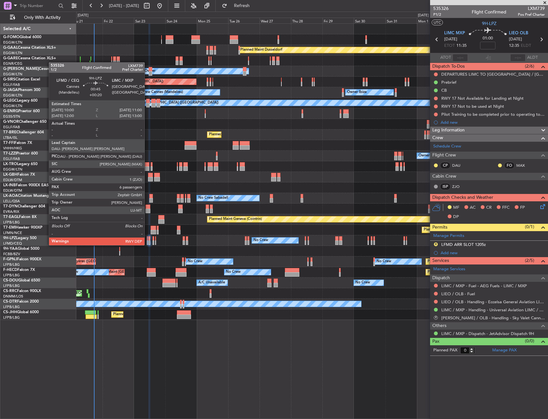
click at [147, 239] on div at bounding box center [148, 238] width 2 height 4
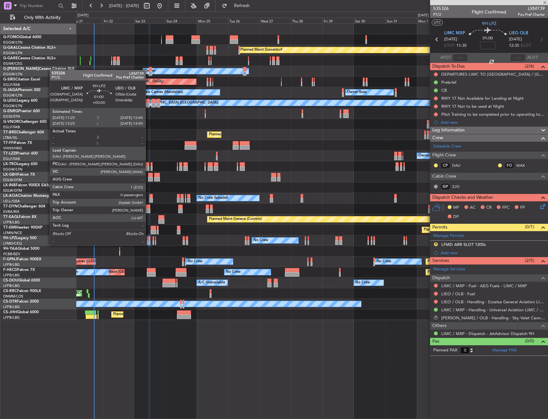
type input "+00:20"
type input "6"
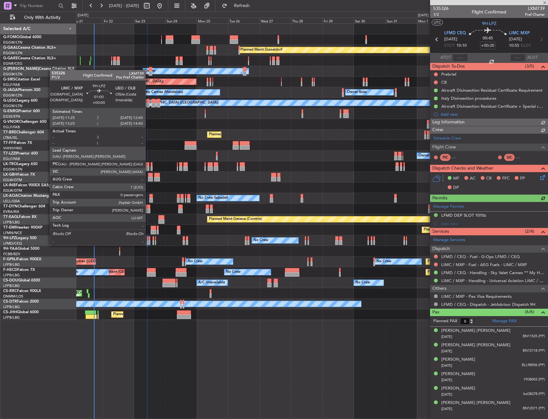
click at [148, 239] on div at bounding box center [149, 238] width 2 height 4
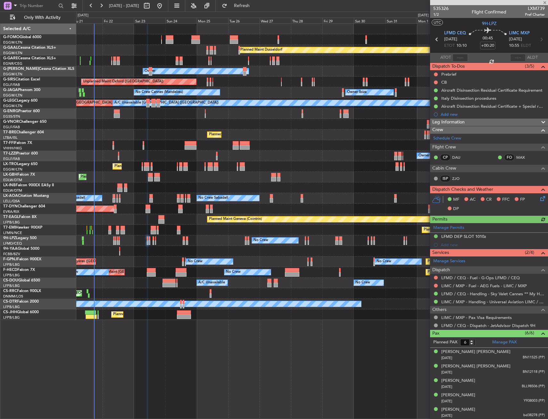
type input "0"
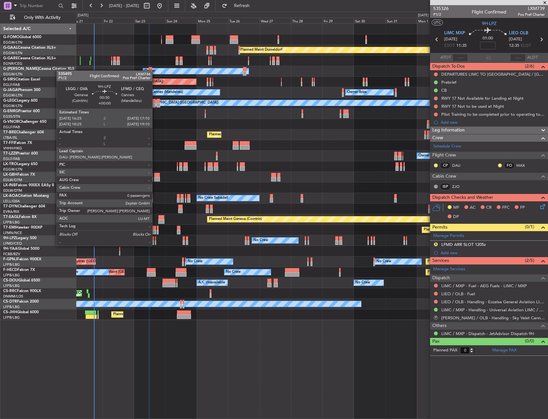
click at [155, 239] on div at bounding box center [155, 238] width 1 height 4
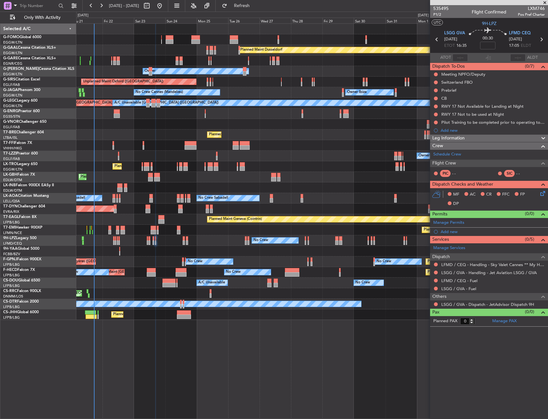
drag, startPoint x: 436, startPoint y: 263, endPoint x: 431, endPoint y: 282, distance: 19.6
click at [436, 263] on button at bounding box center [436, 265] width 4 height 4
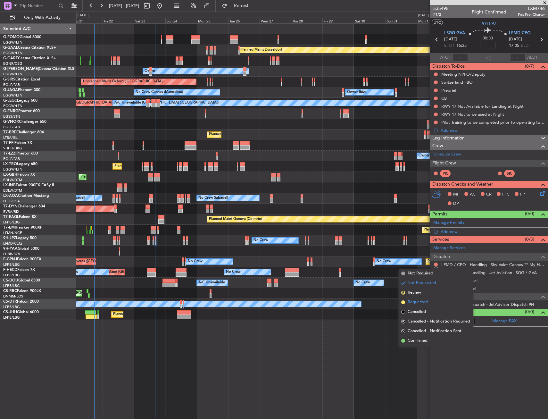
click at [424, 300] on span "Requested" at bounding box center [418, 302] width 20 height 6
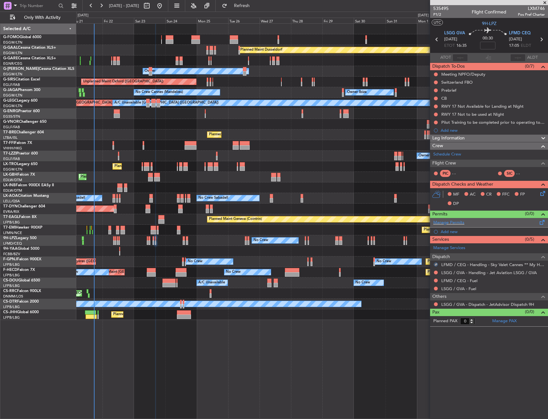
click at [543, 223] on span at bounding box center [543, 221] width 8 height 5
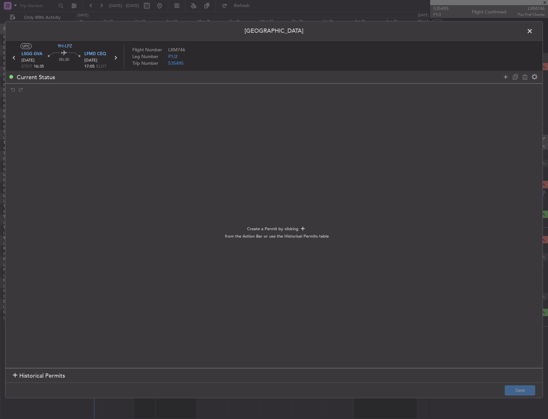
click at [504, 72] on div "Current Status" at bounding box center [273, 77] width 537 height 13
click at [508, 78] on icon at bounding box center [506, 77] width 8 height 8
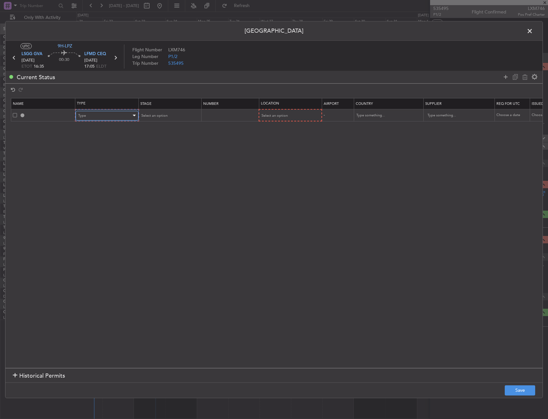
click at [107, 115] on div "Type" at bounding box center [104, 116] width 53 height 10
click at [96, 179] on span "Slot" at bounding box center [107, 177] width 57 height 10
click at [253, 115] on input "text" at bounding box center [230, 115] width 56 height 5
click at [261, 120] on div "Select an option" at bounding box center [287, 116] width 53 height 10
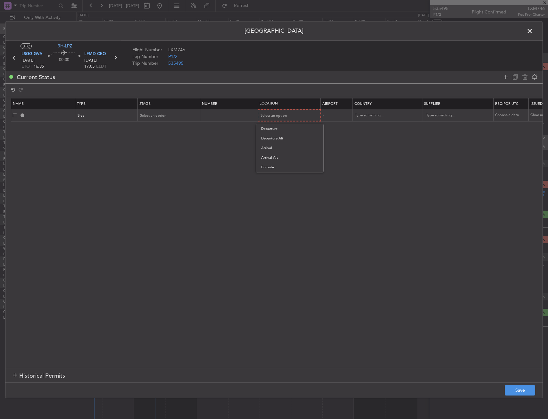
click at [276, 130] on span "Departure" at bounding box center [289, 129] width 57 height 10
click at [283, 117] on div "Departure" at bounding box center [287, 116] width 53 height 10
click at [277, 147] on span "Arrival" at bounding box center [289, 148] width 57 height 10
click at [157, 110] on mat-form-field "Select an option" at bounding box center [169, 115] width 62 height 12
click at [167, 118] on div "Select an option" at bounding box center [166, 116] width 53 height 10
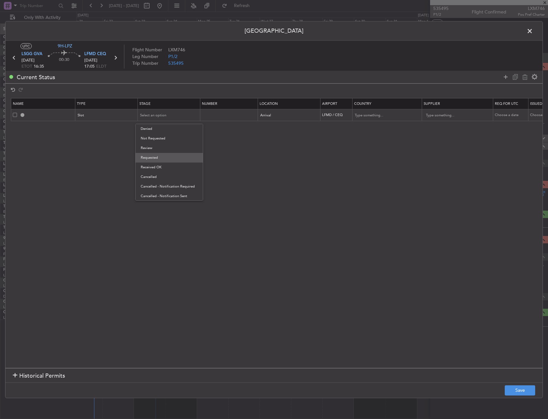
click at [164, 156] on span "Requested" at bounding box center [169, 158] width 57 height 10
click at [516, 392] on button "Save" at bounding box center [520, 390] width 30 height 10
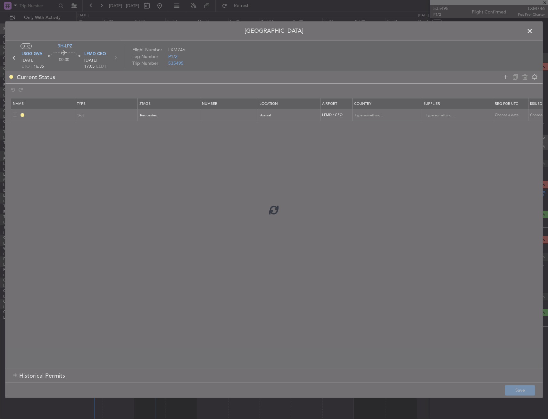
type input "LFMD ARR SLOT"
type input "France"
type input "NNN"
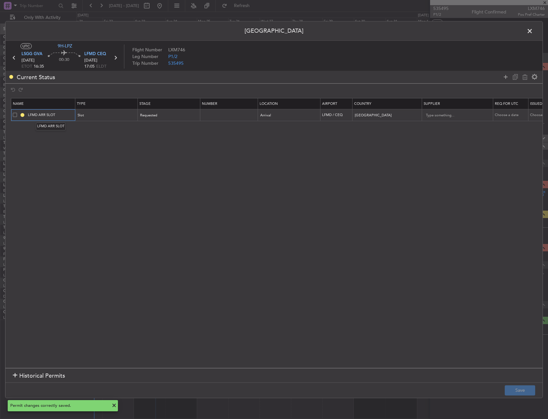
click at [64, 114] on input "LFMD ARR SLOT" at bounding box center [51, 114] width 48 height 5
click at [63, 114] on input "LFMD ARR SLOT" at bounding box center [51, 114] width 48 height 5
type input "LFMD ARR SLOT 1625z"
click at [527, 391] on button "Save" at bounding box center [520, 390] width 30 height 10
click at [533, 29] on span at bounding box center [533, 32] width 0 height 13
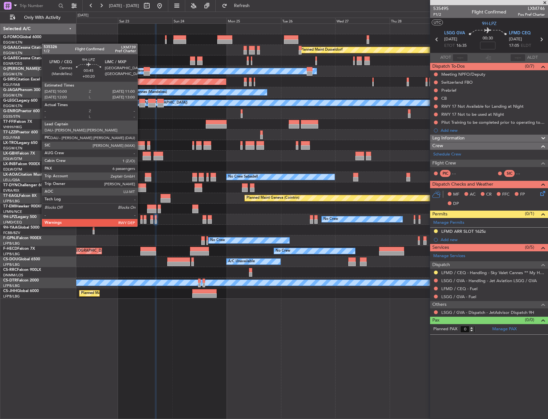
click at [140, 220] on div at bounding box center [141, 221] width 3 height 4
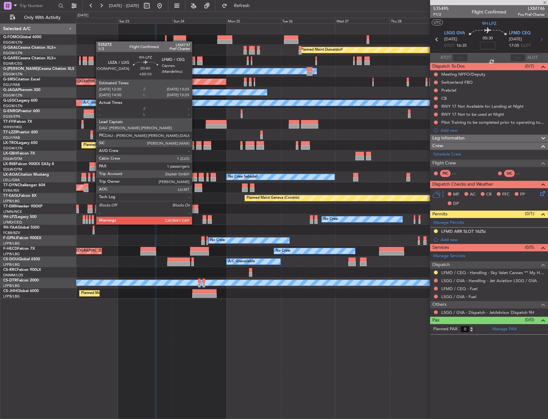
type input "+00:20"
type input "6"
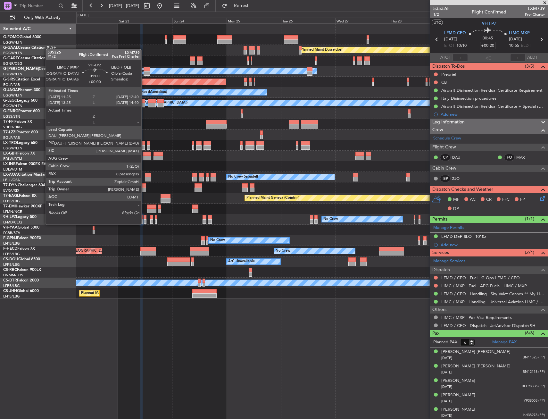
click at [144, 218] on div at bounding box center [145, 217] width 3 height 4
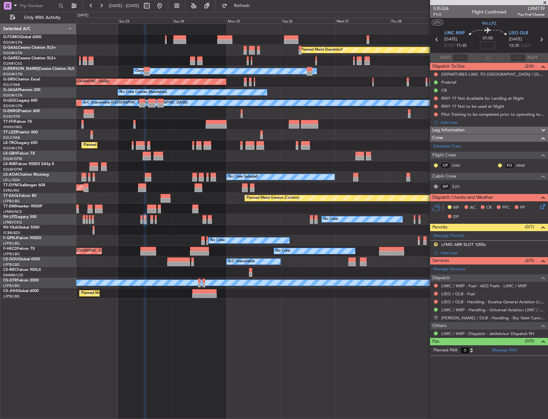
click at [0, 0] on span at bounding box center [0, 0] width 0 height 0
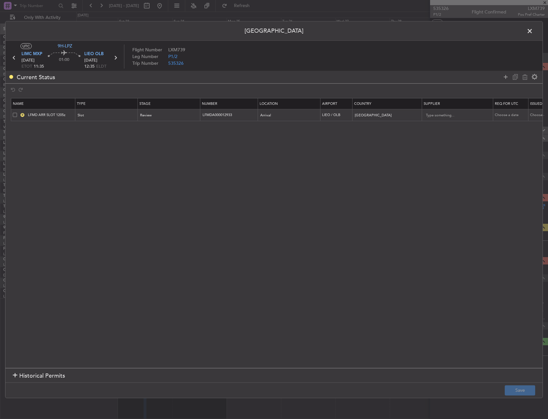
click at [14, 114] on span at bounding box center [15, 115] width 4 height 4
click at [17, 113] on input "checkbox" at bounding box center [17, 113] width 0 height 0
click at [527, 76] on icon at bounding box center [525, 77] width 8 height 8
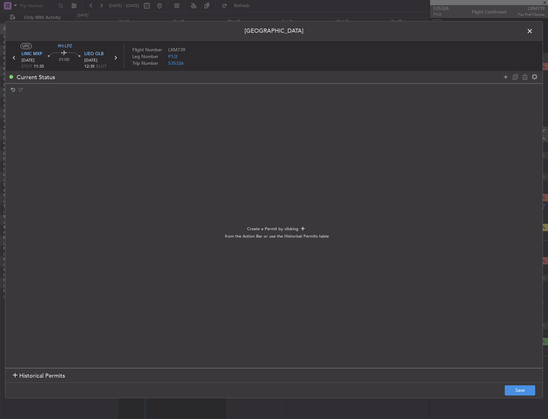
click at [527, 385] on footer "Save" at bounding box center [273, 389] width 537 height 15
click at [533, 385] on footer "Save" at bounding box center [273, 389] width 537 height 15
click at [529, 386] on button "Save" at bounding box center [520, 390] width 30 height 10
click at [533, 31] on span at bounding box center [533, 32] width 0 height 13
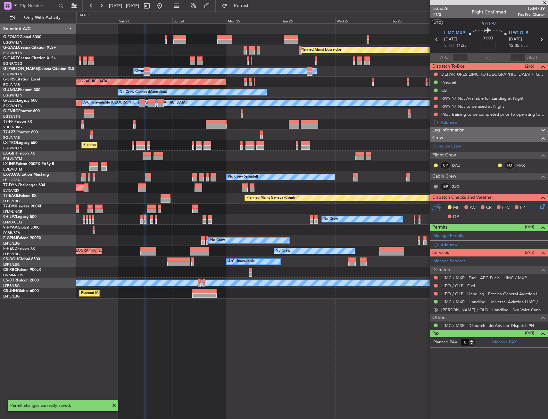
click at [437, 308] on button "R" at bounding box center [436, 310] width 4 height 4
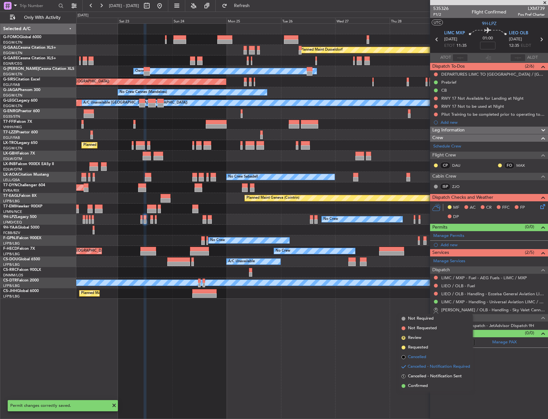
click at [430, 358] on li "Cancelled" at bounding box center [436, 357] width 74 height 10
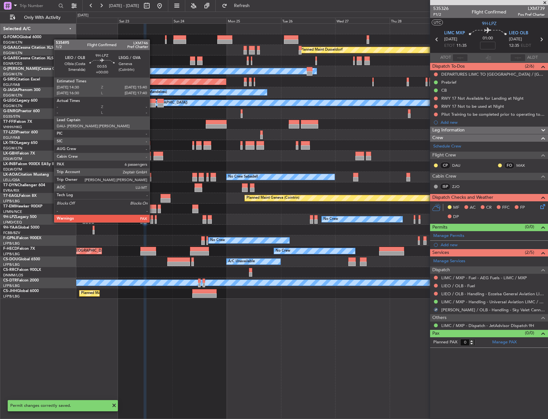
click at [153, 216] on div at bounding box center [151, 217] width 3 height 4
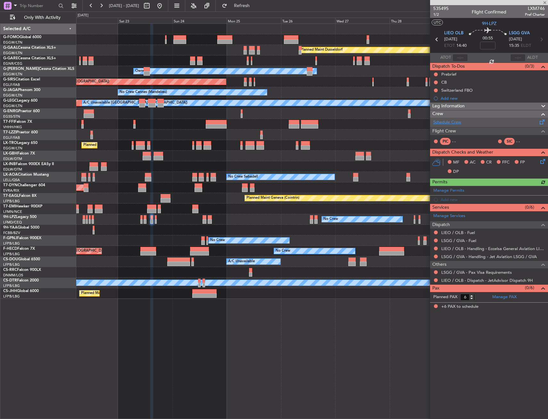
click at [460, 122] on link "Schedule Crew" at bounding box center [447, 122] width 28 height 6
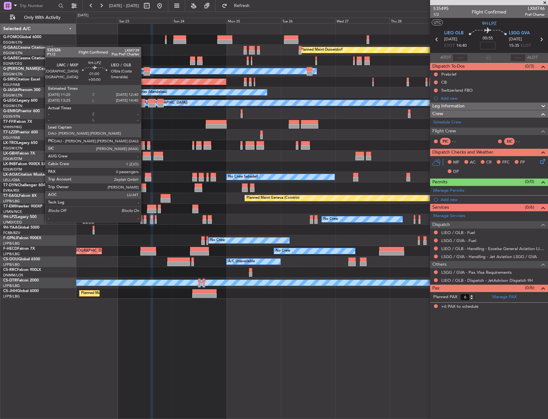
click at [144, 216] on div at bounding box center [145, 217] width 3 height 4
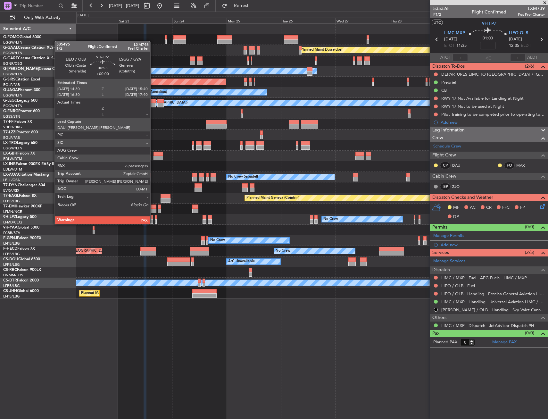
click at [155, 218] on div at bounding box center [156, 217] width 2 height 4
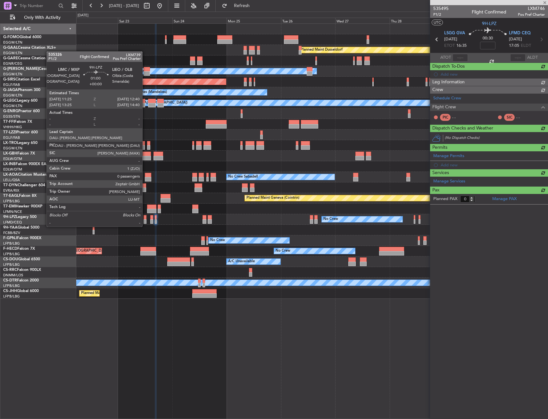
click at [145, 220] on div at bounding box center [145, 221] width 3 height 4
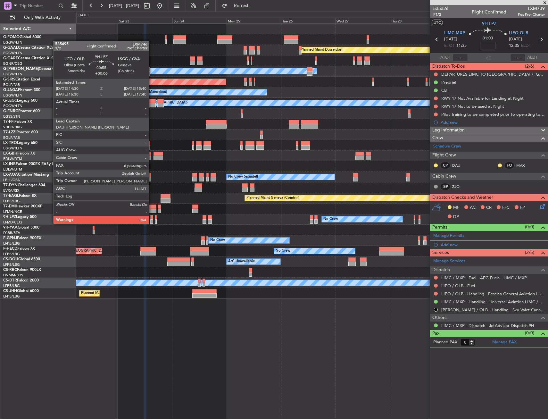
click at [152, 217] on div at bounding box center [151, 217] width 3 height 4
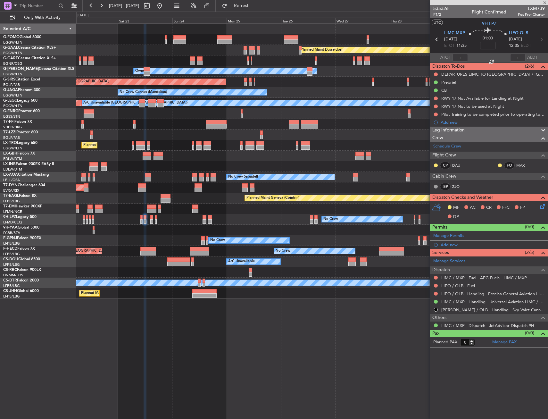
type input "6"
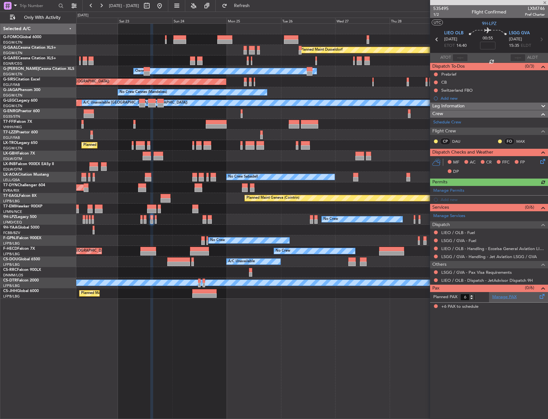
click at [512, 299] on link "Manage PAX" at bounding box center [504, 297] width 24 height 6
click at [256, 6] on span "Refresh" at bounding box center [242, 6] width 27 height 4
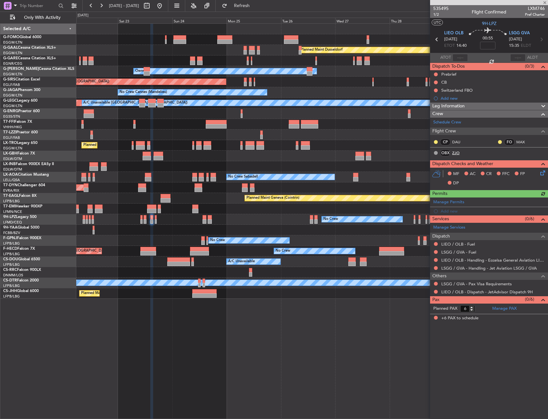
click at [458, 153] on link "ZJO" at bounding box center [459, 153] width 14 height 6
click at [157, 217] on div "No Crew No Crew" at bounding box center [312, 219] width 472 height 11
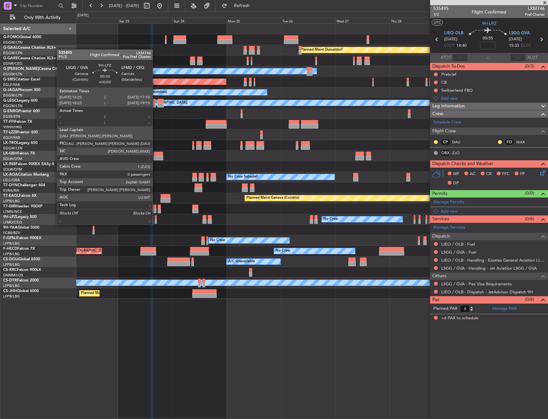
click at [155, 218] on div at bounding box center [156, 217] width 2 height 4
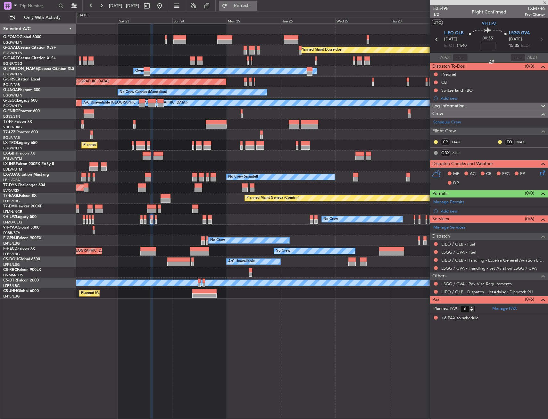
type input "0"
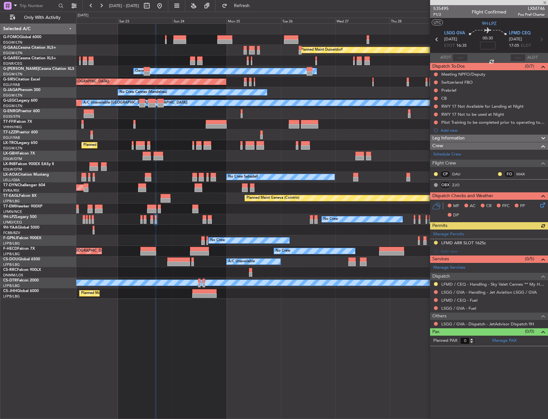
click at [459, 178] on div "CP DAU" at bounding box center [453, 174] width 40 height 9
click at [458, 184] on link "ZJO" at bounding box center [459, 185] width 14 height 6
click at [256, 4] on span "Refresh" at bounding box center [242, 6] width 27 height 4
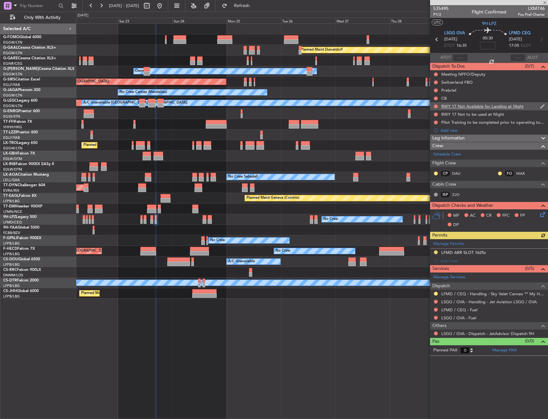
click at [438, 107] on div at bounding box center [435, 106] width 5 height 5
click at [503, 304] on link "LSGG / GVA - Handling - Jet Aviation LSGG / GVA" at bounding box center [489, 301] width 96 height 5
click at [437, 106] on button at bounding box center [436, 107] width 4 height 4
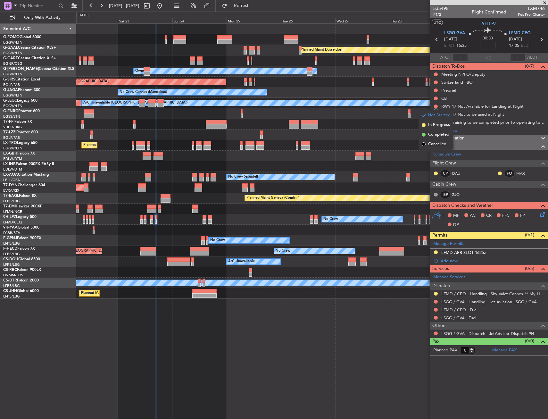
click at [430, 145] on span "Cancelled" at bounding box center [437, 144] width 18 height 6
click at [436, 113] on button at bounding box center [436, 115] width 4 height 4
click at [432, 149] on span "Cancelled" at bounding box center [437, 152] width 18 height 6
click at [436, 122] on button at bounding box center [436, 123] width 4 height 4
drag, startPoint x: 433, startPoint y: 161, endPoint x: 535, endPoint y: 158, distance: 101.7
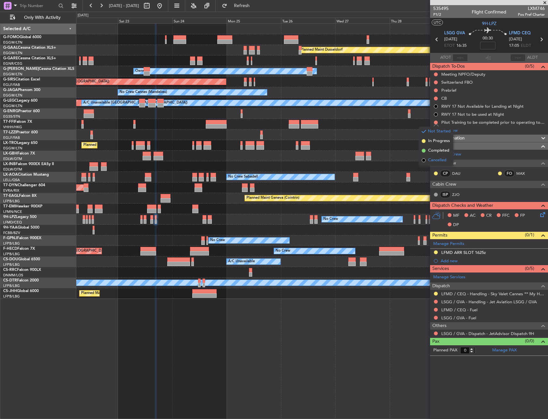
click at [433, 161] on span "Cancelled" at bounding box center [437, 160] width 18 height 6
click at [545, 244] on span at bounding box center [543, 242] width 8 height 5
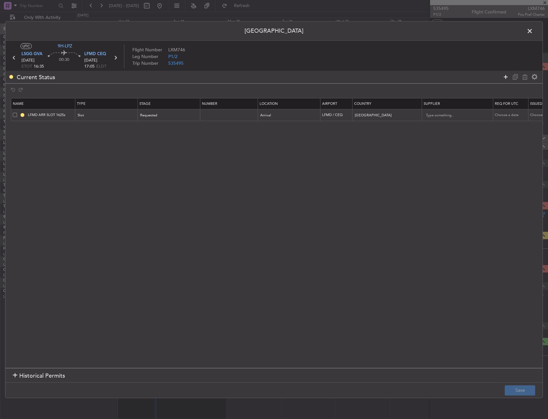
click at [507, 74] on icon at bounding box center [506, 77] width 8 height 8
click at [82, 126] on span "Type" at bounding box center [82, 127] width 8 height 5
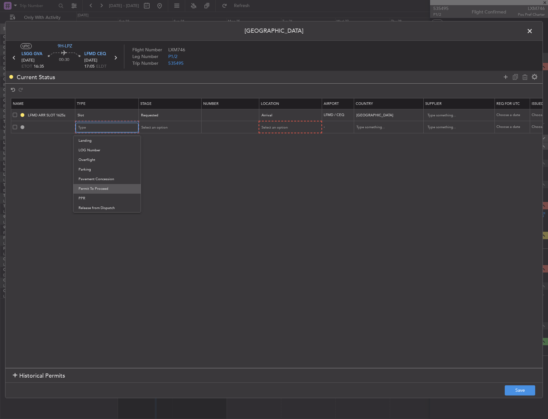
scroll to position [172, 0]
click at [87, 178] on span "PPR" at bounding box center [107, 180] width 57 height 10
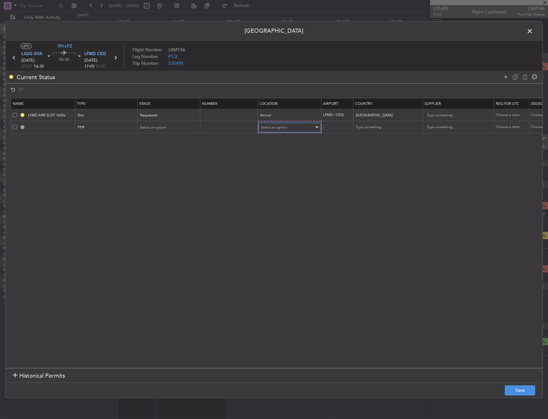
click at [284, 131] on div "Select an option" at bounding box center [287, 128] width 53 height 10
click at [277, 143] on span "Departure" at bounding box center [289, 141] width 57 height 10
click at [162, 130] on div "Select an option" at bounding box center [166, 127] width 53 height 10
click at [158, 168] on span "Requested" at bounding box center [169, 169] width 57 height 10
click at [531, 384] on footer "Save" at bounding box center [273, 389] width 537 height 15
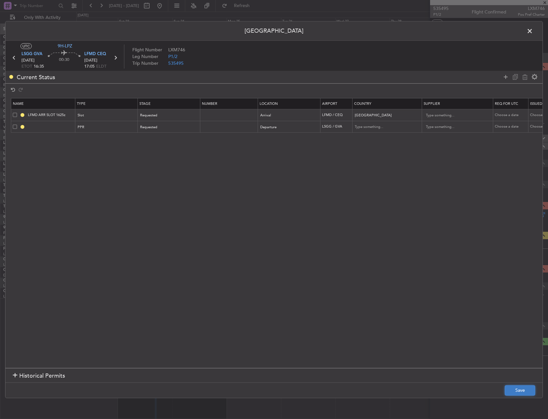
click at [523, 387] on button "Save" at bounding box center [520, 390] width 30 height 10
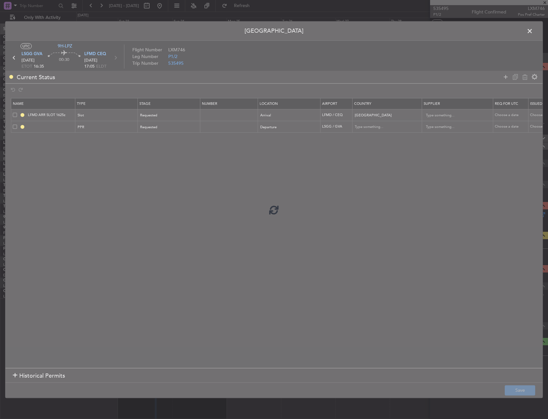
type input "LSGG PPR"
type input "Switzerland"
type input "NNN"
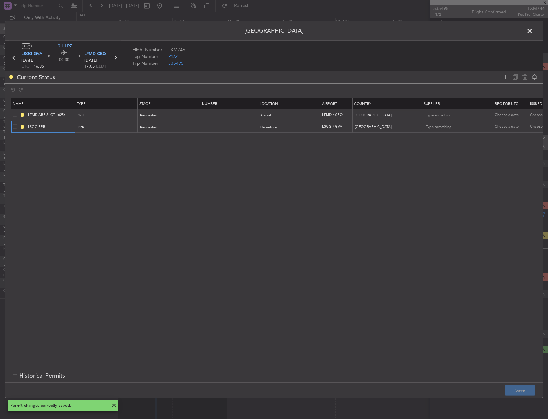
click at [56, 125] on input "LSGG PPR" at bounding box center [51, 126] width 48 height 5
type input "LSGG PPR 1"
click at [59, 113] on input "LFMD ARR SLOT 1625z" at bounding box center [51, 114] width 48 height 5
type input "LFMD ARR SLOT 1705"
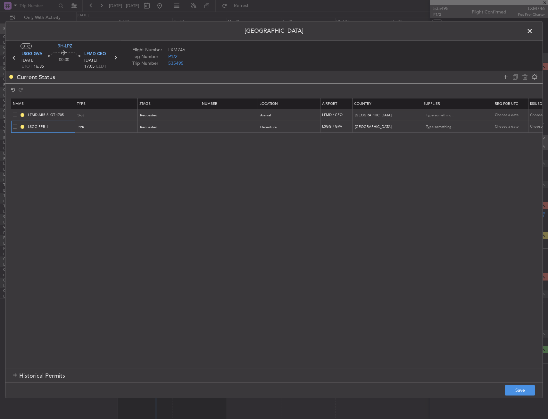
click at [63, 127] on input "LSGG PPR 1" at bounding box center [51, 126] width 48 height 5
type input "LSGG PPR 1625Z"
click at [516, 392] on button "Save" at bounding box center [520, 390] width 30 height 10
click at [534, 29] on div "Permit Center UTC 9H-LPZ LSGG GVA 23/08/2025 ETOT 16:35 00:30 LFMD CEQ 23/08/20…" at bounding box center [274, 209] width 538 height 377
click at [533, 30] on span at bounding box center [533, 32] width 0 height 13
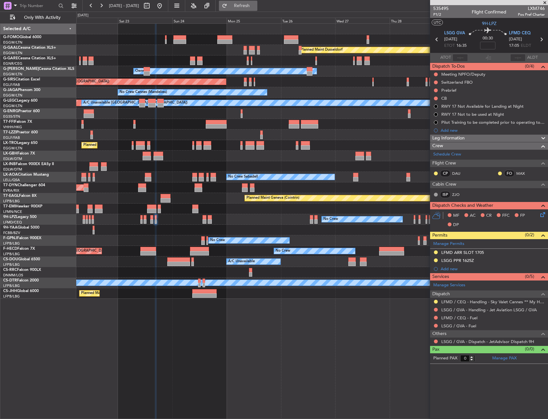
click at [250, 6] on button "Refresh" at bounding box center [238, 6] width 38 height 10
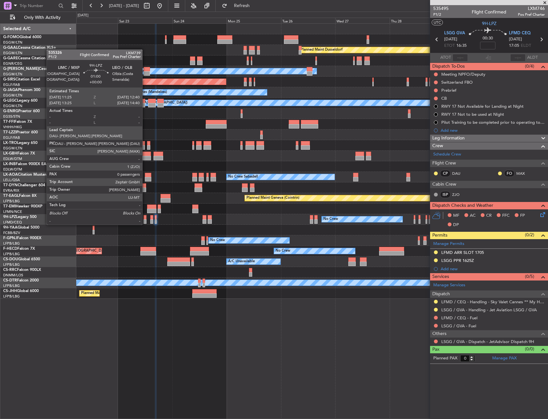
click at [145, 218] on div at bounding box center [145, 217] width 3 height 4
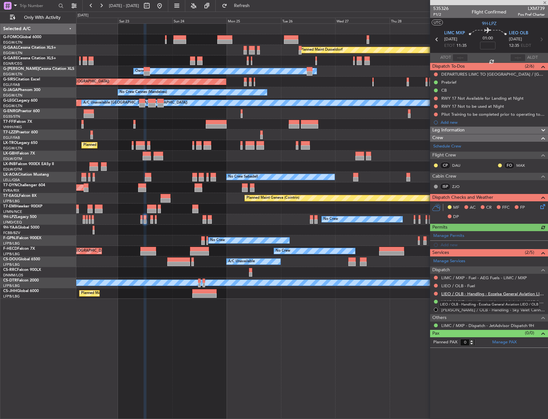
click at [470, 294] on link "LIEO / OLB - Handling - Eccelsa General Aviation LIEO / OLB" at bounding box center [493, 293] width 104 height 5
click at [508, 302] on link "LIMC / MXP - Handling - Universal Aviation LIMC / MXP" at bounding box center [493, 301] width 104 height 5
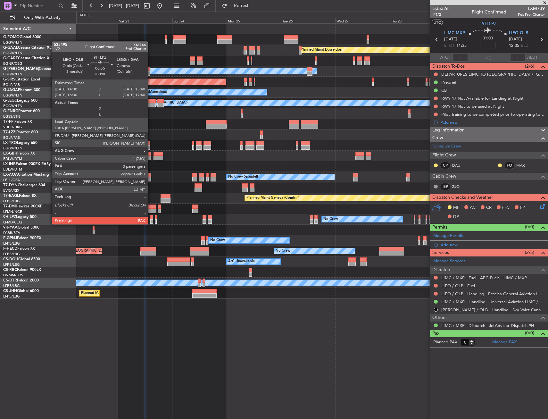
click at [151, 218] on div at bounding box center [151, 217] width 3 height 4
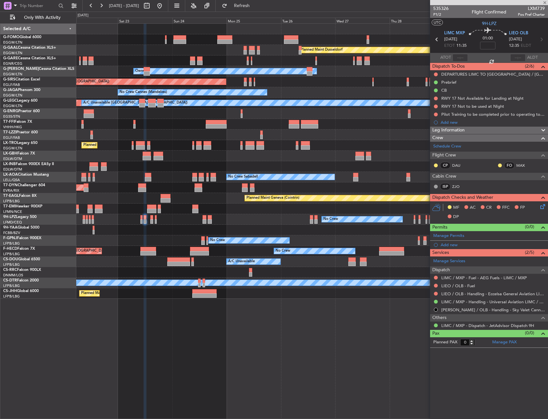
type input "6"
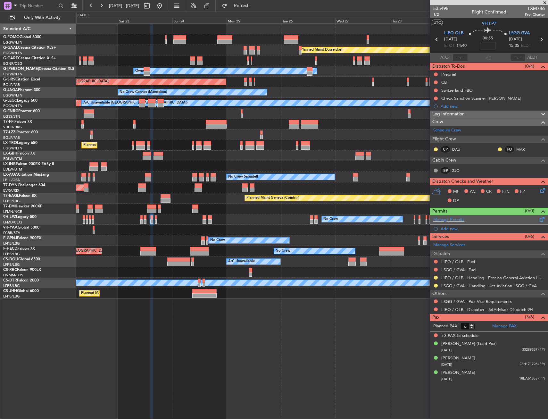
click at [540, 219] on span at bounding box center [543, 218] width 8 height 5
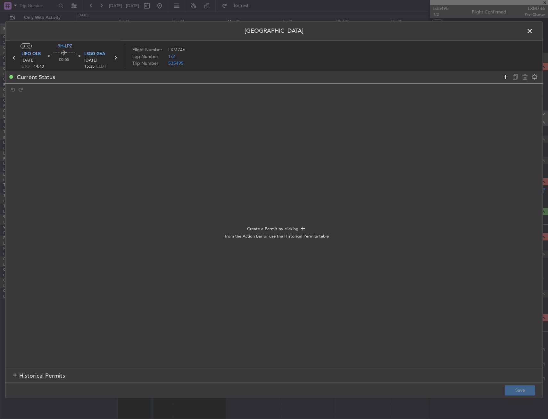
click at [503, 76] on icon at bounding box center [506, 77] width 8 height 8
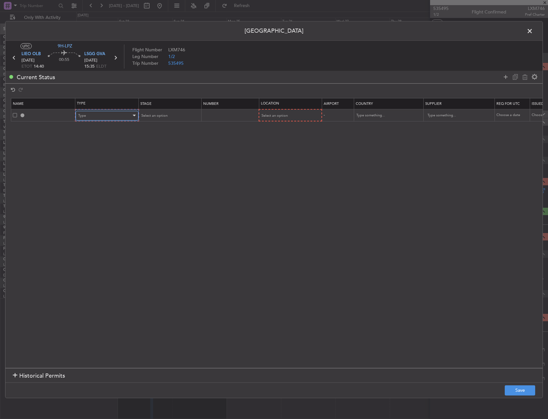
click at [124, 116] on div "Type" at bounding box center [104, 116] width 53 height 10
click at [121, 189] on span "PPR" at bounding box center [107, 190] width 57 height 10
click at [280, 117] on span "Select an option" at bounding box center [274, 115] width 26 height 5
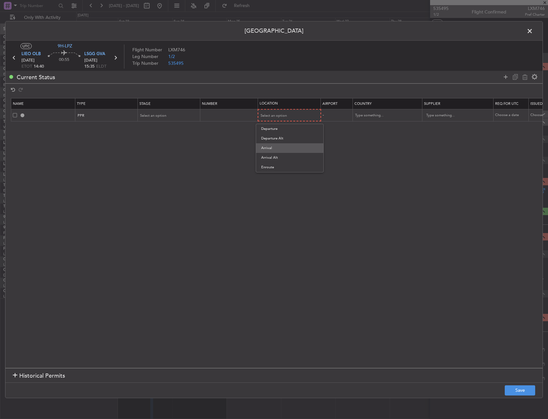
click at [275, 145] on span "Arrival" at bounding box center [289, 148] width 57 height 10
drag, startPoint x: 158, startPoint y: 109, endPoint x: 162, endPoint y: 115, distance: 7.8
click at [158, 109] on th "Stage" at bounding box center [169, 103] width 63 height 11
click at [164, 117] on span "Select an option" at bounding box center [153, 115] width 26 height 5
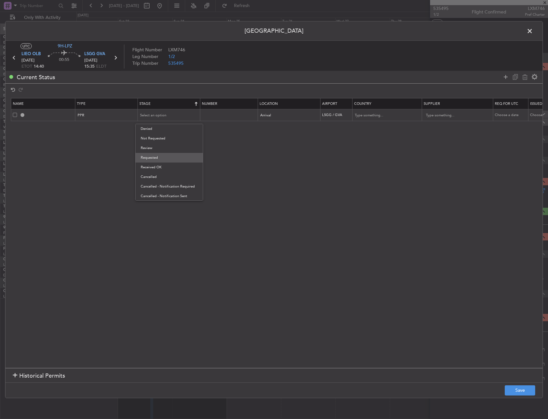
click at [159, 158] on span "Requested" at bounding box center [169, 158] width 57 height 10
click at [522, 387] on button "Save" at bounding box center [520, 390] width 30 height 10
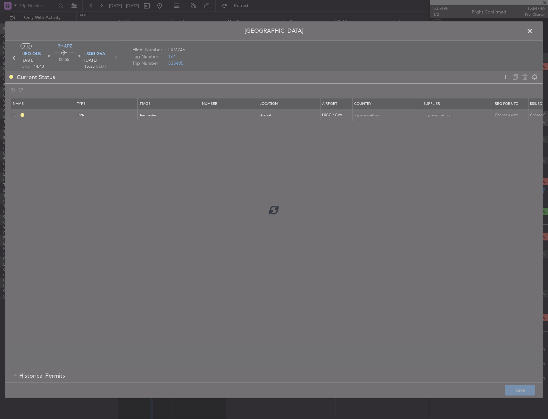
type input "LSGG PPR"
type input "Switzerland"
type input "NNN"
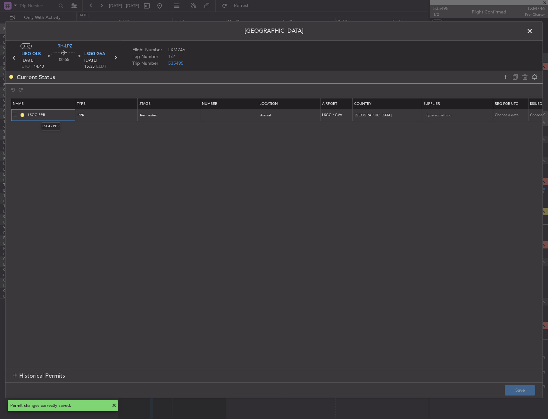
click at [66, 114] on input "LSGG PPR" at bounding box center [51, 114] width 48 height 5
type input "LSGG PPR 1535Z"
click at [526, 391] on button "Save" at bounding box center [520, 390] width 30 height 10
click at [533, 30] on span at bounding box center [533, 32] width 0 height 13
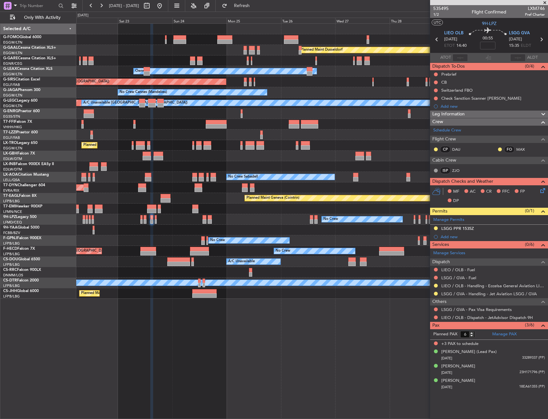
drag, startPoint x: 436, startPoint y: 318, endPoint x: 434, endPoint y: 327, distance: 9.9
click at [436, 318] on button at bounding box center [436, 317] width 4 height 4
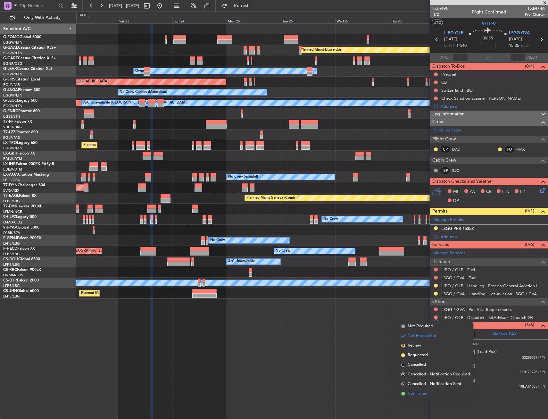
click at [419, 393] on span "Confirmed" at bounding box center [418, 394] width 20 height 6
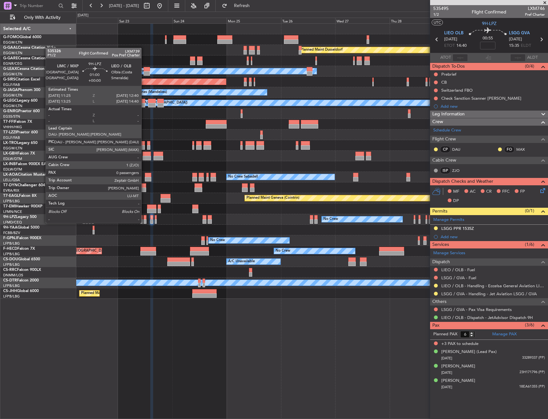
click at [144, 217] on div at bounding box center [145, 217] width 3 height 4
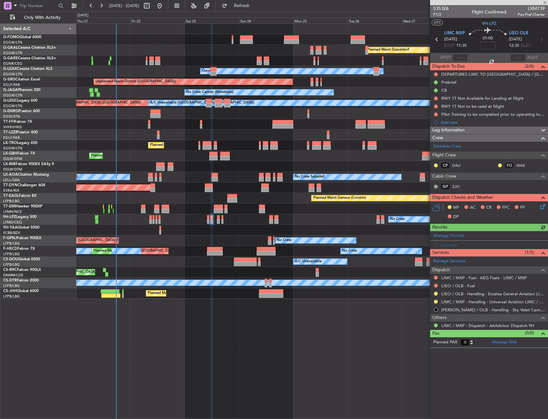
click at [205, 229] on div "Planned Maint Dusseldorf Unplanned Maint Chester Owner Unplanned Maint Oxford (…" at bounding box center [312, 161] width 472 height 275
click at [437, 97] on button at bounding box center [436, 99] width 4 height 4
click at [437, 130] on span "Completed" at bounding box center [438, 126] width 21 height 6
click at [435, 100] on mat-tooltip-component "Completed" at bounding box center [436, 108] width 30 height 17
click at [435, 98] on button at bounding box center [436, 99] width 4 height 4
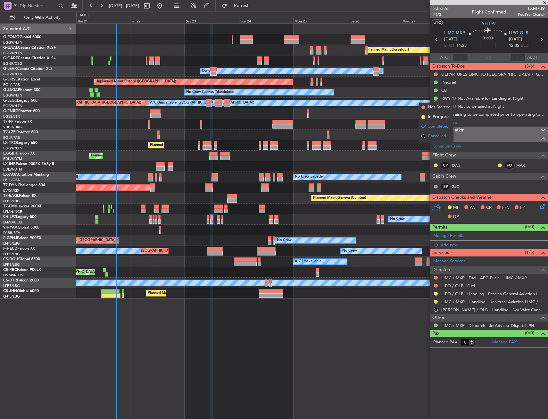
click at [435, 135] on span "Cancelled" at bounding box center [437, 136] width 18 height 6
click at [437, 106] on button at bounding box center [436, 107] width 4 height 4
click at [430, 144] on span "Cancelled" at bounding box center [437, 144] width 18 height 6
drag, startPoint x: 436, startPoint y: 113, endPoint x: 436, endPoint y: 120, distance: 6.1
click at [436, 114] on button at bounding box center [436, 115] width 4 height 4
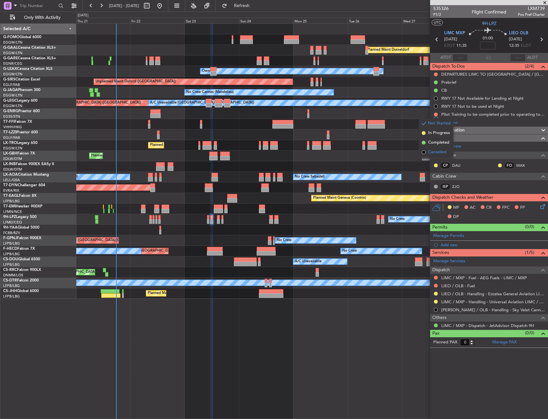
click at [435, 152] on span "Cancelled" at bounding box center [437, 152] width 18 height 6
click at [457, 83] on div "Prebrief" at bounding box center [489, 82] width 118 height 8
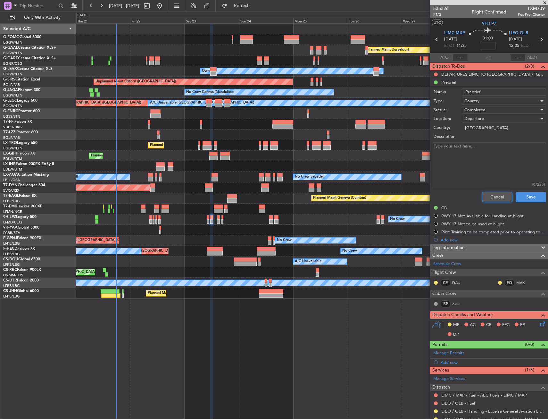
click at [486, 200] on button "Cancel" at bounding box center [497, 197] width 30 height 10
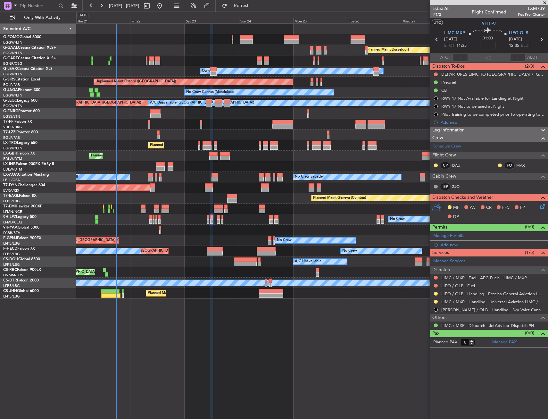
click at [436, 82] on button at bounding box center [436, 82] width 4 height 4
click at [436, 105] on li "In Progress" at bounding box center [436, 101] width 34 height 10
drag, startPoint x: 500, startPoint y: 74, endPoint x: 496, endPoint y: 78, distance: 5.4
click at [499, 74] on div "DEPARTURES LIMC TO BELGIUM / LUXEMBOURG - FILE VIA AOSTA" at bounding box center [493, 73] width 104 height 5
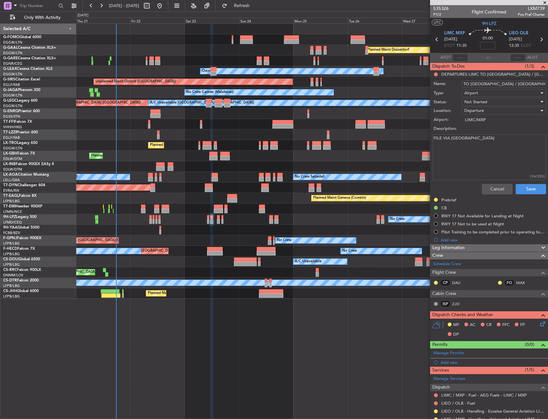
scroll to position [0, 55]
drag, startPoint x: 499, startPoint y: 82, endPoint x: 542, endPoint y: 84, distance: 43.3
click at [542, 84] on div "Name: DEPARTURES LIMC TO BELGIUM / LUXEMBOURG - FILE VIA AOSTA" at bounding box center [489, 84] width 124 height 10
drag, startPoint x: 505, startPoint y: 189, endPoint x: 502, endPoint y: 185, distance: 4.7
click at [504, 189] on button "Cancel" at bounding box center [497, 189] width 30 height 10
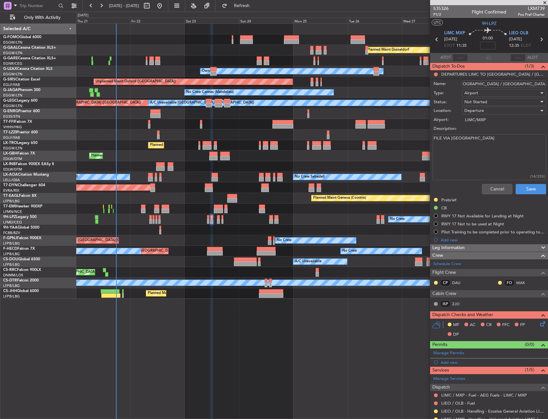
scroll to position [0, 0]
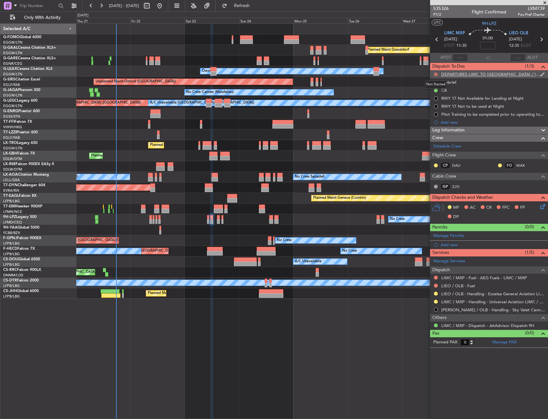
click at [436, 73] on button at bounding box center [436, 74] width 4 height 4
click at [437, 113] on span "Cancelled" at bounding box center [437, 112] width 18 height 6
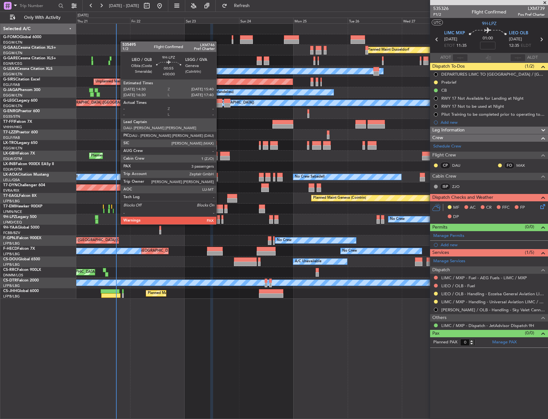
click at [219, 218] on div at bounding box center [218, 217] width 3 height 4
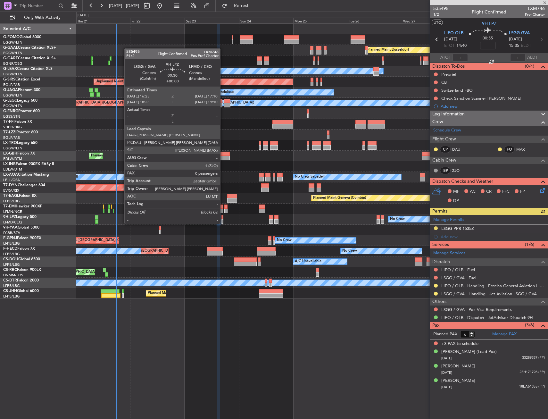
click at [223, 217] on div at bounding box center [223, 217] width 2 height 4
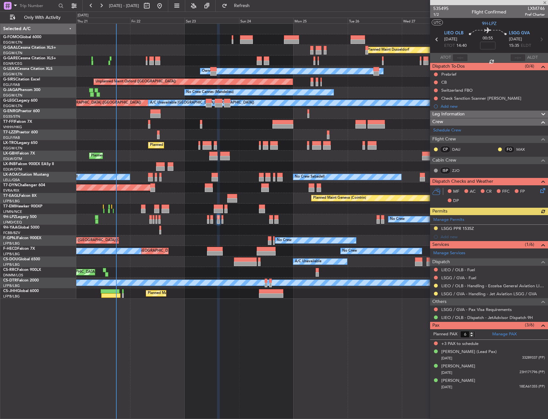
type input "0"
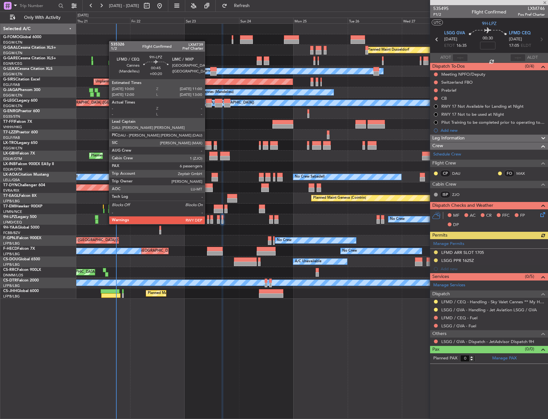
click at [208, 218] on div at bounding box center [208, 217] width 3 height 4
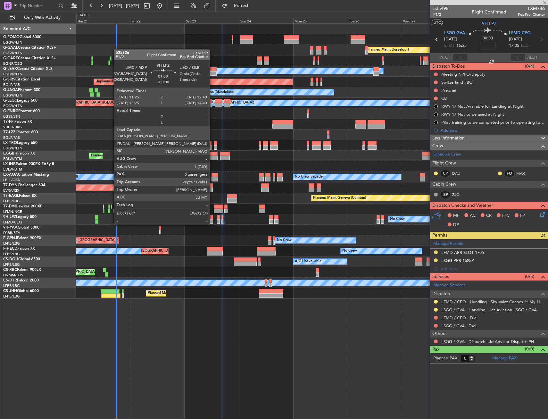
type input "+00:20"
type input "6"
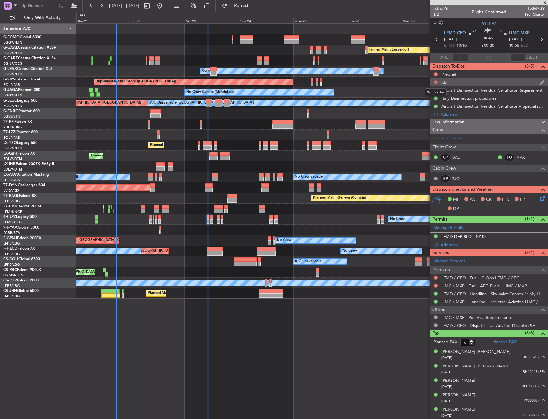
click at [436, 81] on button at bounding box center [436, 82] width 4 height 4
click at [436, 107] on li "Completed" at bounding box center [436, 111] width 34 height 10
click at [435, 72] on button at bounding box center [436, 74] width 4 height 4
click at [433, 97] on li "In Progress" at bounding box center [436, 93] width 34 height 10
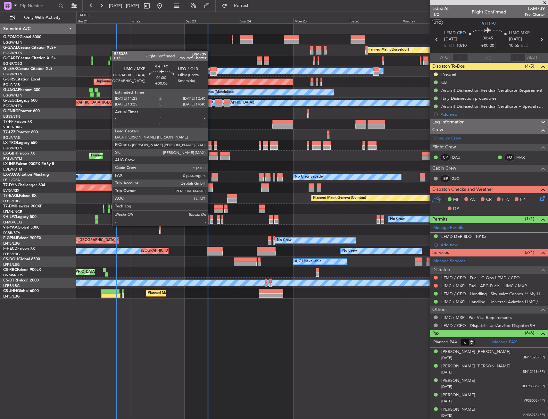
click at [211, 220] on div at bounding box center [211, 221] width 3 height 4
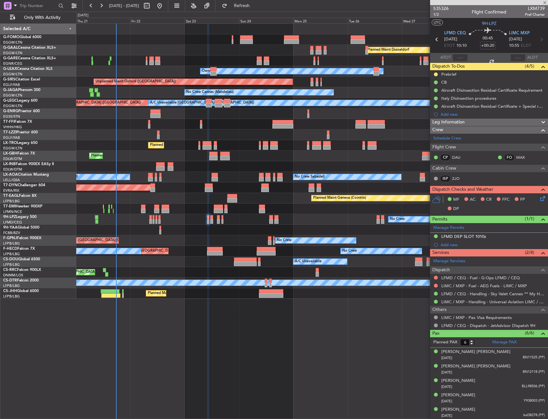
type input "0"
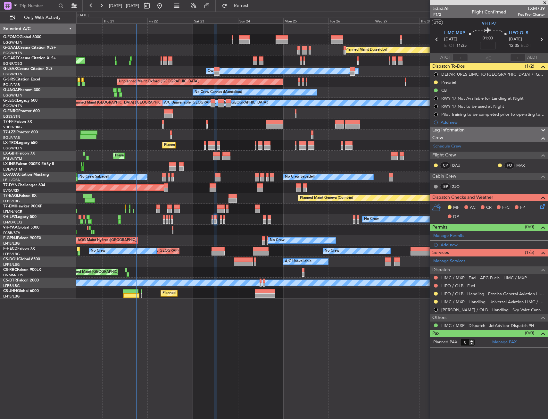
click at [488, 47] on input at bounding box center [487, 46] width 15 height 8
click at [498, 48] on div "01:00 -5" at bounding box center [488, 40] width 42 height 24
type input "-00:05"
click at [484, 129] on div "Leg Information" at bounding box center [489, 130] width 118 height 7
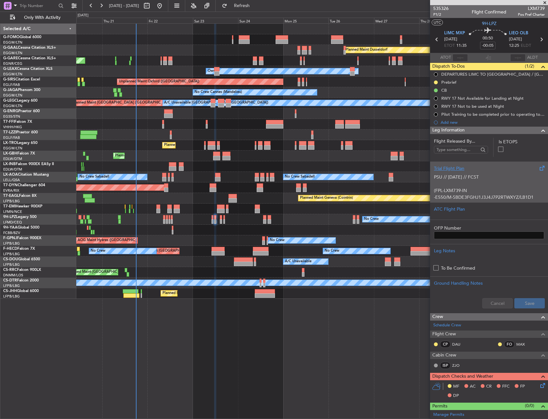
click at [459, 180] on p "PSU // 21AUG // FCST" at bounding box center [489, 177] width 110 height 7
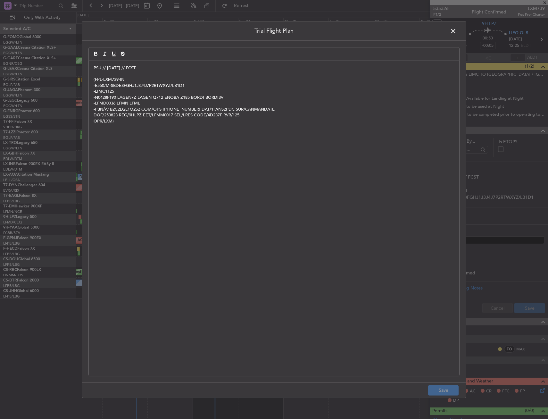
click at [91, 68] on div "PSU // 21AUG // FCST (FPL-LXM739-IN -E550/M-SBDE3FGHJ1J3J4J7P2RTWXYZ/LB1D1 -LIM…" at bounding box center [274, 218] width 371 height 315
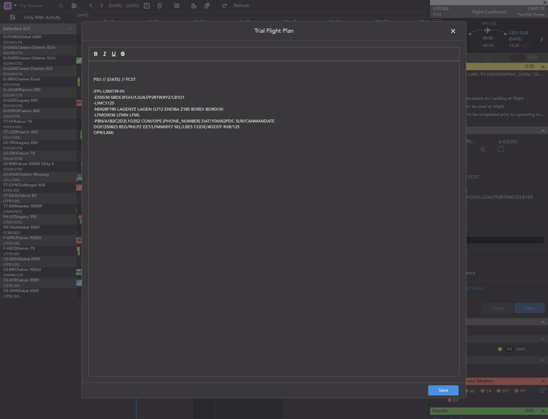
click at [105, 68] on p at bounding box center [274, 68] width 361 height 6
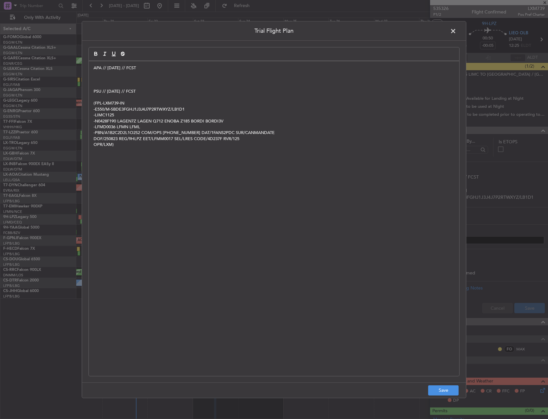
paste div
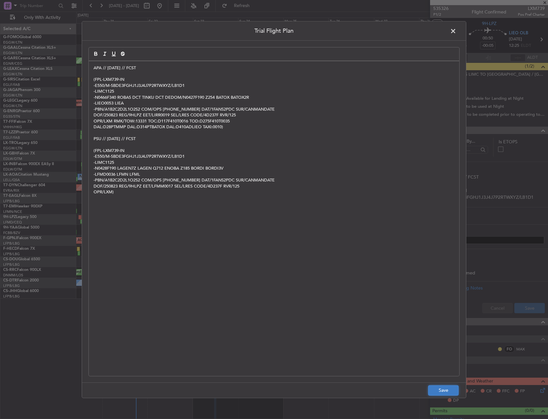
click at [438, 392] on button "Save" at bounding box center [443, 390] width 30 height 10
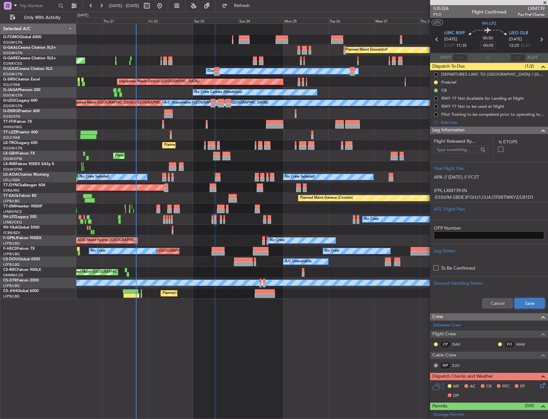
click at [524, 301] on button "Save" at bounding box center [530, 303] width 30 height 10
click at [540, 130] on span at bounding box center [544, 131] width 8 height 8
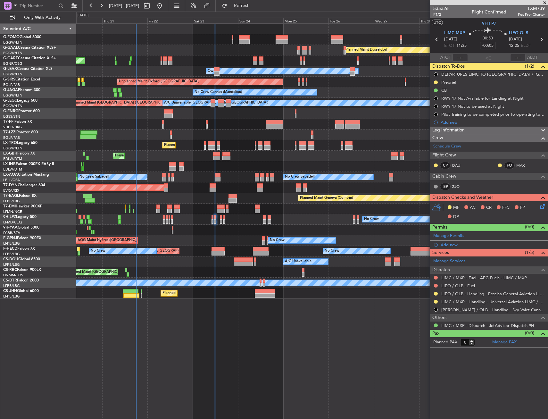
click at [541, 203] on icon at bounding box center [541, 205] width 5 height 5
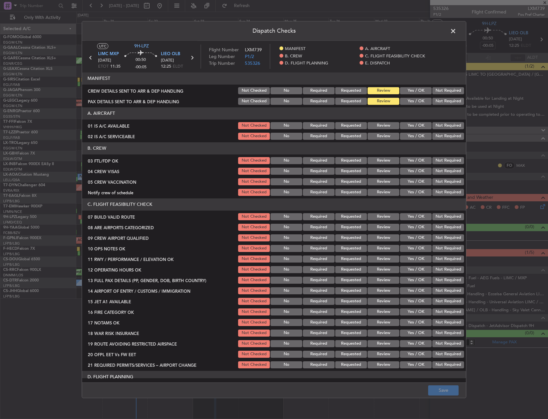
drag, startPoint x: 403, startPoint y: 125, endPoint x: 400, endPoint y: 135, distance: 10.7
click at [403, 127] on button "Yes / OK" at bounding box center [416, 125] width 32 height 7
click at [400, 135] on button "Yes / OK" at bounding box center [416, 136] width 32 height 7
click at [414, 155] on section "B. CREW 03 FTL/FDP OK Not Checked No Required Requested Review Yes / OK Not Req…" at bounding box center [274, 169] width 384 height 55
click at [419, 157] on button "Yes / OK" at bounding box center [416, 160] width 32 height 7
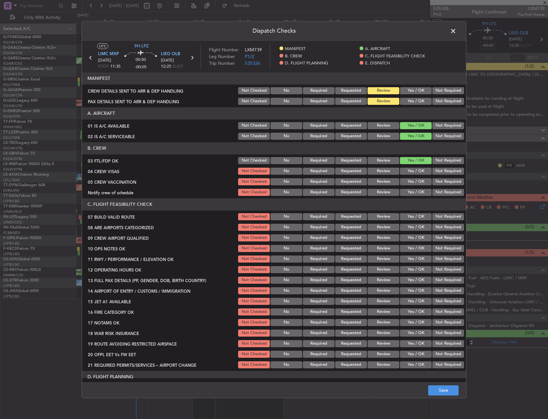
click at [438, 171] on button "Not Required" at bounding box center [449, 171] width 32 height 7
drag, startPoint x: 433, startPoint y: 180, endPoint x: 415, endPoint y: 193, distance: 22.1
click at [433, 181] on button "Not Required" at bounding box center [449, 181] width 32 height 7
click at [415, 193] on button "Yes / OK" at bounding box center [416, 192] width 32 height 7
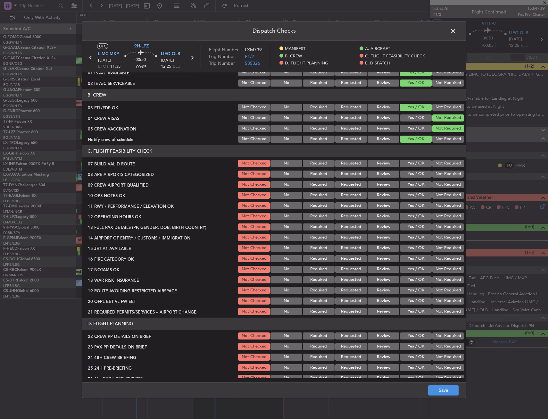
scroll to position [64, 0]
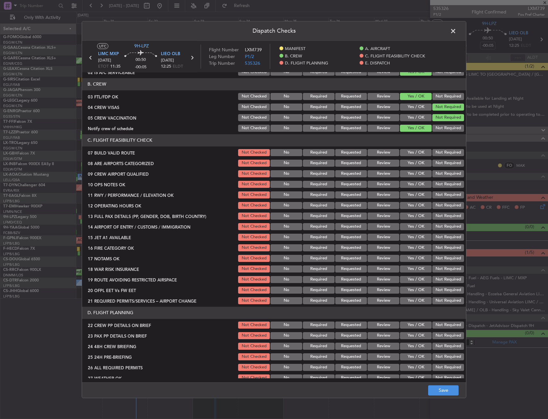
click at [408, 146] on header "C. FLIGHT FEASIBILITY CHECK" at bounding box center [274, 140] width 384 height 12
click at [407, 153] on button "Yes / OK" at bounding box center [416, 152] width 32 height 7
click at [412, 166] on button "Yes / OK" at bounding box center [416, 163] width 32 height 7
drag, startPoint x: 420, startPoint y: 177, endPoint x: 418, endPoint y: 180, distance: 3.7
click at [420, 177] on div "Yes / OK" at bounding box center [415, 173] width 32 height 9
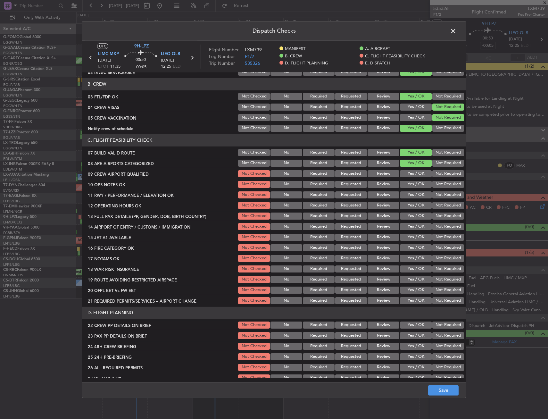
click at [418, 181] on button "Yes / OK" at bounding box center [416, 184] width 32 height 7
drag, startPoint x: 418, startPoint y: 184, endPoint x: 413, endPoint y: 196, distance: 12.8
click at [417, 185] on button "Yes / OK" at bounding box center [416, 184] width 32 height 7
click at [413, 180] on div "Yes / OK" at bounding box center [415, 184] width 32 height 9
click at [413, 174] on button "Yes / OK" at bounding box center [416, 173] width 32 height 7
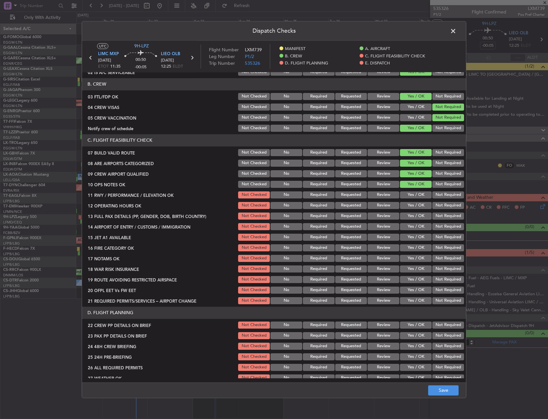
drag, startPoint x: 411, startPoint y: 191, endPoint x: 411, endPoint y: 198, distance: 6.7
click at [411, 192] on button "Yes / OK" at bounding box center [416, 194] width 32 height 7
click at [411, 199] on section "C. FLIGHT FEASIBILITY CHECK 07 BUILD VALID ROUTE Not Checked No Required Reques…" at bounding box center [274, 219] width 384 height 171
click at [409, 204] on button "Yes / OK" at bounding box center [416, 205] width 32 height 7
click at [409, 212] on section "C. FLIGHT FEASIBILITY CHECK 07 BUILD VALID ROUTE Not Checked No Required Reques…" at bounding box center [274, 219] width 384 height 171
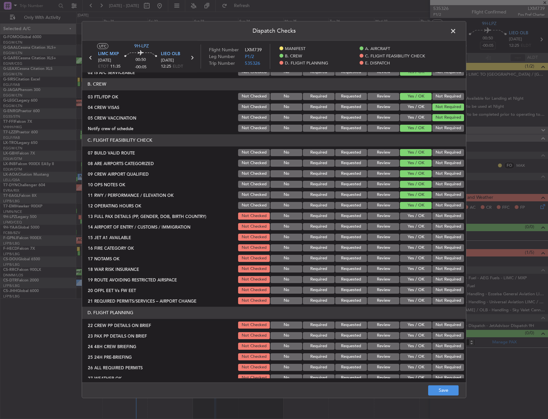
drag, startPoint x: 409, startPoint y: 212, endPoint x: 406, endPoint y: 221, distance: 9.6
click at [406, 221] on section "C. FLIGHT FEASIBILITY CHECK 07 BUILD VALID ROUTE Not Checked No Required Reques…" at bounding box center [274, 219] width 384 height 171
drag, startPoint x: 405, startPoint y: 228, endPoint x: 405, endPoint y: 215, distance: 12.8
click at [405, 228] on button "Yes / OK" at bounding box center [416, 226] width 32 height 7
click at [405, 215] on button "Yes / OK" at bounding box center [416, 216] width 32 height 7
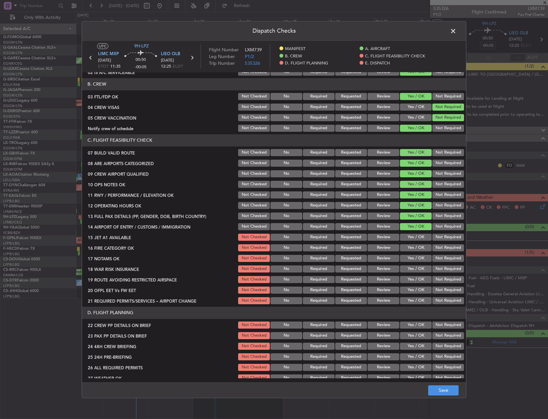
click at [405, 244] on div "Yes / OK" at bounding box center [415, 247] width 32 height 9
click at [405, 251] on div "Yes / OK" at bounding box center [415, 247] width 32 height 9
click at [407, 246] on button "Yes / OK" at bounding box center [416, 247] width 32 height 7
click at [409, 238] on button "Yes / OK" at bounding box center [416, 237] width 32 height 7
click at [409, 257] on button "Yes / OK" at bounding box center [416, 258] width 32 height 7
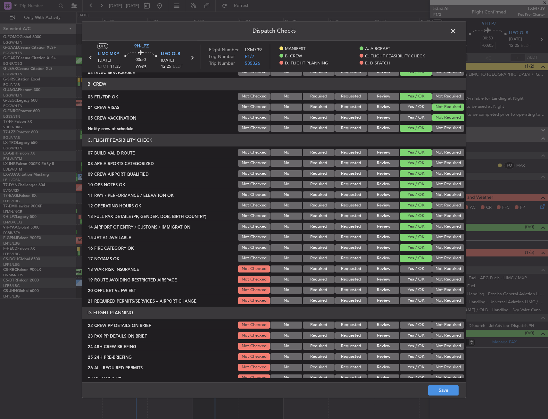
click at [443, 267] on button "Not Required" at bounding box center [449, 268] width 32 height 7
click at [416, 279] on button "Yes / OK" at bounding box center [416, 279] width 32 height 7
click at [411, 290] on button "Yes / OK" at bounding box center [416, 290] width 32 height 7
click at [412, 298] on button "Yes / OK" at bounding box center [416, 300] width 32 height 7
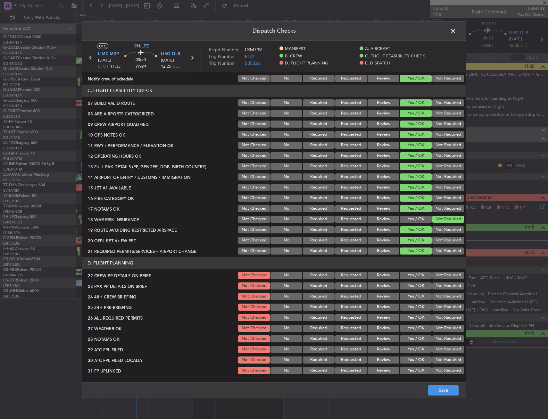
scroll to position [128, 0]
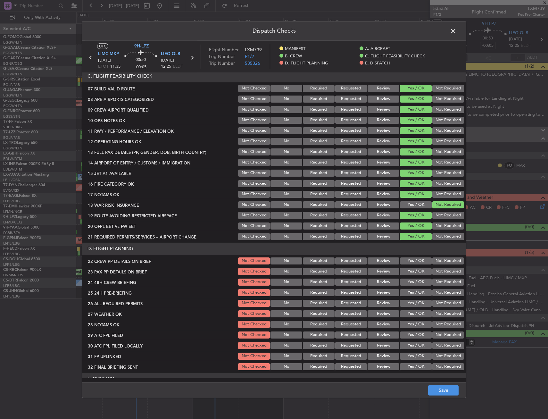
click at [414, 262] on button "Yes / OK" at bounding box center [416, 260] width 32 height 7
click at [412, 268] on button "Yes / OK" at bounding box center [416, 271] width 32 height 7
click at [412, 280] on button "Yes / OK" at bounding box center [416, 282] width 32 height 7
click at [445, 292] on button "Not Required" at bounding box center [449, 292] width 32 height 7
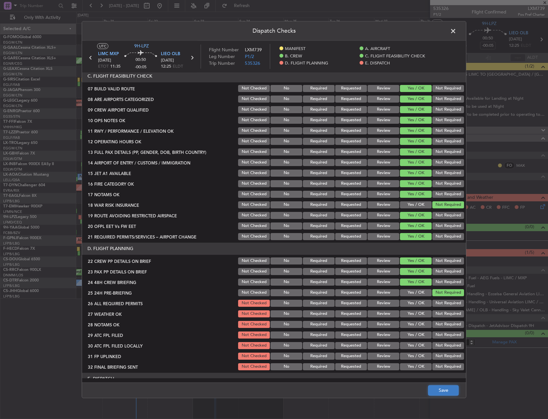
click at [453, 391] on button "Save" at bounding box center [443, 390] width 30 height 10
click at [457, 33] on span at bounding box center [457, 32] width 0 height 13
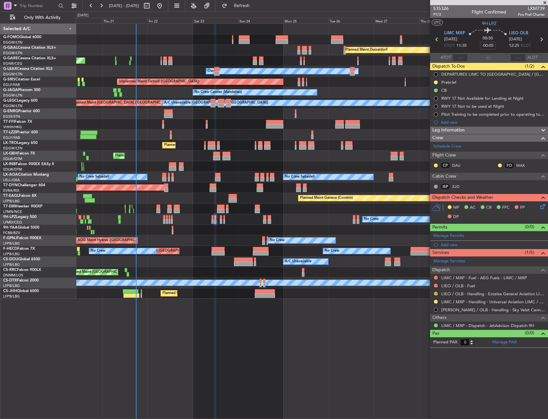
click at [436, 293] on button at bounding box center [436, 294] width 4 height 4
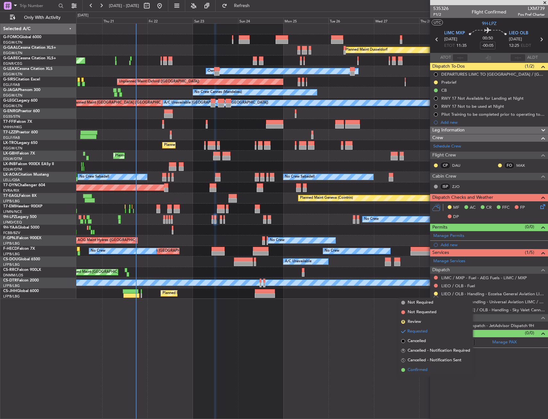
click at [411, 368] on span "Confirmed" at bounding box center [418, 370] width 20 height 6
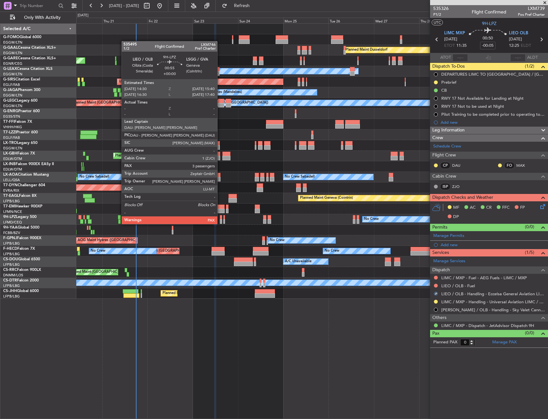
click at [220, 218] on div at bounding box center [221, 217] width 2 height 4
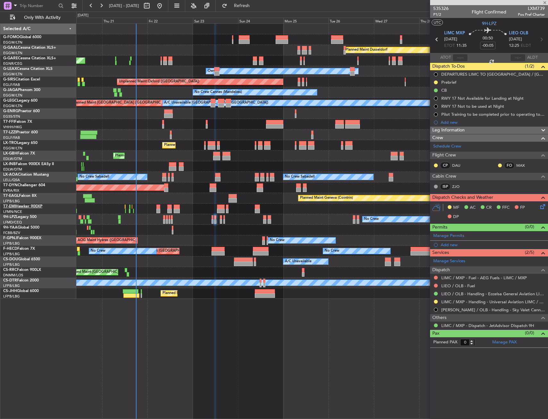
type input "6"
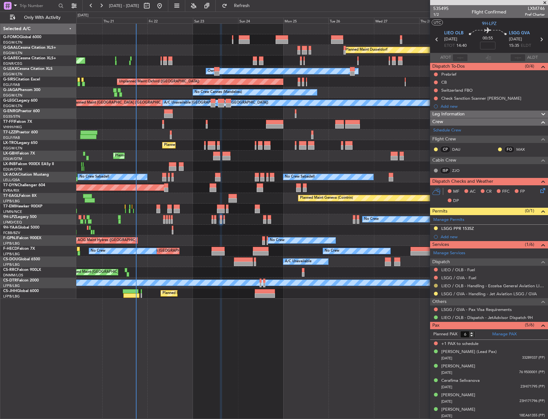
drag, startPoint x: 436, startPoint y: 285, endPoint x: 432, endPoint y: 300, distance: 16.3
click at [436, 285] on button at bounding box center [436, 286] width 4 height 4
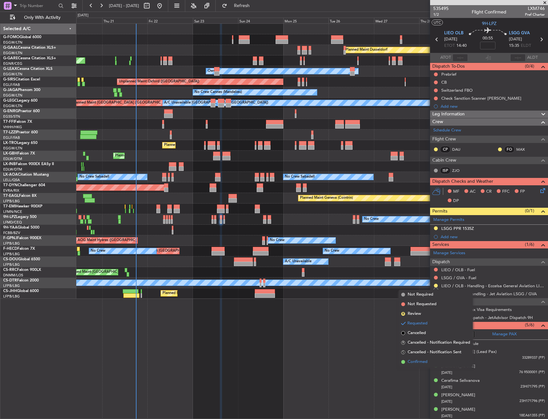
click at [421, 362] on span "Confirmed" at bounding box center [418, 362] width 20 height 6
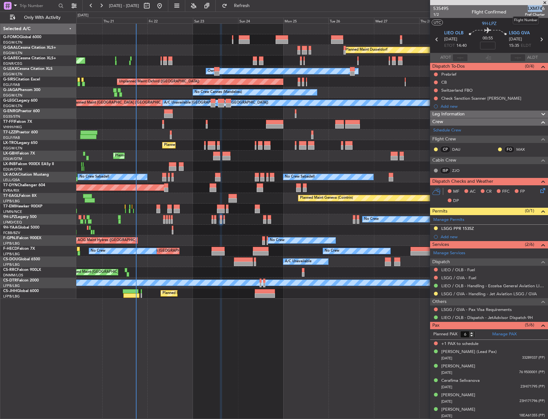
drag, startPoint x: 522, startPoint y: 10, endPoint x: 539, endPoint y: 9, distance: 16.7
click at [539, 9] on span "LXM746" at bounding box center [535, 8] width 20 height 7
copy span "LXM74"
click at [525, 11] on span "LXM746" at bounding box center [535, 8] width 20 height 7
click at [514, 10] on div "535495 1/2 Flight Confirmed LXM746 Pref Charter" at bounding box center [489, 11] width 118 height 13
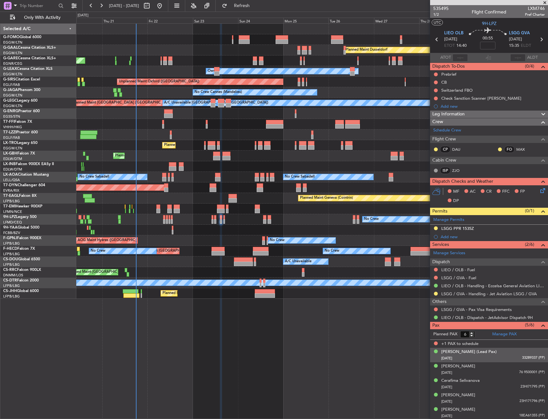
scroll to position [1, 0]
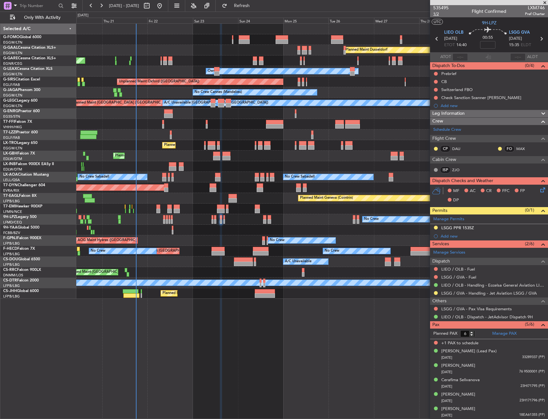
click at [437, 13] on span "1/2" at bounding box center [440, 13] width 15 height 5
click at [491, 46] on input at bounding box center [487, 45] width 15 height 8
click at [478, 46] on div "00:55 5" at bounding box center [488, 39] width 42 height 24
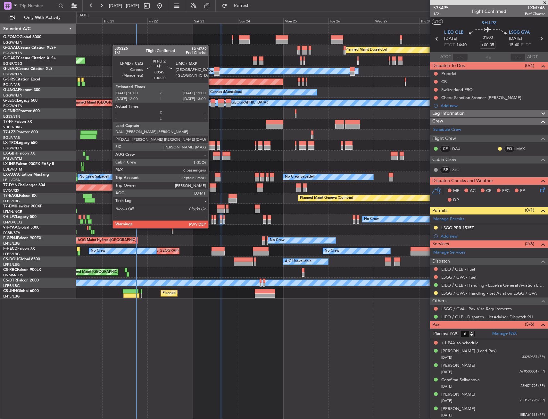
click at [212, 222] on div at bounding box center [213, 221] width 2 height 4
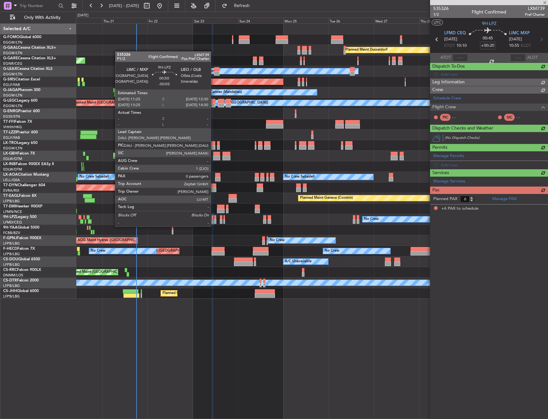
scroll to position [0, 0]
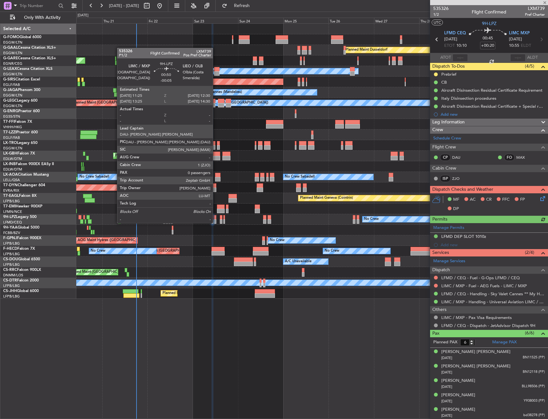
click at [216, 218] on div at bounding box center [215, 217] width 2 height 4
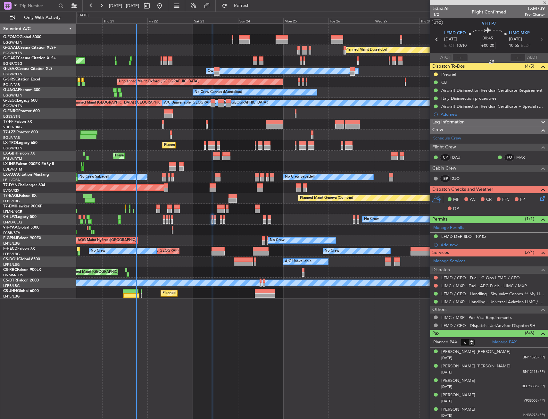
type input "-00:05"
type input "0"
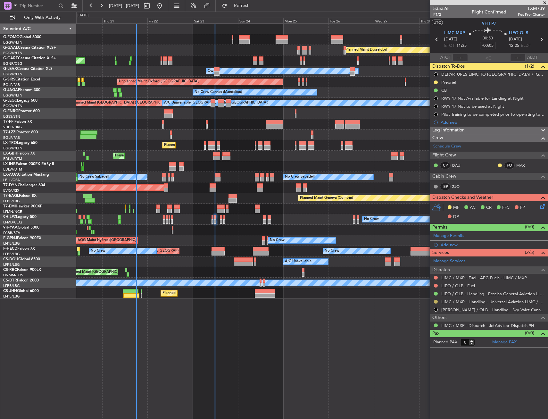
click at [437, 299] on div at bounding box center [435, 301] width 5 height 5
click at [436, 300] on button at bounding box center [436, 302] width 4 height 4
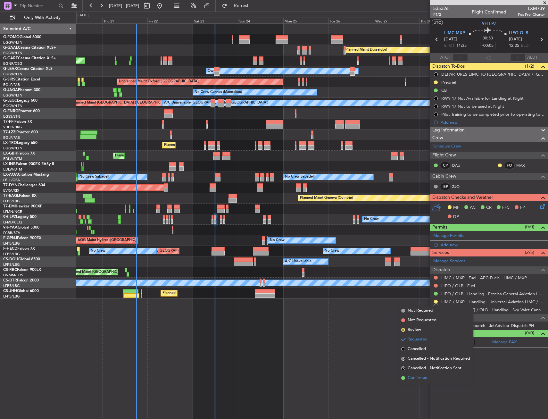
click at [411, 376] on span "Confirmed" at bounding box center [418, 378] width 20 height 6
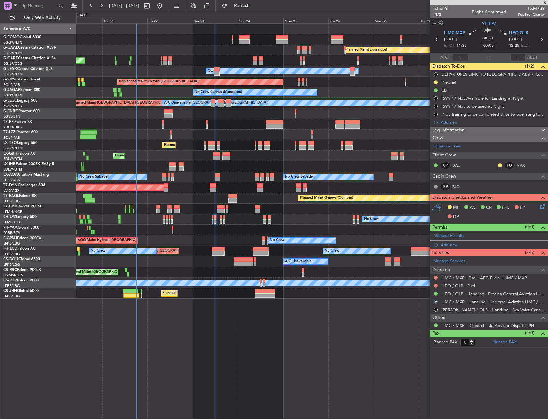
click at [221, 214] on div "No Crew No Crew" at bounding box center [312, 219] width 472 height 11
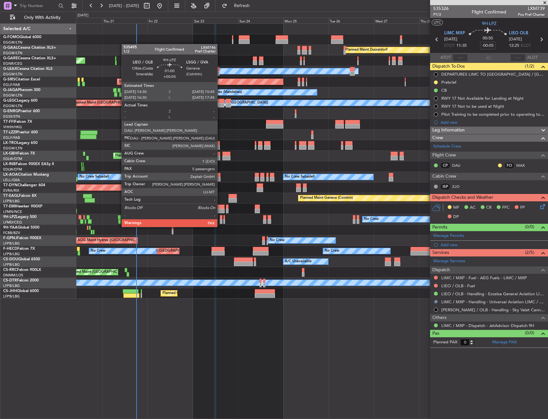
click at [220, 221] on div at bounding box center [221, 221] width 3 height 4
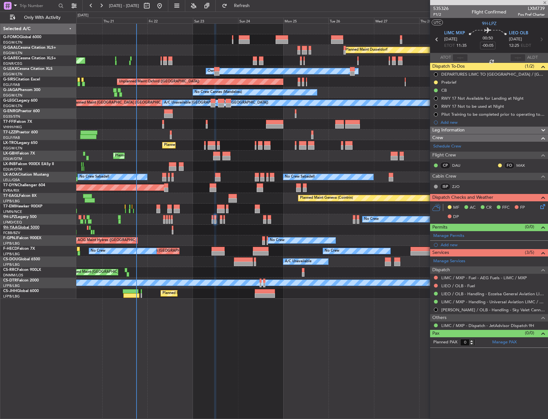
type input "+00:05"
type input "6"
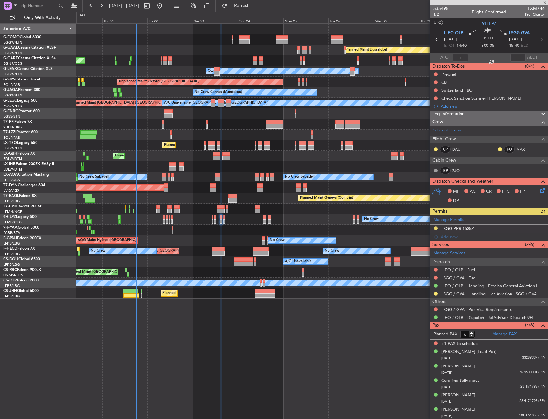
drag, startPoint x: 489, startPoint y: 113, endPoint x: 472, endPoint y: 136, distance: 28.7
click at [489, 113] on div "Leg Information" at bounding box center [489, 114] width 118 height 7
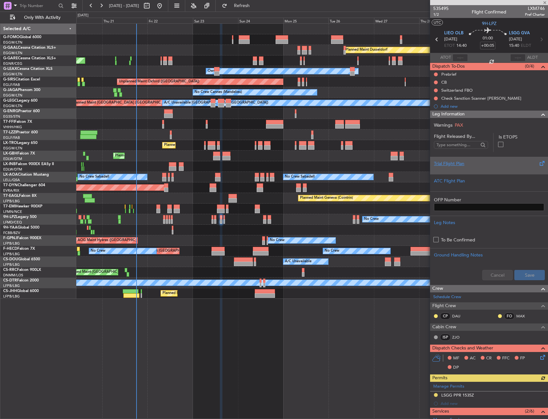
click at [459, 170] on div at bounding box center [489, 169] width 110 height 4
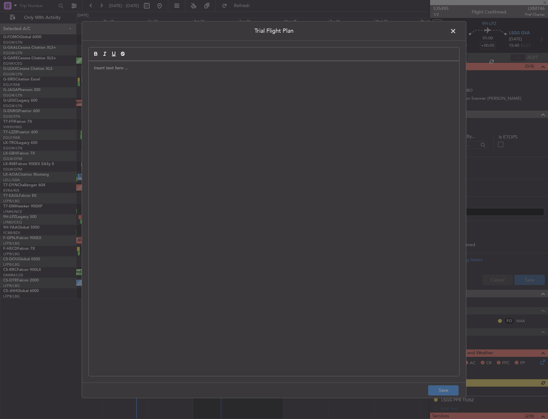
click at [198, 150] on div at bounding box center [274, 218] width 371 height 315
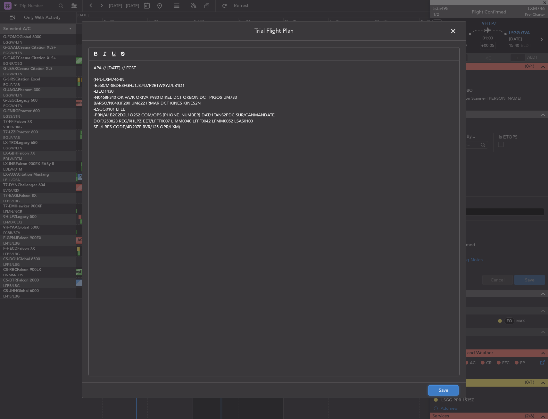
click at [439, 392] on button "Save" at bounding box center [443, 390] width 30 height 10
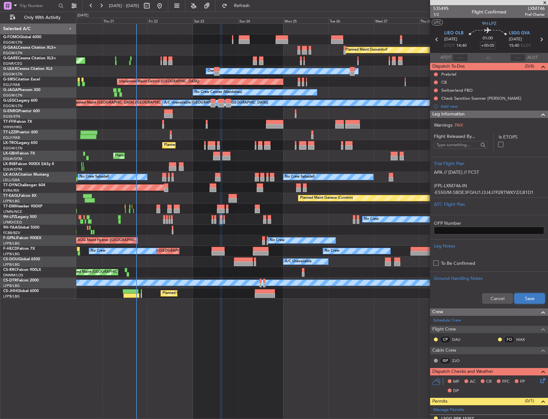
click at [534, 296] on button "Save" at bounding box center [530, 298] width 30 height 10
drag, startPoint x: 529, startPoint y: 114, endPoint x: 517, endPoint y: 146, distance: 34.1
click at [529, 114] on div "Leg Information" at bounding box center [489, 114] width 118 height 7
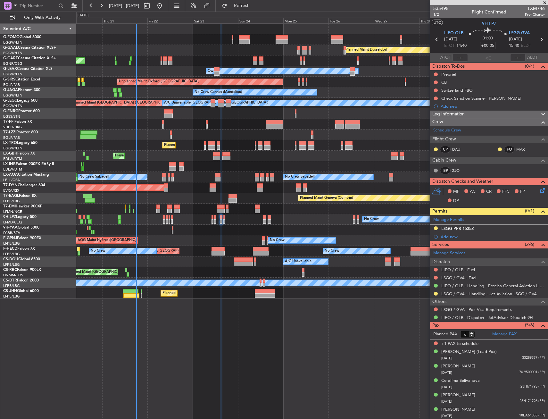
click at [539, 192] on icon at bounding box center [541, 189] width 5 height 5
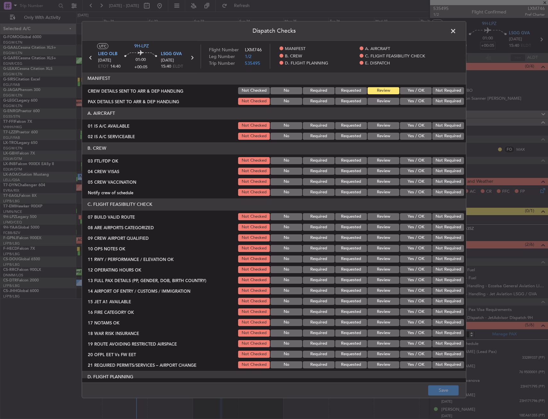
click at [406, 122] on button "Yes / OK" at bounding box center [416, 125] width 32 height 7
click at [409, 130] on section "A. AIRCRAFT 01 IS A/C AVAILABLE Not Checked No Required Requested Review Yes / …" at bounding box center [274, 123] width 384 height 33
click at [408, 133] on button "Yes / OK" at bounding box center [416, 136] width 32 height 7
click at [410, 157] on button "Yes / OK" at bounding box center [416, 160] width 32 height 7
click at [435, 170] on button "Not Required" at bounding box center [449, 171] width 32 height 7
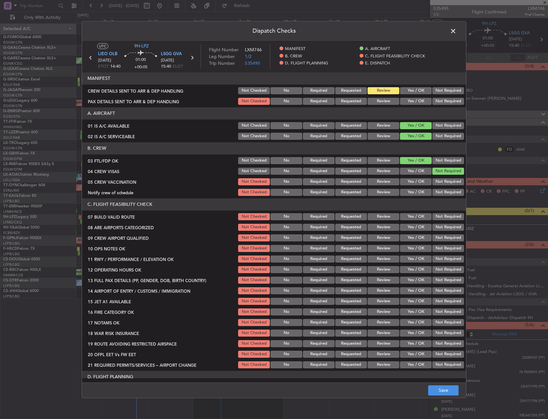
click at [434, 181] on button "Not Required" at bounding box center [449, 181] width 32 height 7
click at [420, 191] on button "Yes / OK" at bounding box center [416, 192] width 32 height 7
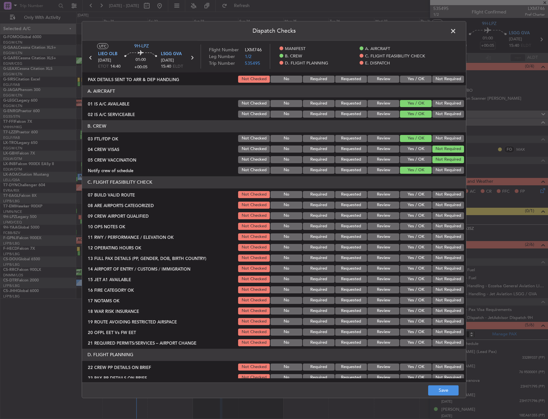
scroll to position [64, 0]
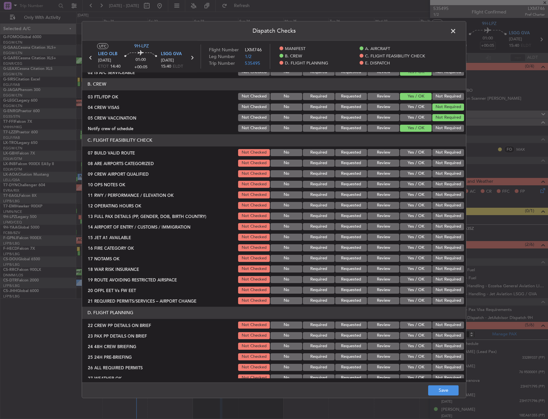
click at [413, 153] on button "Yes / OK" at bounding box center [416, 152] width 32 height 7
drag, startPoint x: 413, startPoint y: 159, endPoint x: 412, endPoint y: 166, distance: 7.4
click at [412, 160] on div "Yes / OK" at bounding box center [415, 163] width 32 height 9
click at [412, 166] on button "Yes / OK" at bounding box center [416, 163] width 32 height 7
click at [411, 173] on button "Yes / OK" at bounding box center [416, 173] width 32 height 7
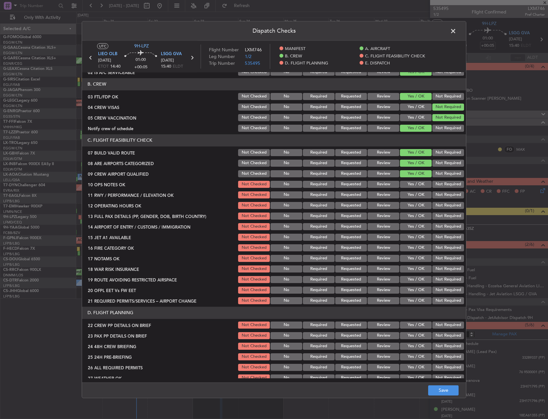
drag, startPoint x: 409, startPoint y: 179, endPoint x: 408, endPoint y: 187, distance: 7.9
click at [409, 180] on section "C. FLIGHT FEASIBILITY CHECK 07 BUILD VALID ROUTE Not Checked No Required Reques…" at bounding box center [274, 219] width 384 height 171
drag, startPoint x: 408, startPoint y: 187, endPoint x: 406, endPoint y: 192, distance: 5.2
click at [407, 187] on button "Yes / OK" at bounding box center [416, 184] width 32 height 7
click at [406, 194] on button "Yes / OK" at bounding box center [416, 194] width 32 height 7
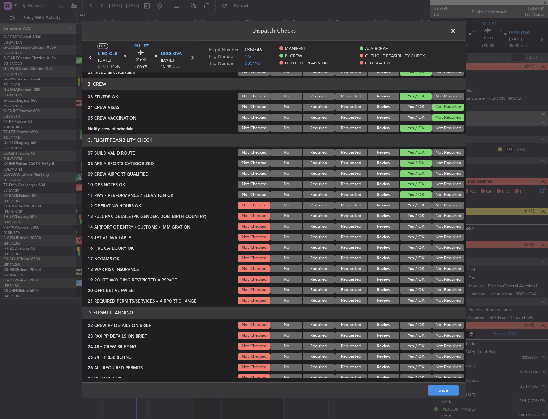
click at [406, 206] on button "Yes / OK" at bounding box center [416, 205] width 32 height 7
click at [407, 217] on button "Yes / OK" at bounding box center [416, 216] width 32 height 7
click at [408, 228] on button "Yes / OK" at bounding box center [416, 226] width 32 height 7
click at [404, 246] on button "Yes / OK" at bounding box center [416, 247] width 32 height 7
click at [408, 239] on button "Yes / OK" at bounding box center [416, 237] width 32 height 7
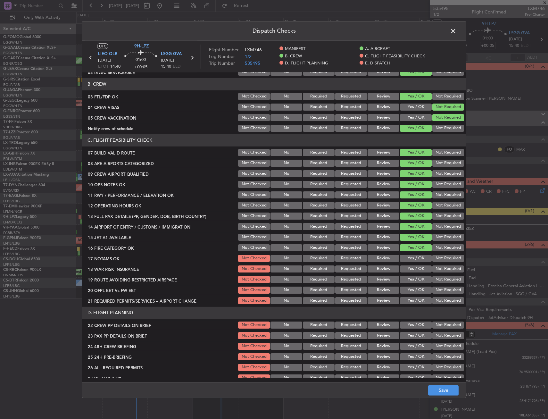
click at [408, 255] on button "Yes / OK" at bounding box center [416, 258] width 32 height 7
click at [437, 259] on button "Not Required" at bounding box center [449, 258] width 32 height 7
click at [414, 254] on div "Yes / OK" at bounding box center [415, 258] width 32 height 9
click at [420, 262] on div "Yes / OK" at bounding box center [415, 258] width 32 height 9
click at [438, 269] on button "Not Required" at bounding box center [449, 268] width 32 height 7
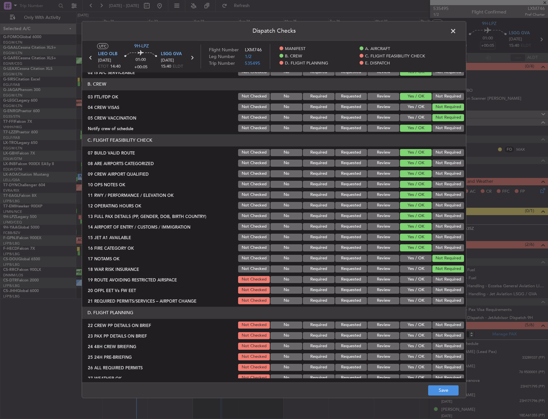
click at [418, 259] on button "Yes / OK" at bounding box center [416, 258] width 32 height 7
click at [418, 278] on button "Yes / OK" at bounding box center [416, 279] width 32 height 7
click at [416, 285] on section "C. FLIGHT FEASIBILITY CHECK 07 BUILD VALID ROUTE Not Checked No Required Reques…" at bounding box center [274, 219] width 384 height 171
click at [414, 294] on div "Yes / OK" at bounding box center [415, 290] width 32 height 9
drag, startPoint x: 413, startPoint y: 297, endPoint x: 414, endPoint y: 288, distance: 9.0
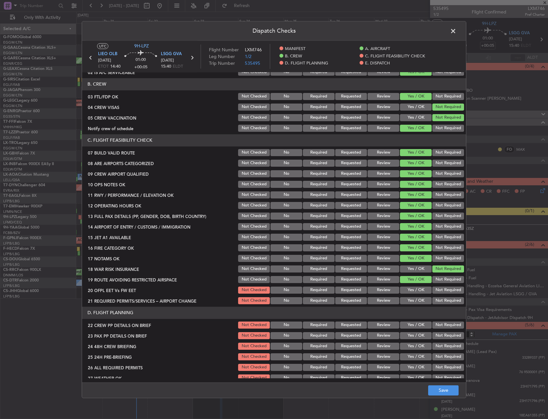
click at [413, 297] on button "Yes / OK" at bounding box center [416, 300] width 32 height 7
click at [414, 288] on button "Yes / OK" at bounding box center [416, 290] width 32 height 7
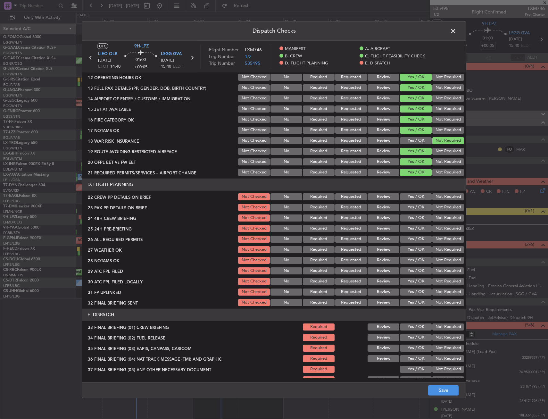
click at [412, 195] on button "Yes / OK" at bounding box center [416, 196] width 32 height 7
click at [406, 206] on button "Yes / OK" at bounding box center [416, 207] width 32 height 7
click at [408, 217] on button "Yes / OK" at bounding box center [416, 217] width 32 height 7
click at [439, 230] on button "Not Required" at bounding box center [449, 228] width 32 height 7
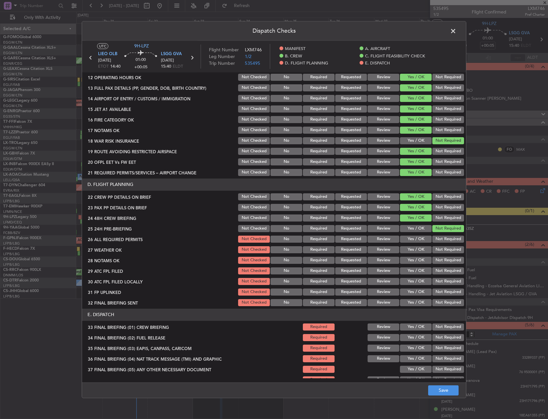
click at [439, 398] on div "Dispatch Checks UTC 9H-LPZ LIEO OLB 23/08/2025 ETOT 14:40 01:00 +00:05 LSGG GVA…" at bounding box center [274, 209] width 548 height 419
click at [439, 397] on footer "Save" at bounding box center [274, 389] width 384 height 15
click at [439, 392] on button "Save" at bounding box center [443, 390] width 30 height 10
drag, startPoint x: 452, startPoint y: 30, endPoint x: 452, endPoint y: 35, distance: 4.5
click at [457, 30] on span at bounding box center [457, 32] width 0 height 13
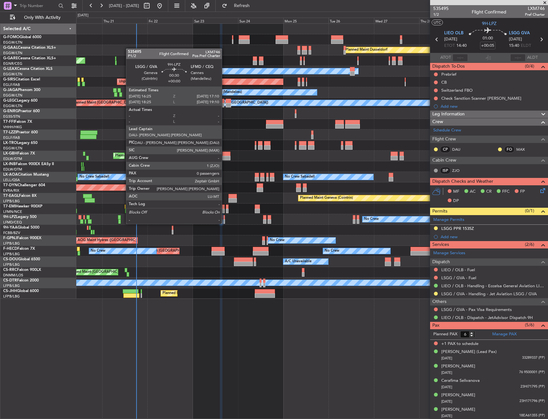
click at [225, 217] on div at bounding box center [224, 217] width 2 height 4
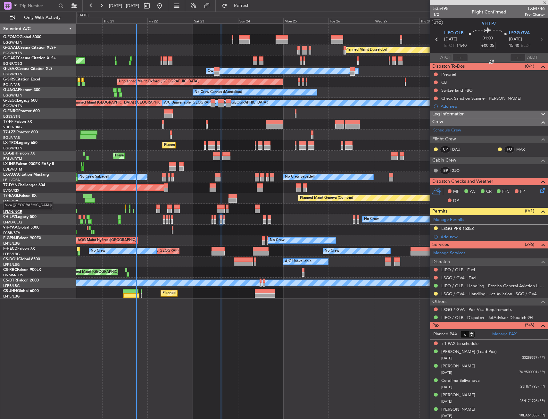
type input "0"
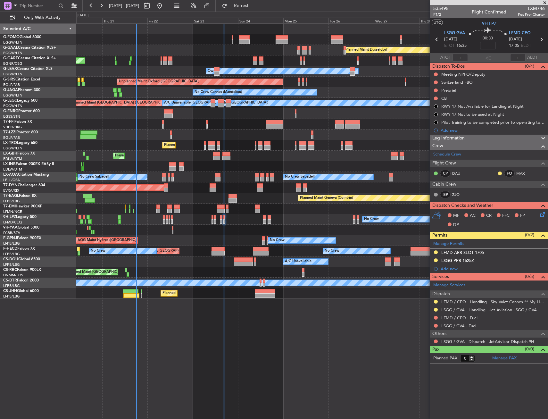
click at [488, 46] on input at bounding box center [487, 46] width 15 height 8
click at [501, 42] on mat-tooltip-component "Cannes (Mandelieu) Cat BB" at bounding box center [520, 47] width 43 height 22
type input "+00:10"
click at [459, 146] on div "Crew" at bounding box center [489, 145] width 118 height 7
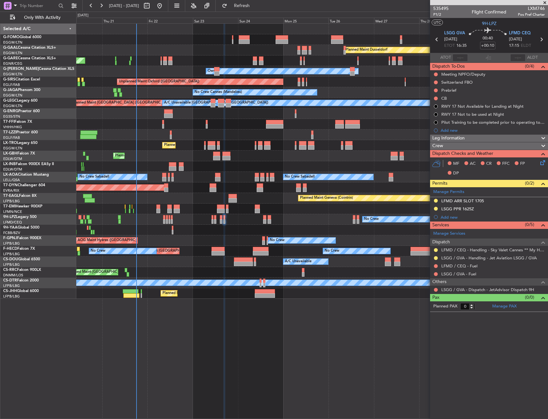
click at [460, 144] on div "Crew" at bounding box center [489, 145] width 118 height 7
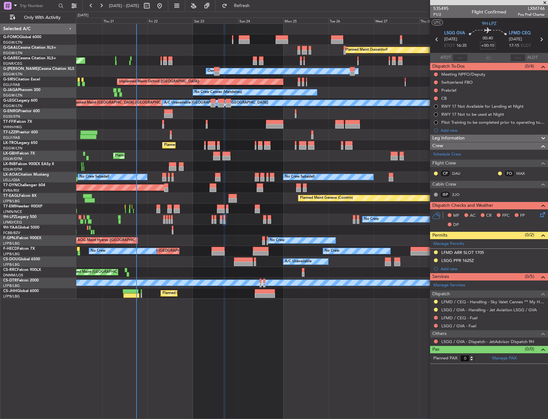
click at [462, 137] on span "Leg Information" at bounding box center [449, 138] width 32 height 7
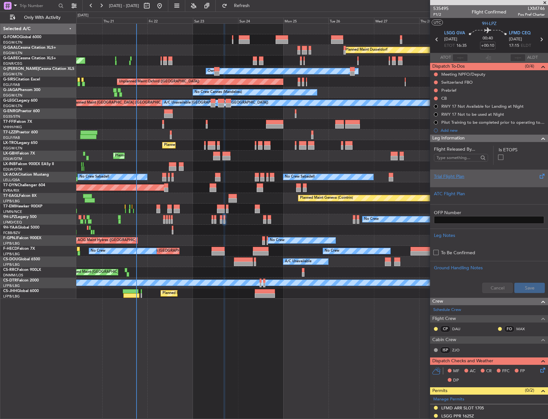
click at [462, 177] on div "Trial Flight Plan" at bounding box center [489, 176] width 110 height 7
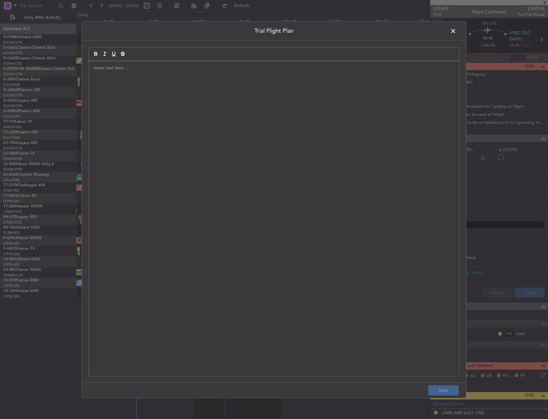
click at [232, 151] on div at bounding box center [274, 218] width 371 height 315
click at [208, 93] on div at bounding box center [274, 218] width 371 height 315
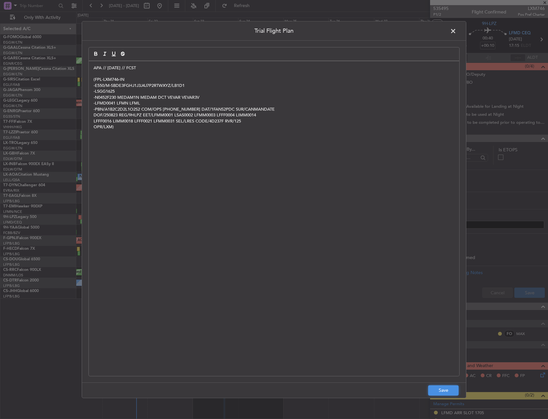
click at [449, 390] on button "Save" at bounding box center [443, 390] width 30 height 10
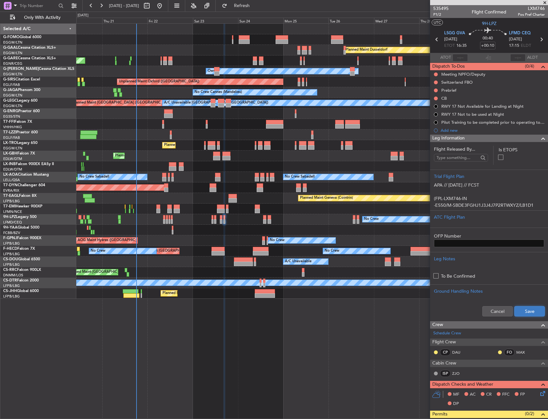
click at [530, 309] on button "Save" at bounding box center [530, 311] width 30 height 10
click at [534, 141] on div at bounding box center [540, 139] width 13 height 8
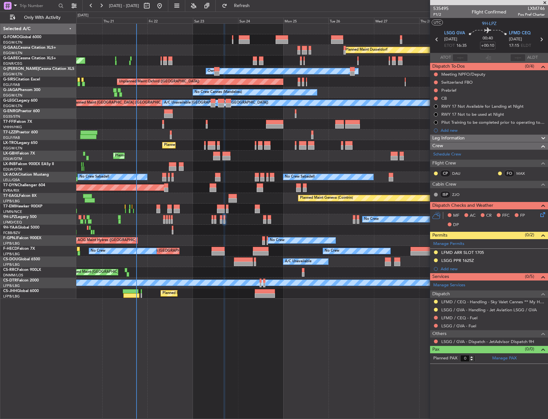
click at [544, 216] on icon at bounding box center [541, 213] width 5 height 5
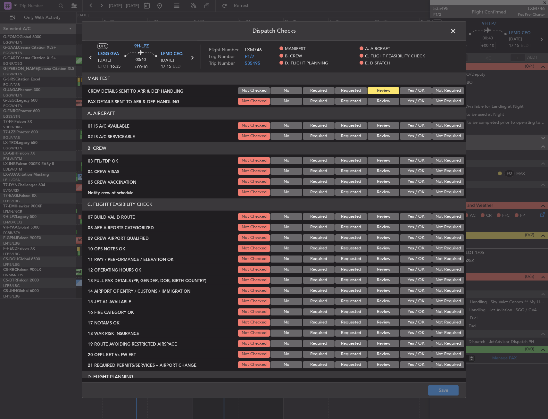
drag, startPoint x: 406, startPoint y: 126, endPoint x: 407, endPoint y: 135, distance: 8.7
click at [406, 128] on button "Yes / OK" at bounding box center [416, 125] width 32 height 7
drag, startPoint x: 407, startPoint y: 138, endPoint x: 407, endPoint y: 141, distance: 3.3
click at [406, 138] on button "Yes / OK" at bounding box center [416, 136] width 32 height 7
click at [411, 162] on button "Yes / OK" at bounding box center [416, 160] width 32 height 7
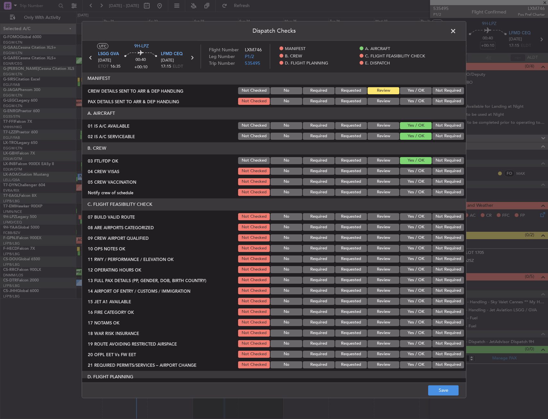
click at [433, 171] on button "Not Required" at bounding box center [449, 171] width 32 height 7
click at [433, 179] on button "Not Required" at bounding box center [449, 181] width 32 height 7
click at [415, 189] on button "Yes / OK" at bounding box center [416, 192] width 32 height 7
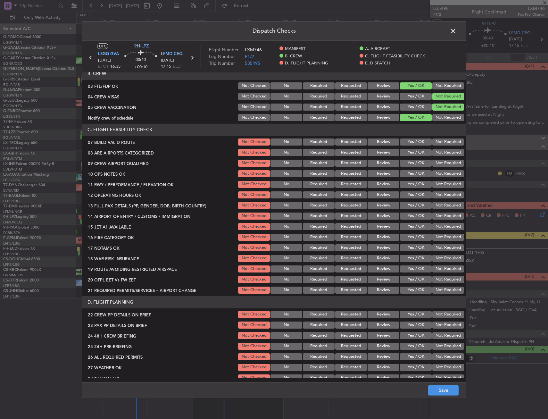
scroll to position [96, 0]
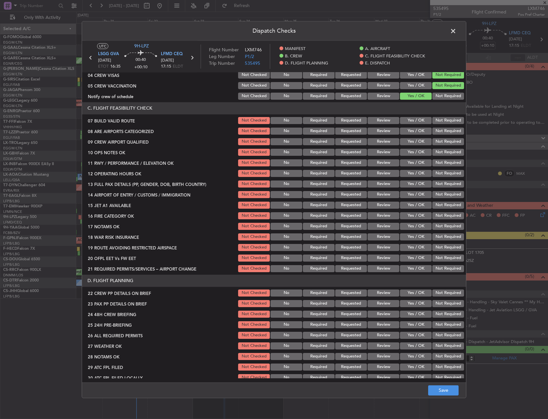
click at [404, 152] on button "Yes / OK" at bounding box center [416, 152] width 32 height 7
click at [405, 128] on button "Yes / OK" at bounding box center [416, 131] width 32 height 7
click at [406, 121] on button "Yes / OK" at bounding box center [416, 120] width 32 height 7
click at [406, 137] on section "C. FLIGHT FEASIBILITY CHECK 07 BUILD VALID ROUTE Not Checked No Required Reques…" at bounding box center [274, 187] width 384 height 171
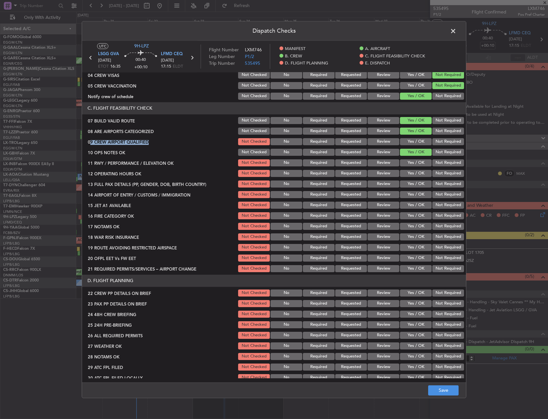
click at [406, 139] on button "Yes / OK" at bounding box center [416, 141] width 32 height 7
click at [405, 161] on button "Yes / OK" at bounding box center [416, 162] width 32 height 7
click at [407, 178] on section "C. FLIGHT FEASIBILITY CHECK 07 BUILD VALID ROUTE Not Checked No Required Reques…" at bounding box center [274, 187] width 384 height 171
drag, startPoint x: 407, startPoint y: 169, endPoint x: 408, endPoint y: 179, distance: 10.3
click at [406, 169] on div "Yes / OK" at bounding box center [415, 173] width 32 height 9
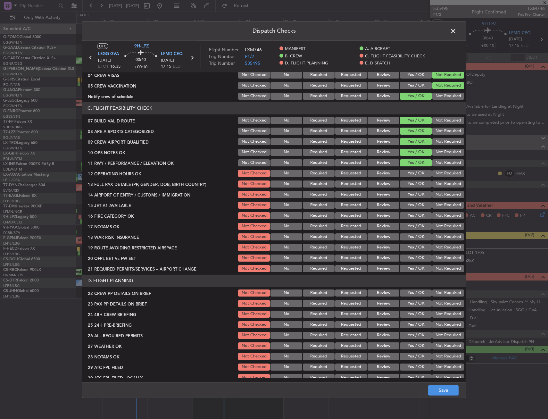
click at [407, 189] on section "C. FLIGHT FEASIBILITY CHECK 07 BUILD VALID ROUTE Not Checked No Required Reques…" at bounding box center [274, 187] width 384 height 171
click at [407, 172] on button "Yes / OK" at bounding box center [416, 173] width 32 height 7
click at [405, 185] on button "Yes / OK" at bounding box center [416, 184] width 32 height 7
click at [406, 193] on button "Yes / OK" at bounding box center [416, 194] width 32 height 7
click at [408, 205] on button "Yes / OK" at bounding box center [416, 205] width 32 height 7
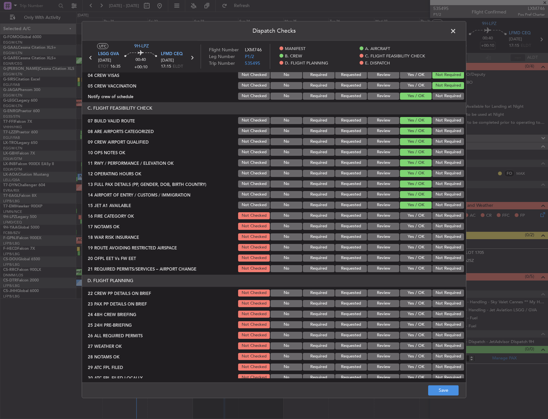
click at [409, 212] on div "Yes / OK" at bounding box center [415, 215] width 32 height 9
click at [409, 220] on div "Yes / OK" at bounding box center [415, 215] width 32 height 9
click at [409, 213] on button "Yes / OK" at bounding box center [416, 215] width 32 height 7
click at [410, 226] on button "Yes / OK" at bounding box center [416, 226] width 32 height 7
click at [435, 236] on button "Not Required" at bounding box center [449, 236] width 32 height 7
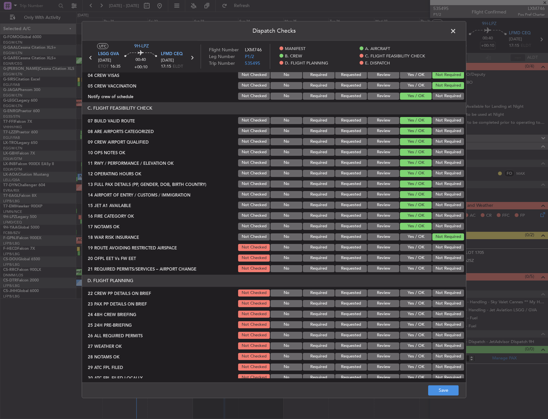
drag, startPoint x: 417, startPoint y: 247, endPoint x: 417, endPoint y: 258, distance: 11.2
click at [417, 247] on button "Yes / OK" at bounding box center [416, 247] width 32 height 7
click at [418, 258] on button "Yes / OK" at bounding box center [416, 258] width 32 height 7
click at [412, 275] on header "D. FLIGHT PLANNING" at bounding box center [274, 281] width 384 height 12
click at [414, 264] on div "Yes / OK" at bounding box center [415, 268] width 32 height 9
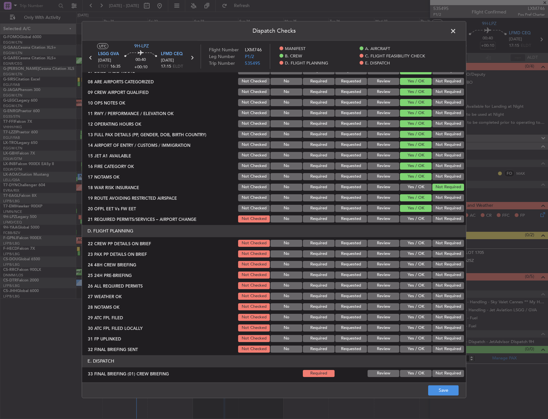
scroll to position [192, 0]
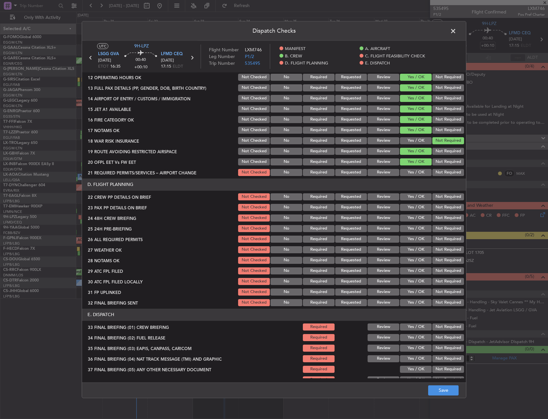
click at [407, 172] on button "Yes / OK" at bounding box center [416, 172] width 32 height 7
click at [409, 195] on button "Yes / OK" at bounding box center [416, 196] width 32 height 7
click at [409, 205] on button "Yes / OK" at bounding box center [416, 207] width 32 height 7
click at [411, 218] on button "Yes / OK" at bounding box center [416, 217] width 32 height 7
click at [435, 228] on button "Not Required" at bounding box center [449, 228] width 32 height 7
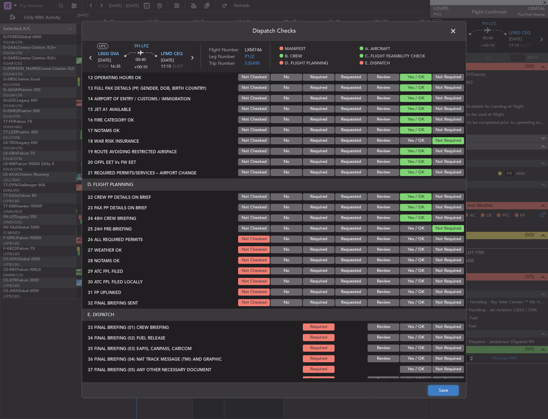
click at [446, 387] on button "Save" at bounding box center [443, 390] width 30 height 10
click at [457, 33] on span at bounding box center [457, 32] width 0 height 13
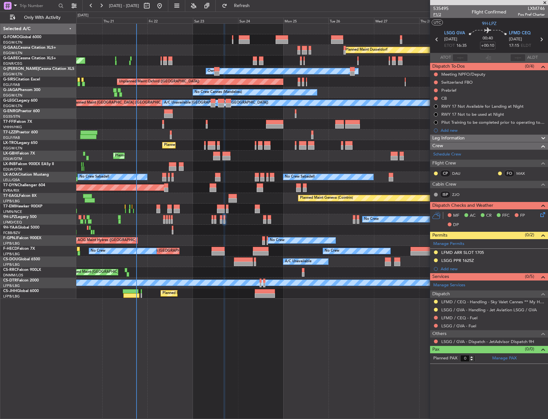
click at [440, 15] on span "P1/2" at bounding box center [440, 14] width 15 height 5
click at [435, 97] on button at bounding box center [436, 99] width 4 height 4
click at [431, 125] on span "Completed" at bounding box center [438, 126] width 21 height 6
click at [435, 88] on div at bounding box center [435, 90] width 5 height 5
click at [437, 90] on button at bounding box center [436, 90] width 4 height 4
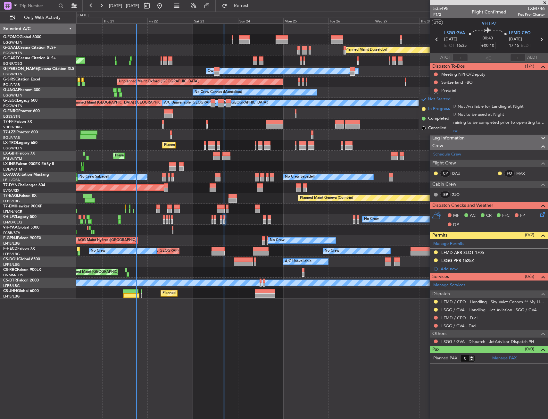
click at [434, 110] on span "In Progress" at bounding box center [439, 109] width 22 height 6
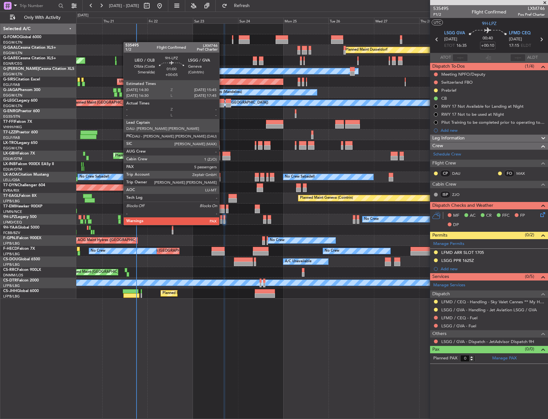
click at [222, 219] on div at bounding box center [221, 217] width 3 height 4
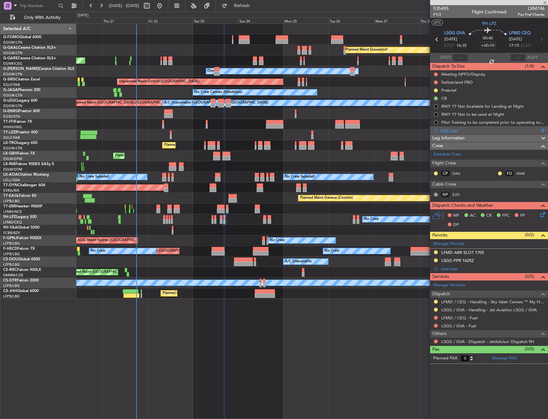
type input "+00:05"
type input "6"
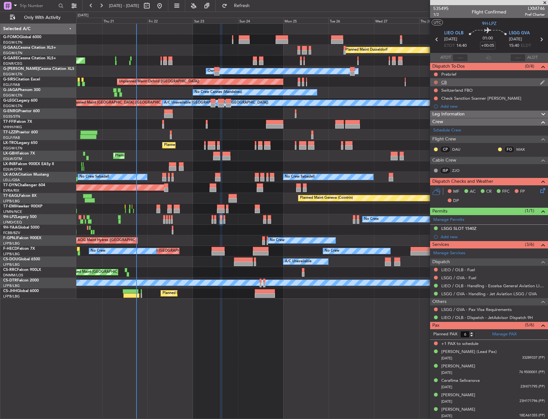
click at [435, 81] on button at bounding box center [436, 82] width 4 height 4
click at [434, 110] on span "Completed" at bounding box center [438, 110] width 21 height 6
click at [436, 73] on button at bounding box center [436, 74] width 4 height 4
click at [435, 95] on span "In Progress" at bounding box center [439, 93] width 22 height 6
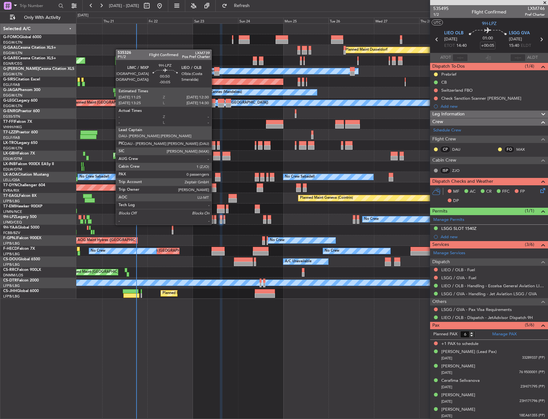
click at [214, 218] on div at bounding box center [215, 217] width 2 height 4
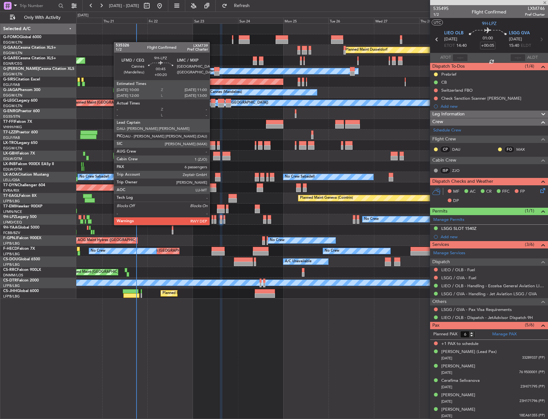
type input "-00:05"
type input "0"
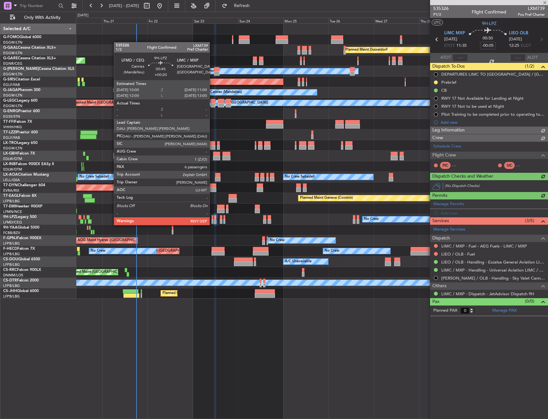
click at [213, 219] on div at bounding box center [213, 217] width 2 height 4
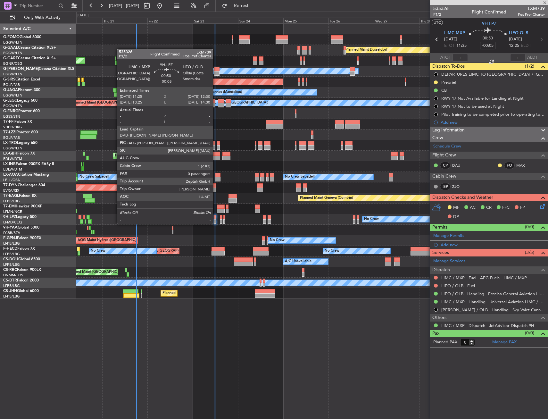
type input "+00:20"
type input "6"
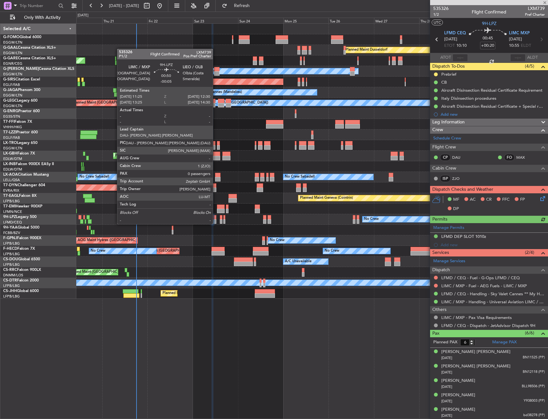
click at [216, 218] on div at bounding box center [215, 217] width 2 height 4
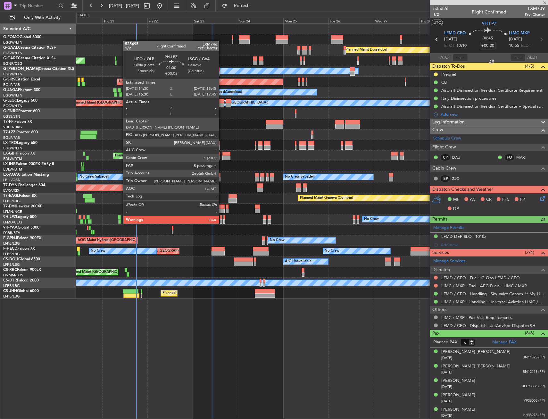
type input "-00:05"
type input "0"
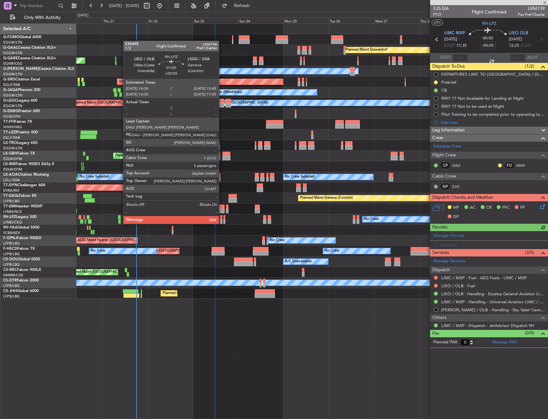
click at [222, 217] on div at bounding box center [221, 217] width 3 height 4
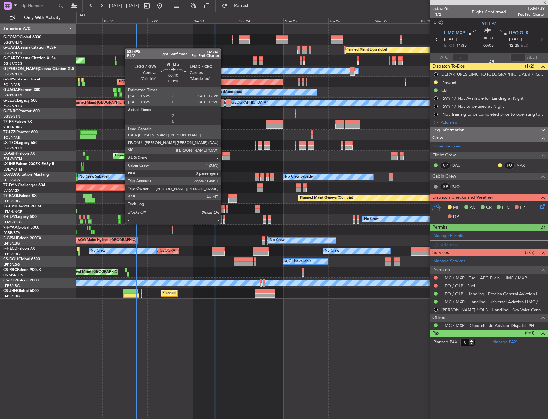
type input "+00:05"
type input "6"
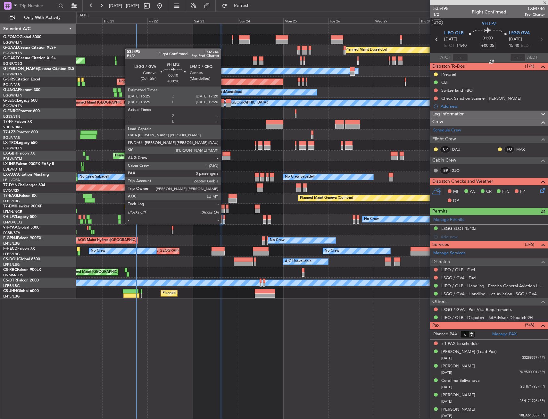
click at [224, 217] on div at bounding box center [224, 217] width 2 height 4
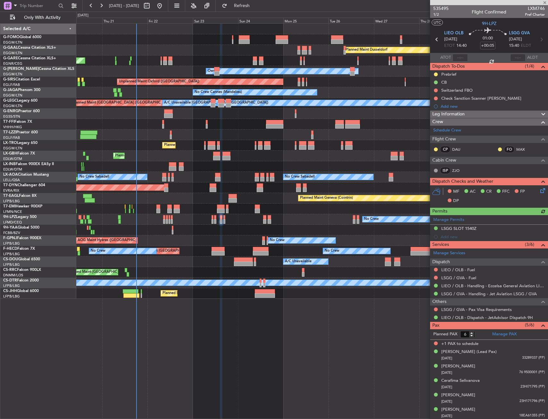
type input "+00:10"
type input "0"
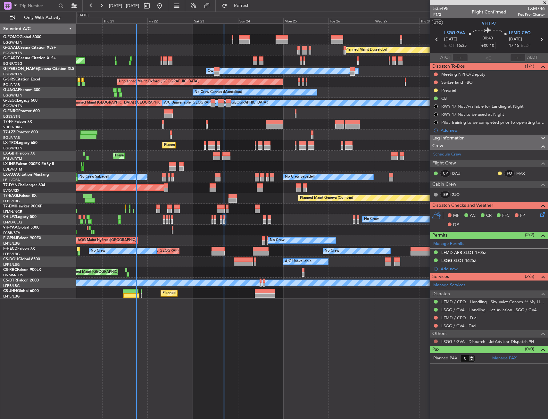
click at [437, 341] on button at bounding box center [436, 342] width 4 height 4
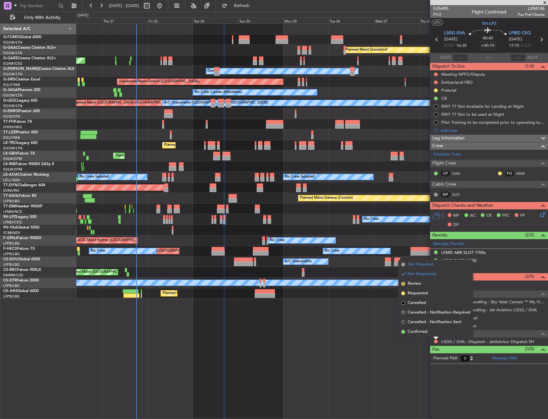
click at [424, 262] on span "Not Required" at bounding box center [421, 264] width 26 height 6
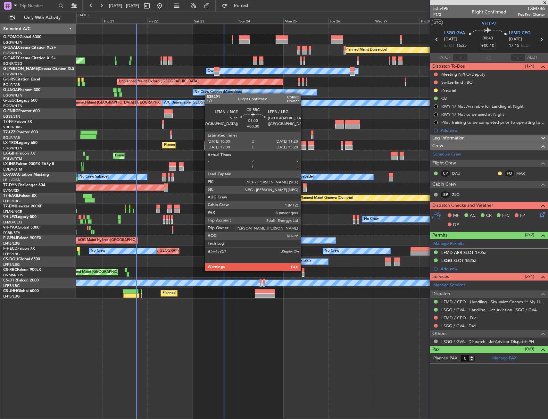
click at [304, 270] on div at bounding box center [303, 270] width 3 height 4
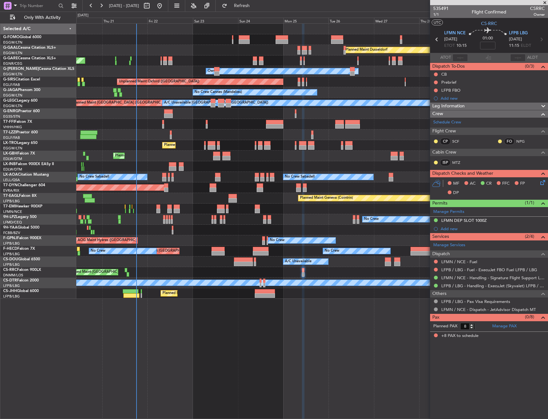
click at [471, 219] on div "LFMN DEP SLOT 1000Z" at bounding box center [464, 220] width 46 height 5
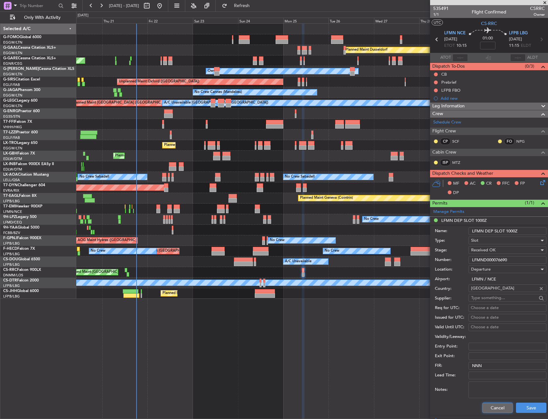
click at [496, 405] on button "Cancel" at bounding box center [498, 408] width 30 height 10
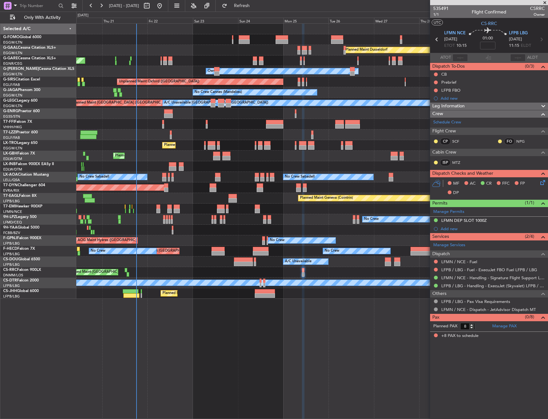
click at [287, 156] on div "Planned Maint Nice ([GEOGRAPHIC_DATA]) Unplanned Maint [GEOGRAPHIC_DATA] ([GEOG…" at bounding box center [312, 156] width 472 height 11
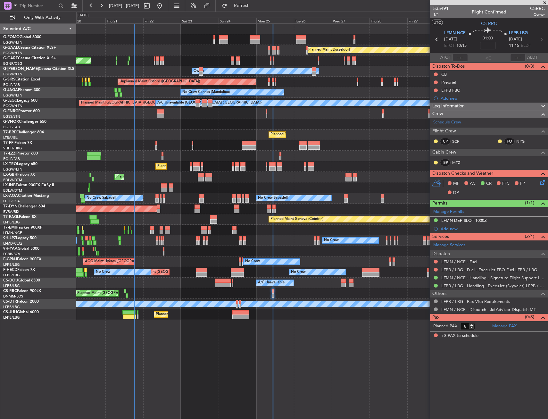
click at [268, 203] on div "Planned Maint Dusseldorf Unplanned Maint [PERSON_NAME] Owner Owner Unplanned Ma…" at bounding box center [312, 172] width 472 height 296
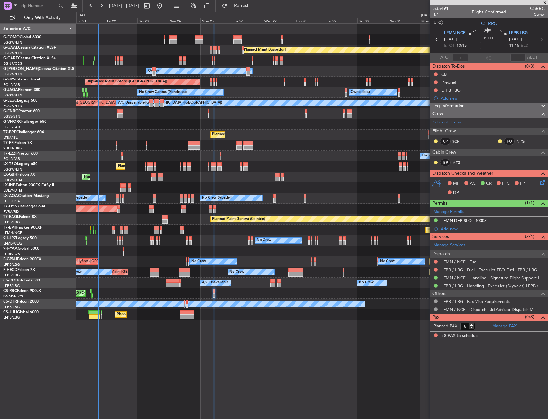
click at [264, 174] on div "Planned Maint Dusseldorf Unplanned Maint [PERSON_NAME] Owner Owner Unplanned Ma…" at bounding box center [312, 172] width 472 height 296
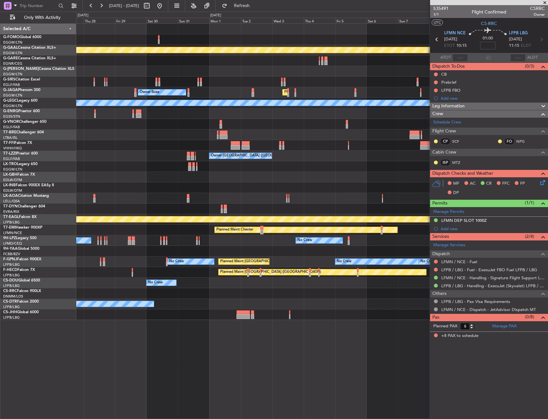
click at [122, 209] on div at bounding box center [312, 209] width 472 height 11
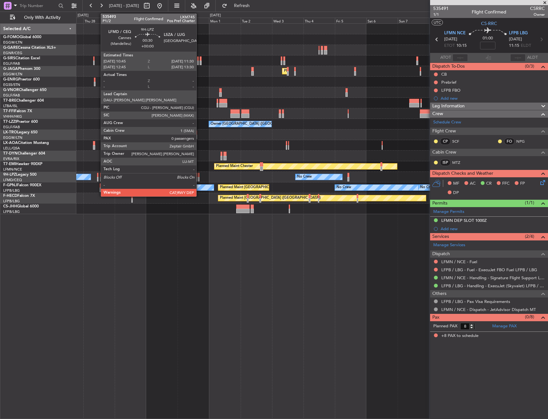
click at [97, 175] on div at bounding box center [97, 175] width 1 height 4
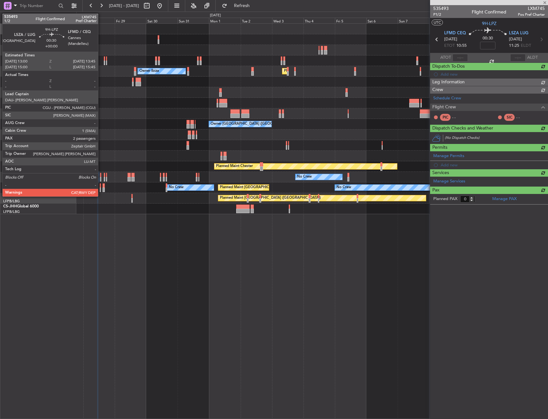
click at [101, 175] on div at bounding box center [100, 175] width 1 height 4
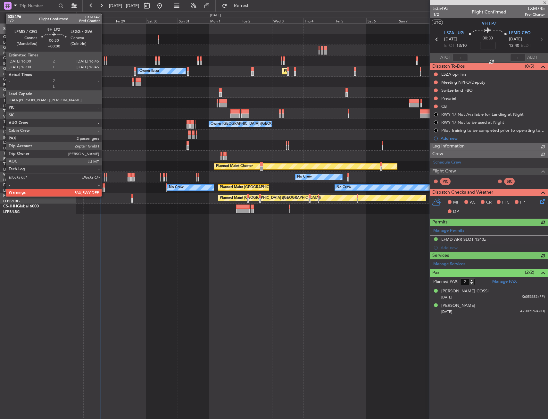
click at [105, 176] on div at bounding box center [104, 175] width 1 height 4
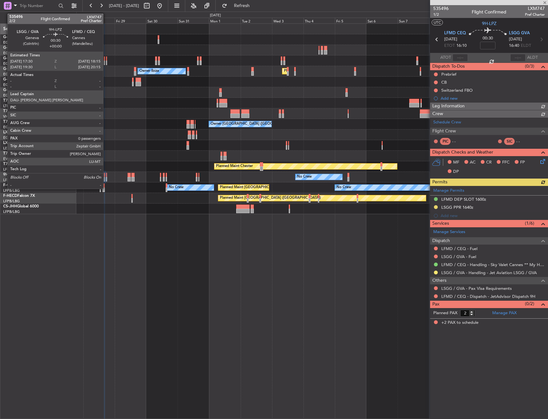
click at [106, 176] on div at bounding box center [106, 175] width 1 height 4
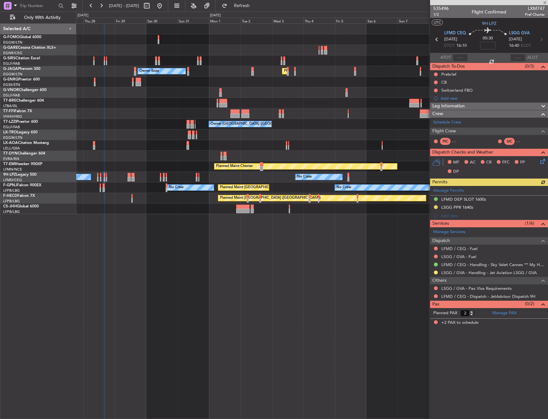
type input "0"
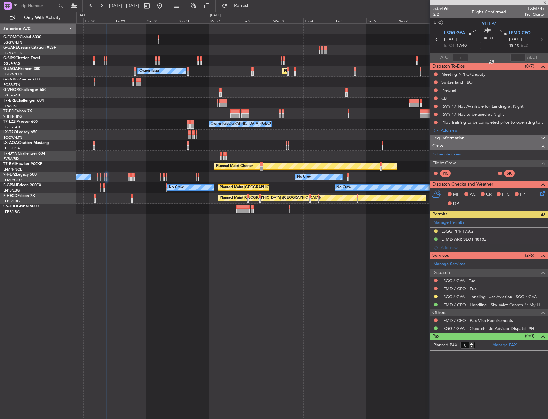
click at [312, 186] on div "Unplanned Maint Oxford ([GEOGRAPHIC_DATA]) Planned Maint [GEOGRAPHIC_DATA] ([GE…" at bounding box center [312, 119] width 472 height 190
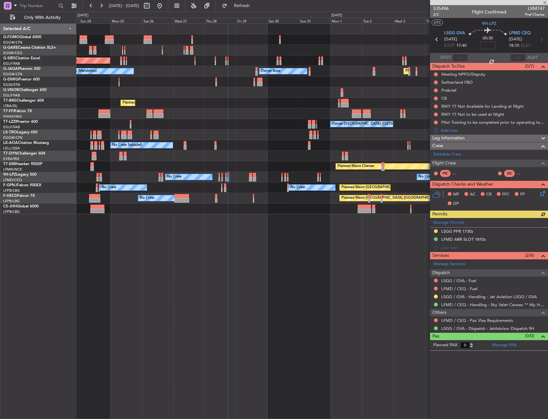
click at [361, 193] on div "Unplanned Maint [PERSON_NAME] Unplanned Maint [GEOGRAPHIC_DATA] ([GEOGRAPHIC_DA…" at bounding box center [312, 119] width 472 height 190
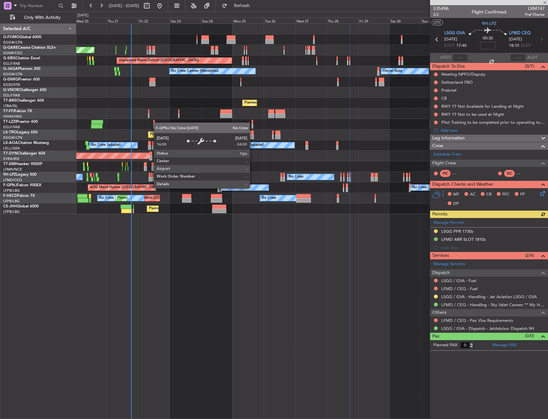
click at [213, 192] on div "Planned Maint [GEOGRAPHIC_DATA] ([GEOGRAPHIC_DATA]) No Crew No Crew [GEOGRAPHIC…" at bounding box center [312, 187] width 472 height 11
